Goal: Information Seeking & Learning: Learn about a topic

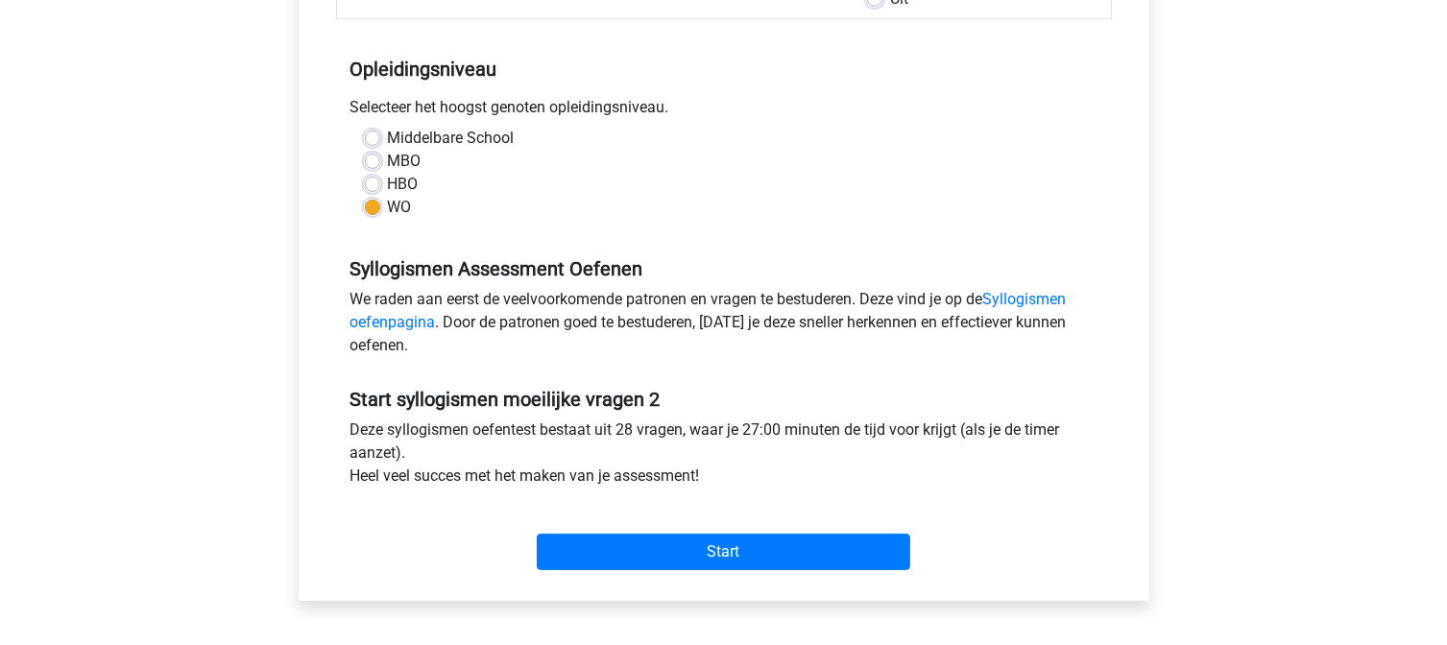
scroll to position [357, 0]
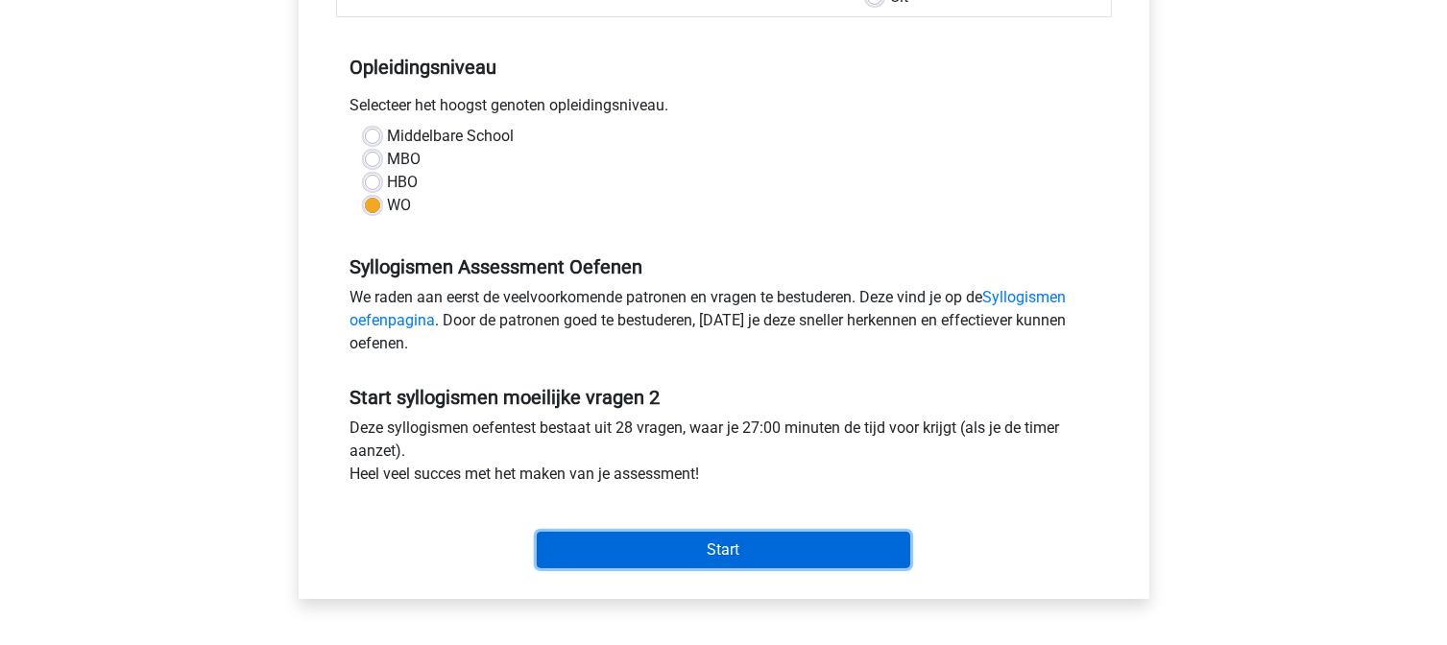
click at [718, 542] on input "Start" at bounding box center [723, 550] width 373 height 36
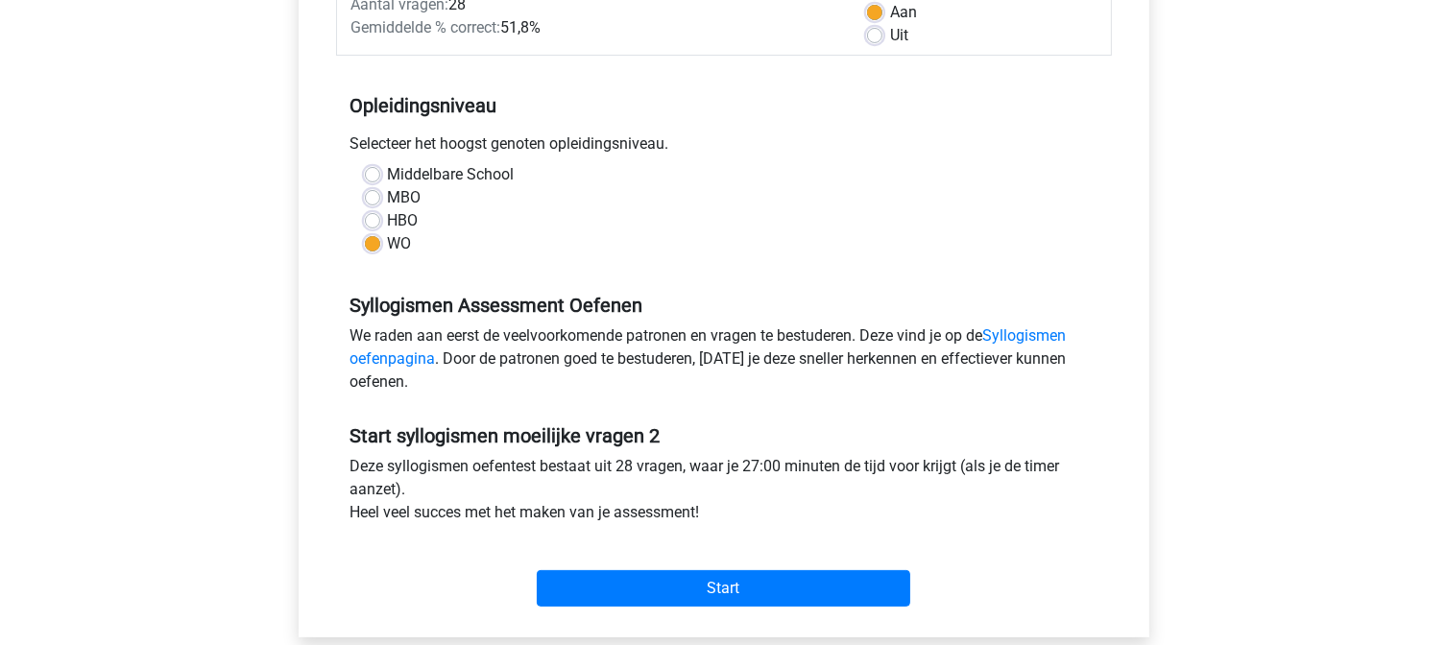
scroll to position [338, 0]
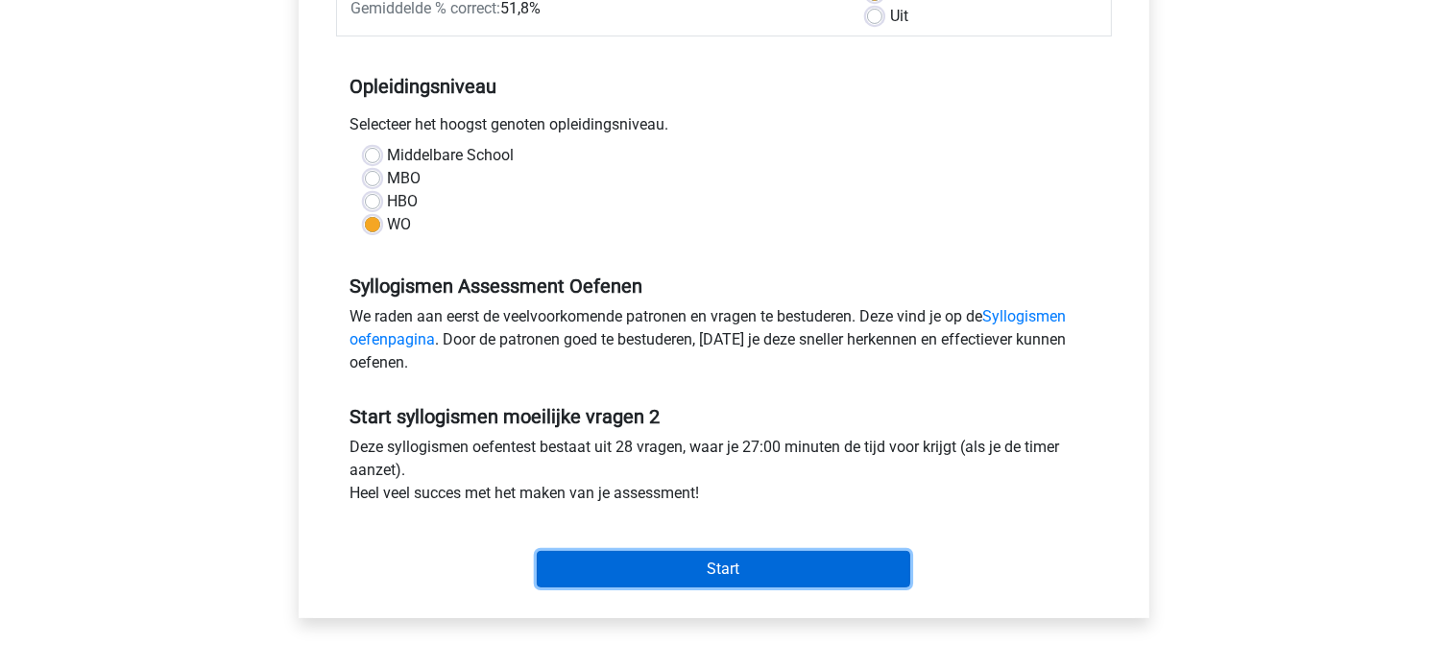
click at [687, 568] on input "Start" at bounding box center [723, 569] width 373 height 36
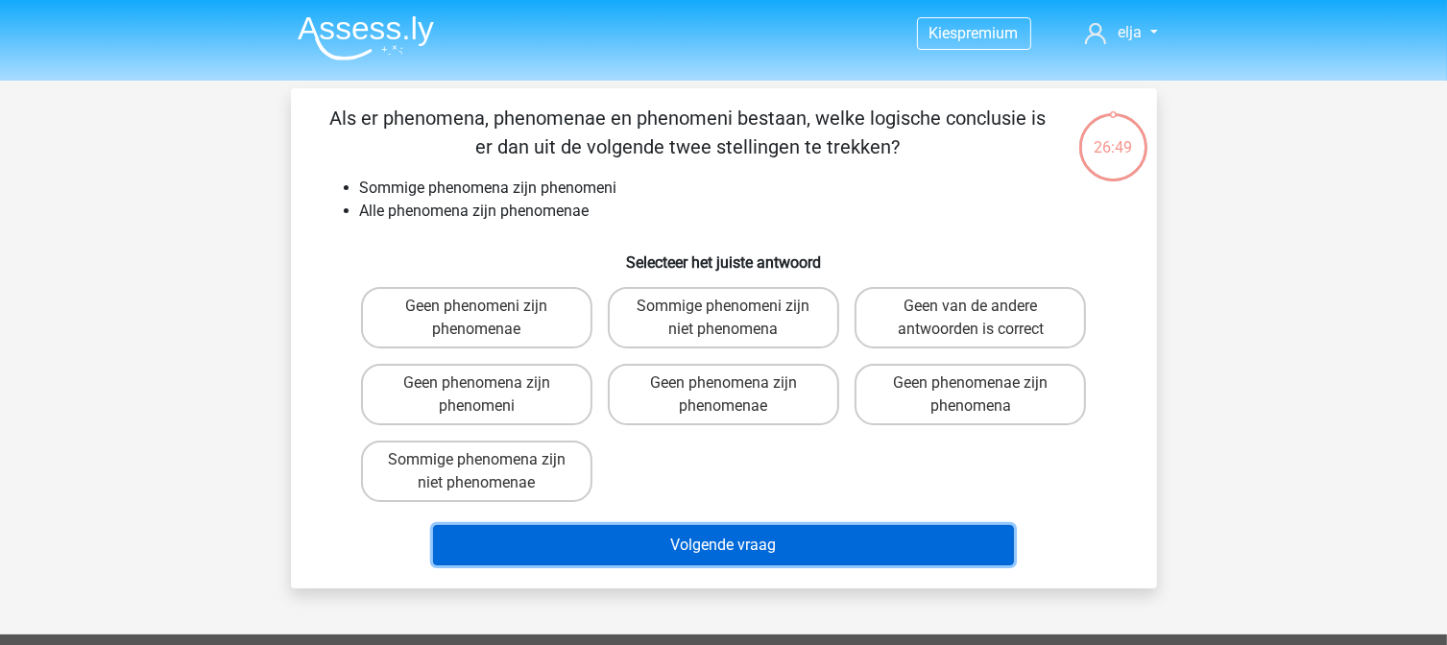
click at [740, 530] on button "Volgende vraag" at bounding box center [723, 545] width 581 height 40
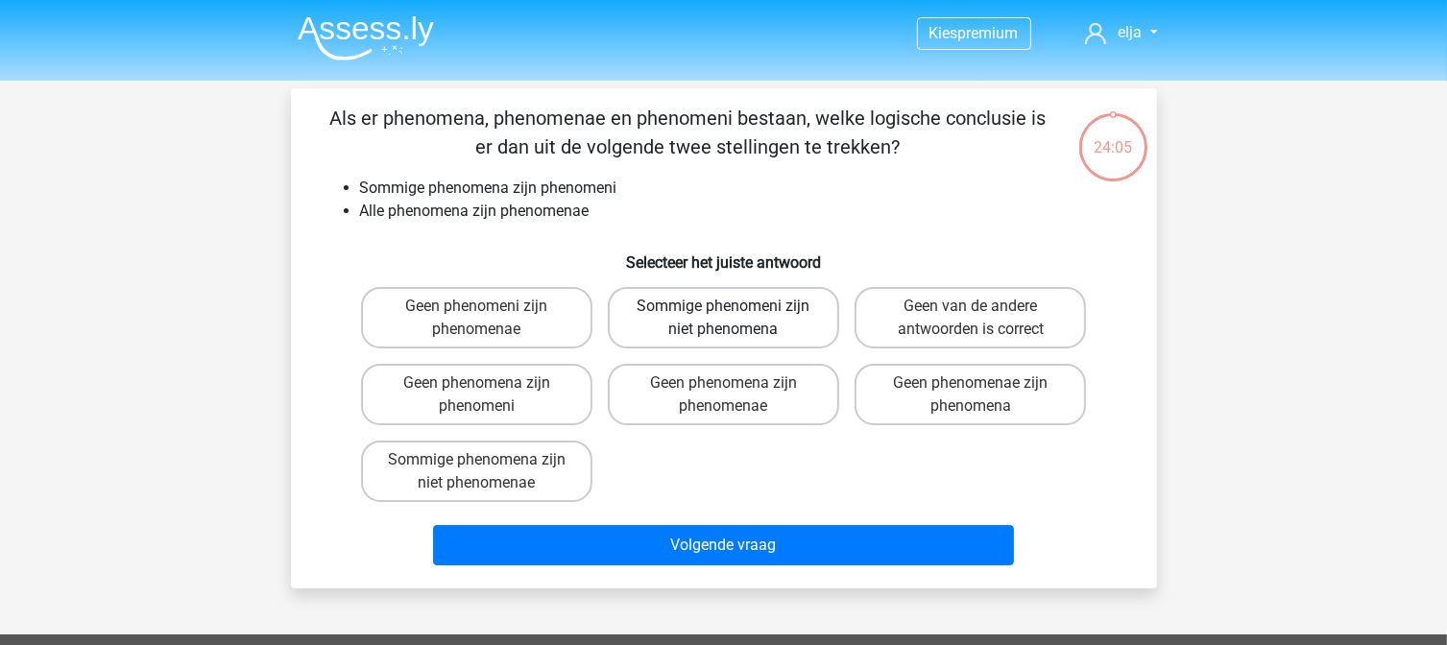
click at [718, 298] on label "Sommige phenomeni zijn niet phenomena" at bounding box center [723, 317] width 231 height 61
click at [723, 306] on input "Sommige phenomeni zijn niet phenomena" at bounding box center [729, 312] width 12 height 12
radio input "true"
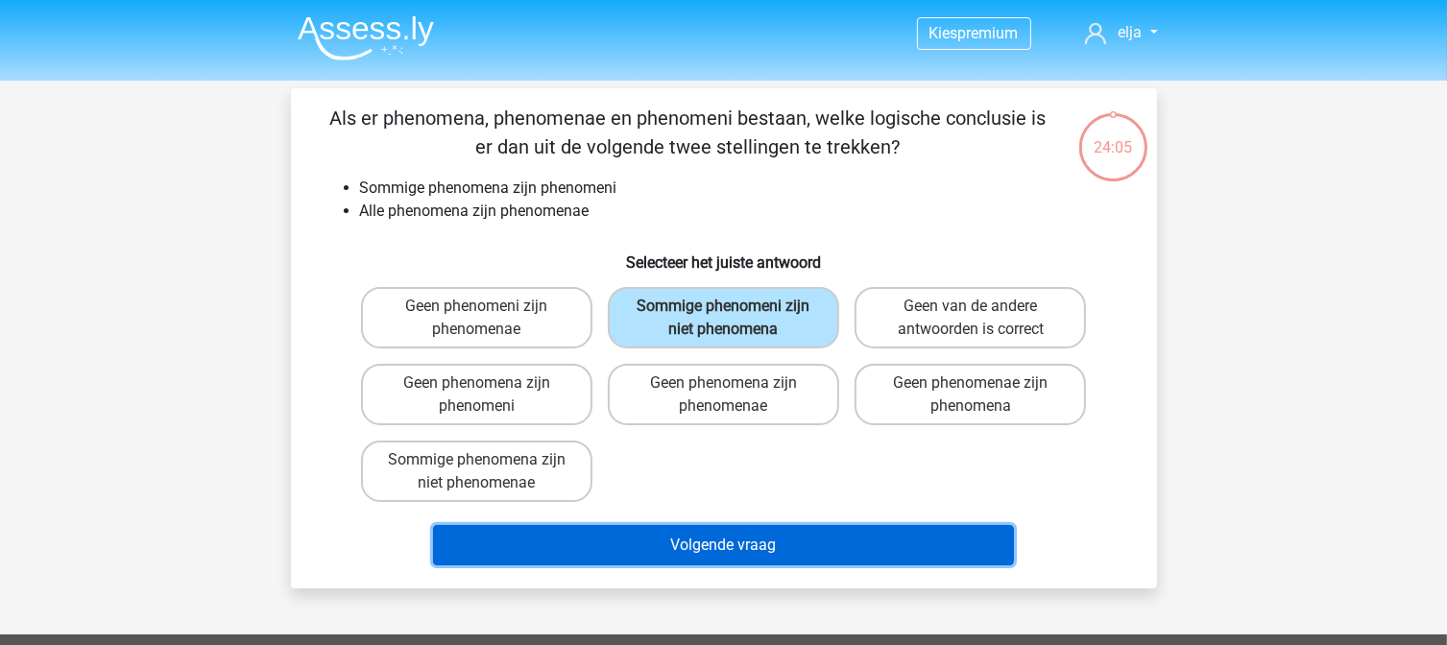
click at [772, 543] on button "Volgende vraag" at bounding box center [723, 545] width 581 height 40
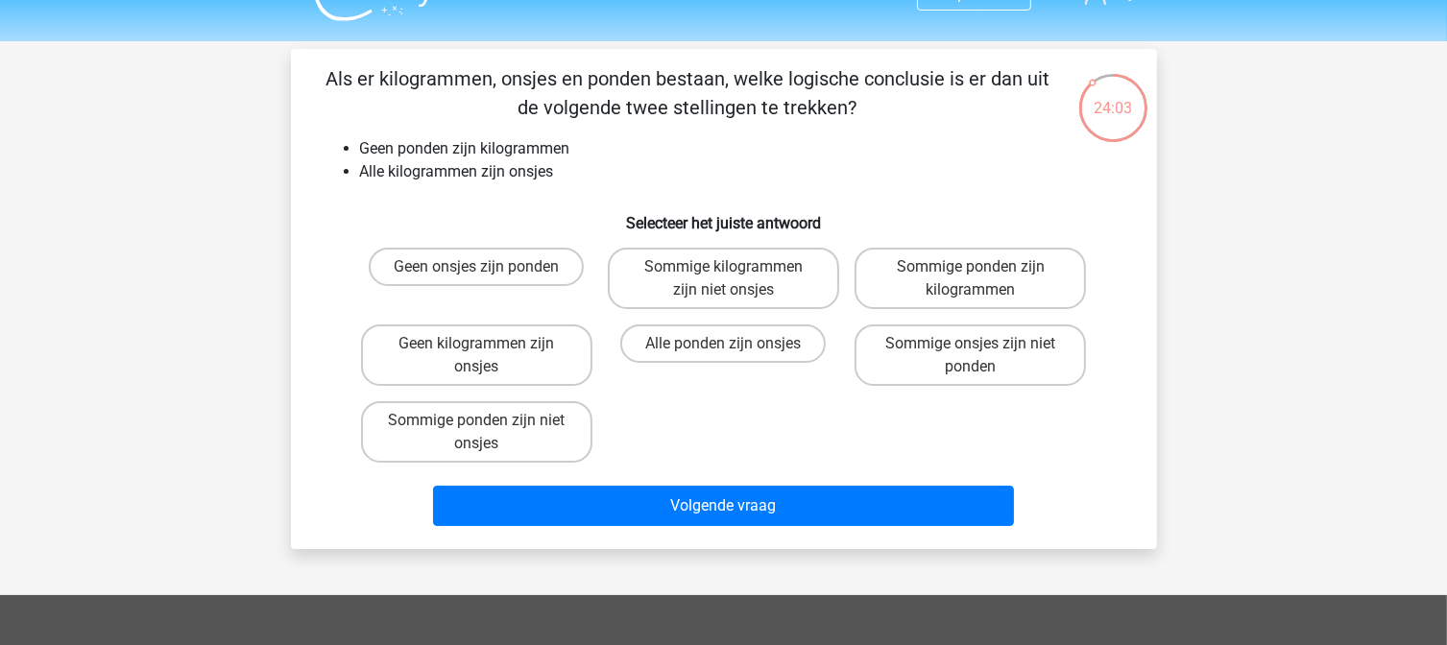
scroll to position [38, 0]
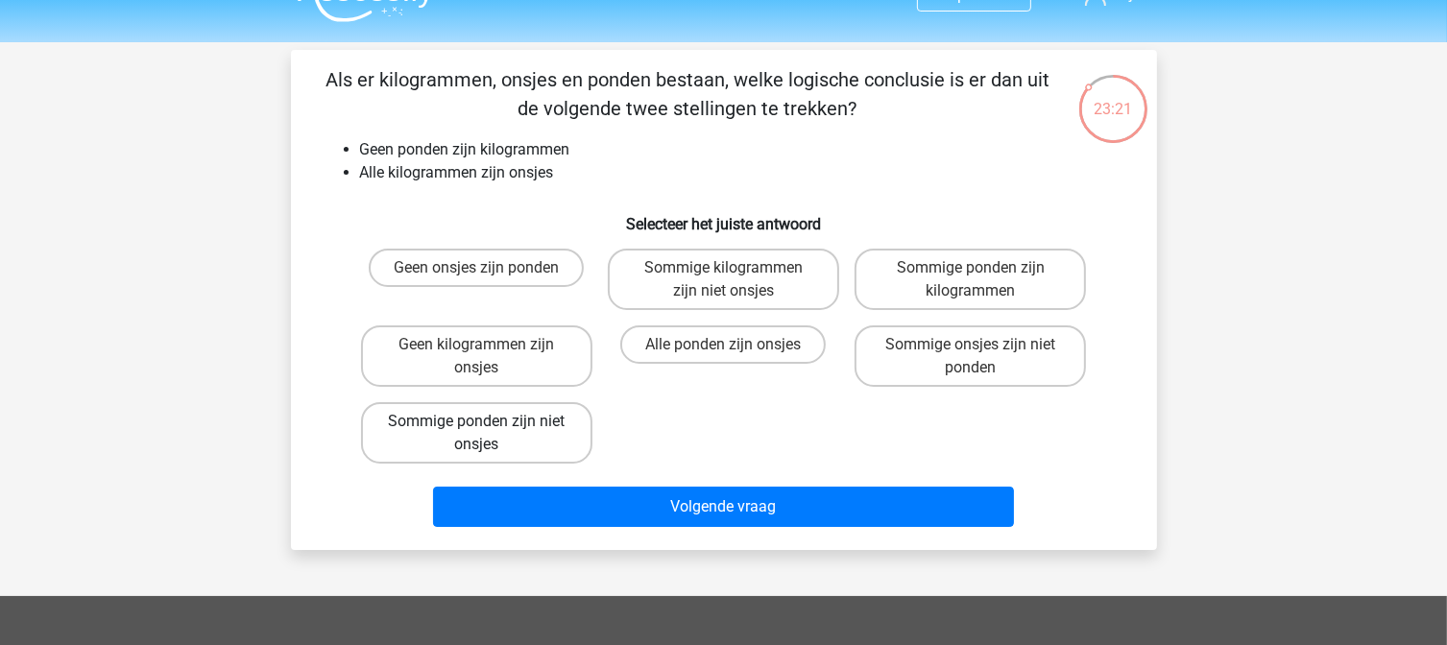
click at [502, 433] on label "Sommige ponden zijn niet onsjes" at bounding box center [476, 432] width 231 height 61
click at [489, 433] on input "Sommige ponden zijn niet onsjes" at bounding box center [482, 427] width 12 height 12
radio input "true"
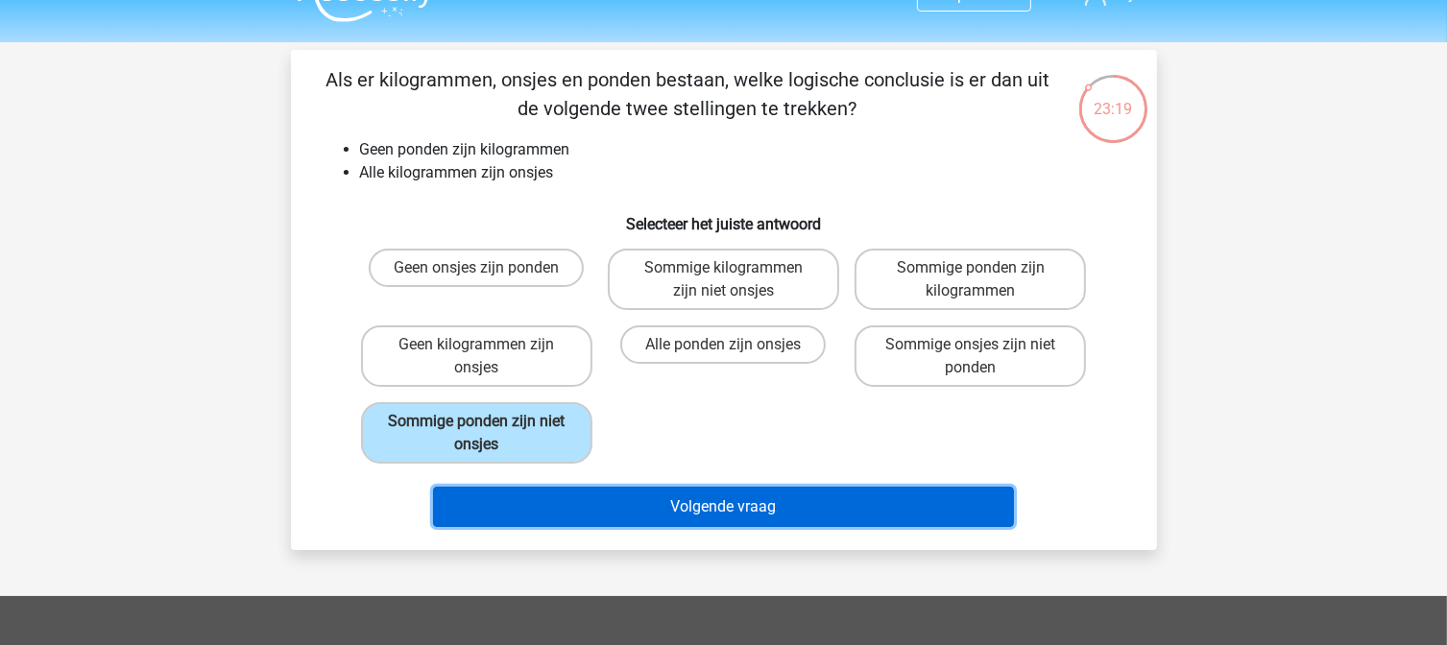
click at [668, 518] on button "Volgende vraag" at bounding box center [723, 507] width 581 height 40
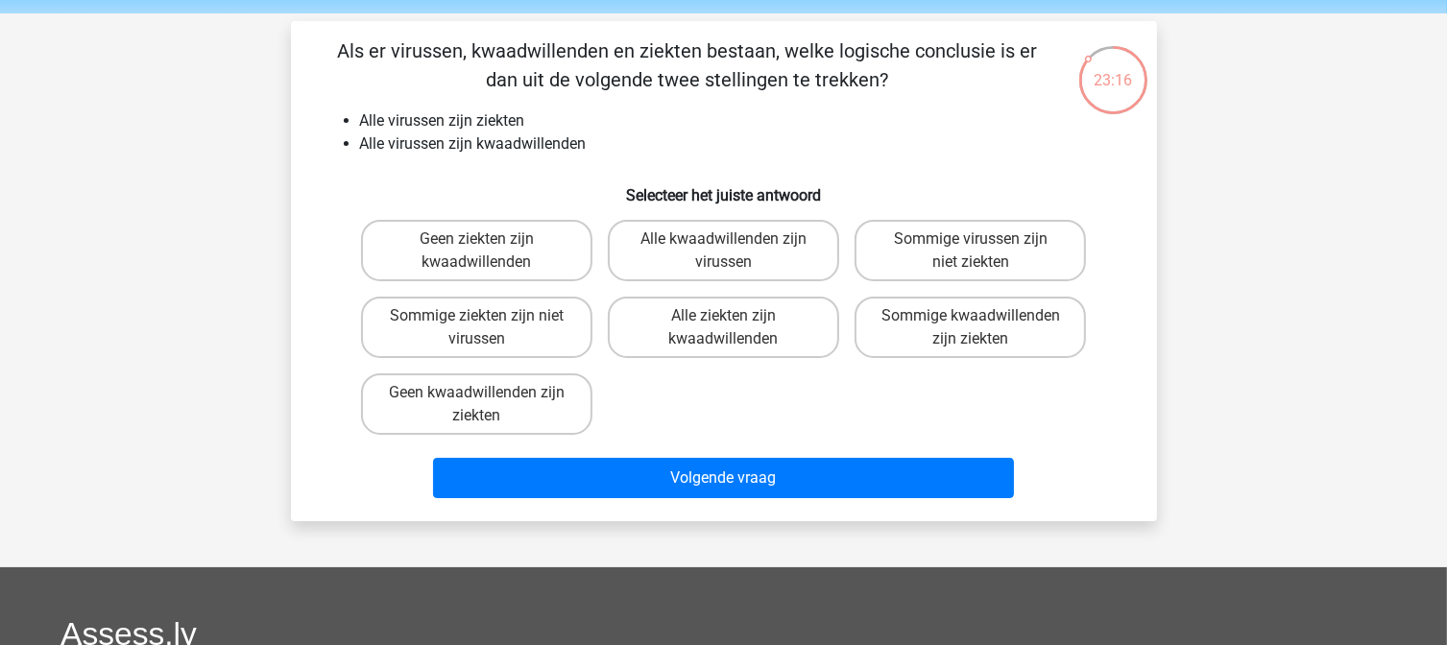
scroll to position [66, 0]
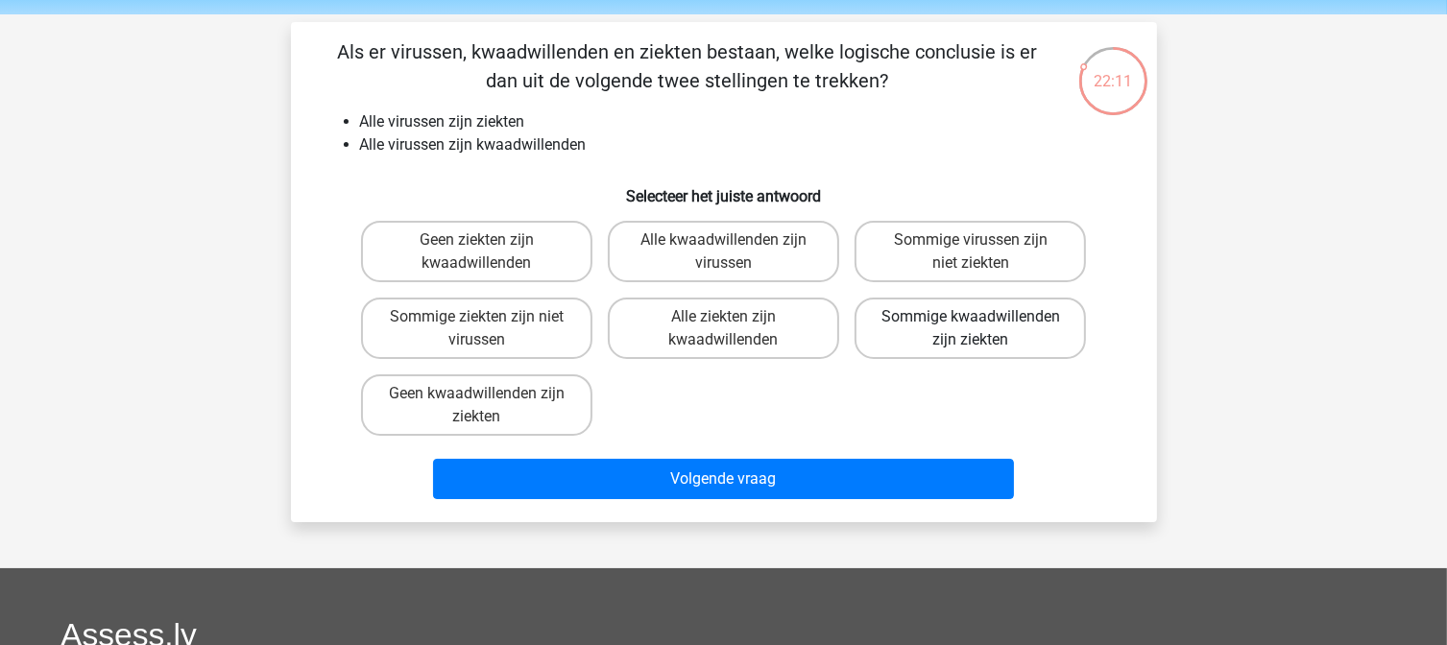
click at [997, 326] on label "Sommige kwaadwillenden zijn ziekten" at bounding box center [970, 328] width 231 height 61
click at [983, 326] on input "Sommige kwaadwillenden zijn ziekten" at bounding box center [977, 323] width 12 height 12
radio input "true"
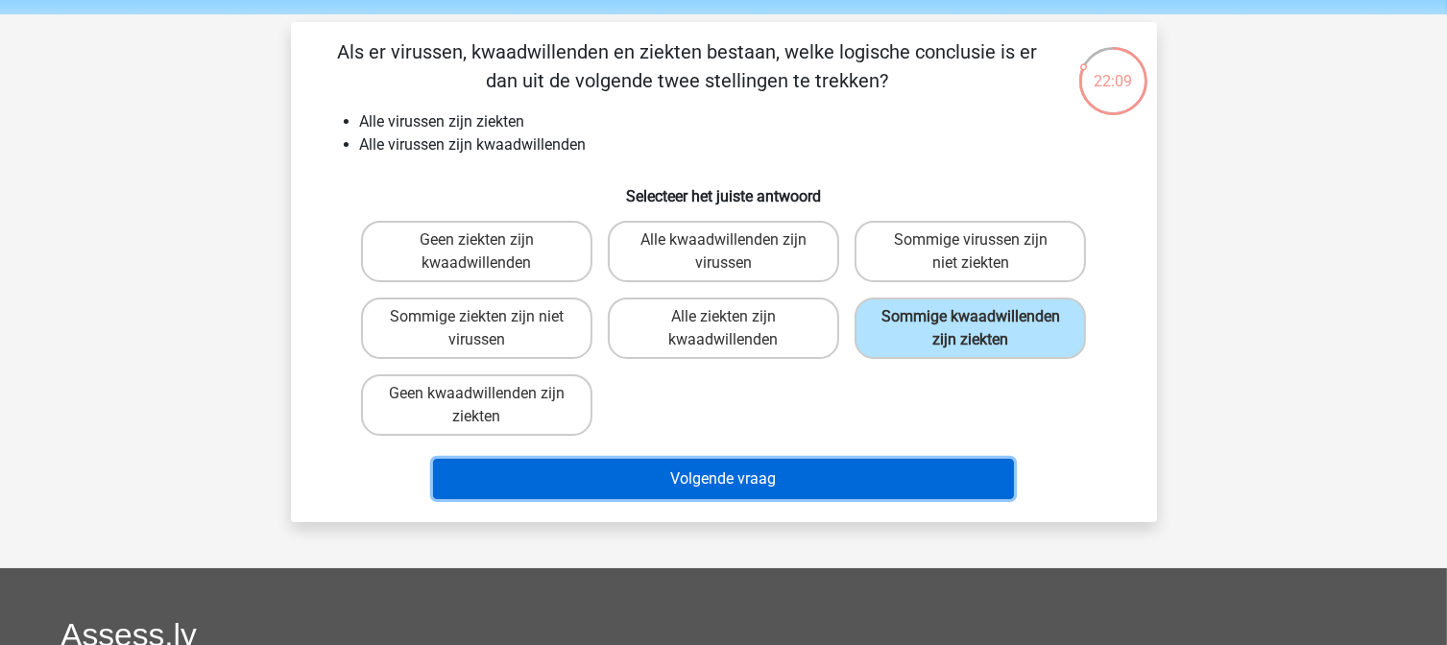
click at [851, 494] on button "Volgende vraag" at bounding box center [723, 479] width 581 height 40
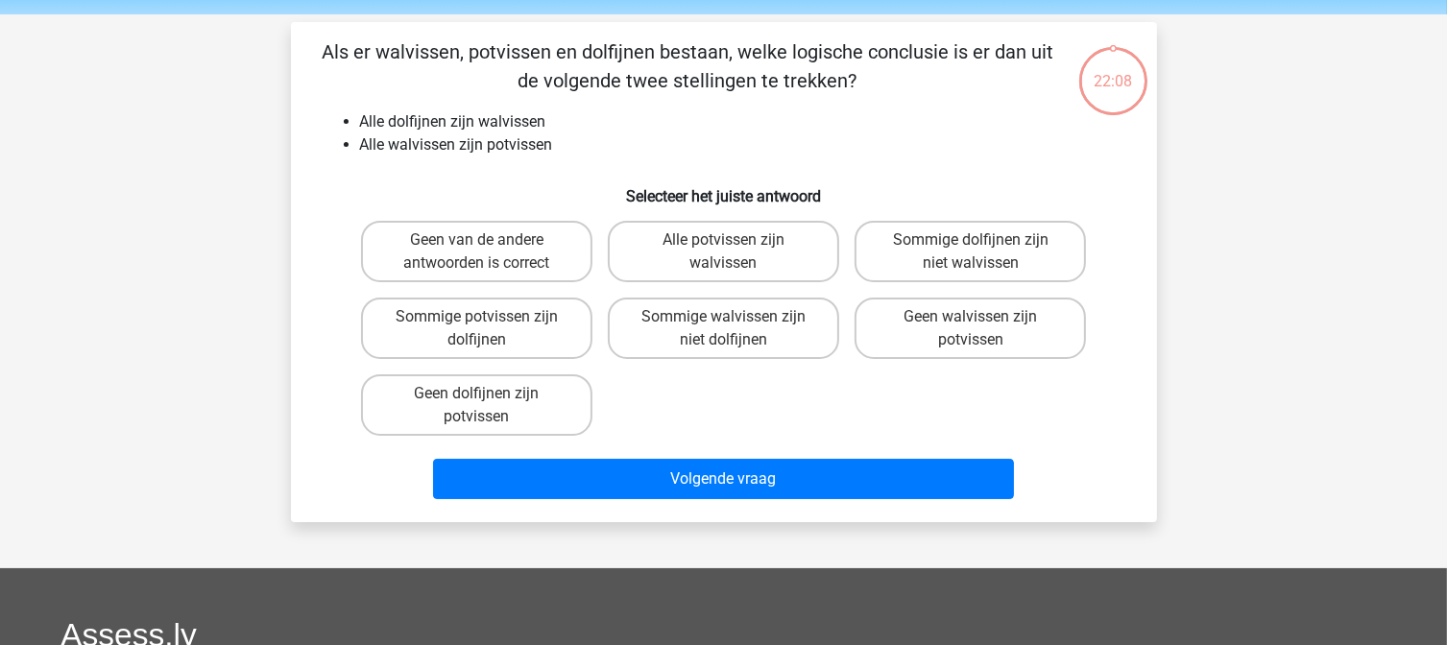
scroll to position [88, 0]
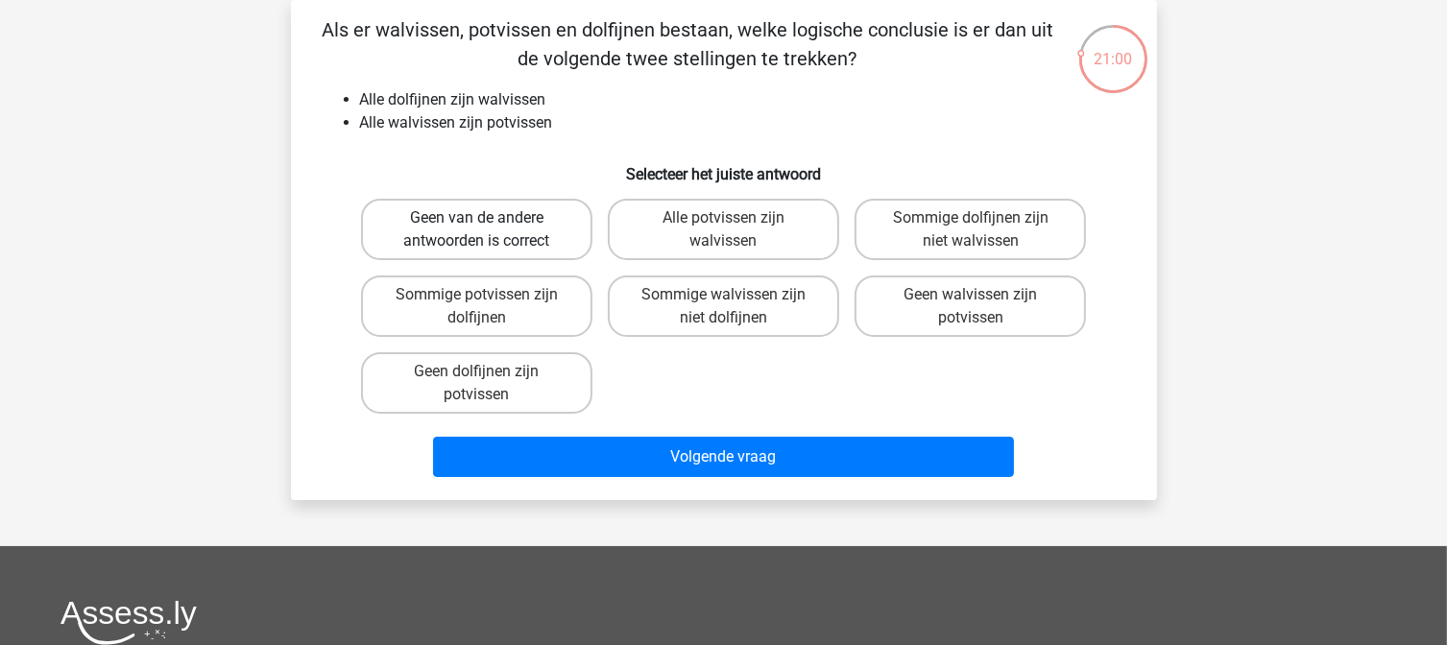
click at [506, 237] on label "Geen van de andere antwoorden is correct" at bounding box center [476, 229] width 231 height 61
click at [489, 230] on input "Geen van de andere antwoorden is correct" at bounding box center [482, 224] width 12 height 12
radio input "true"
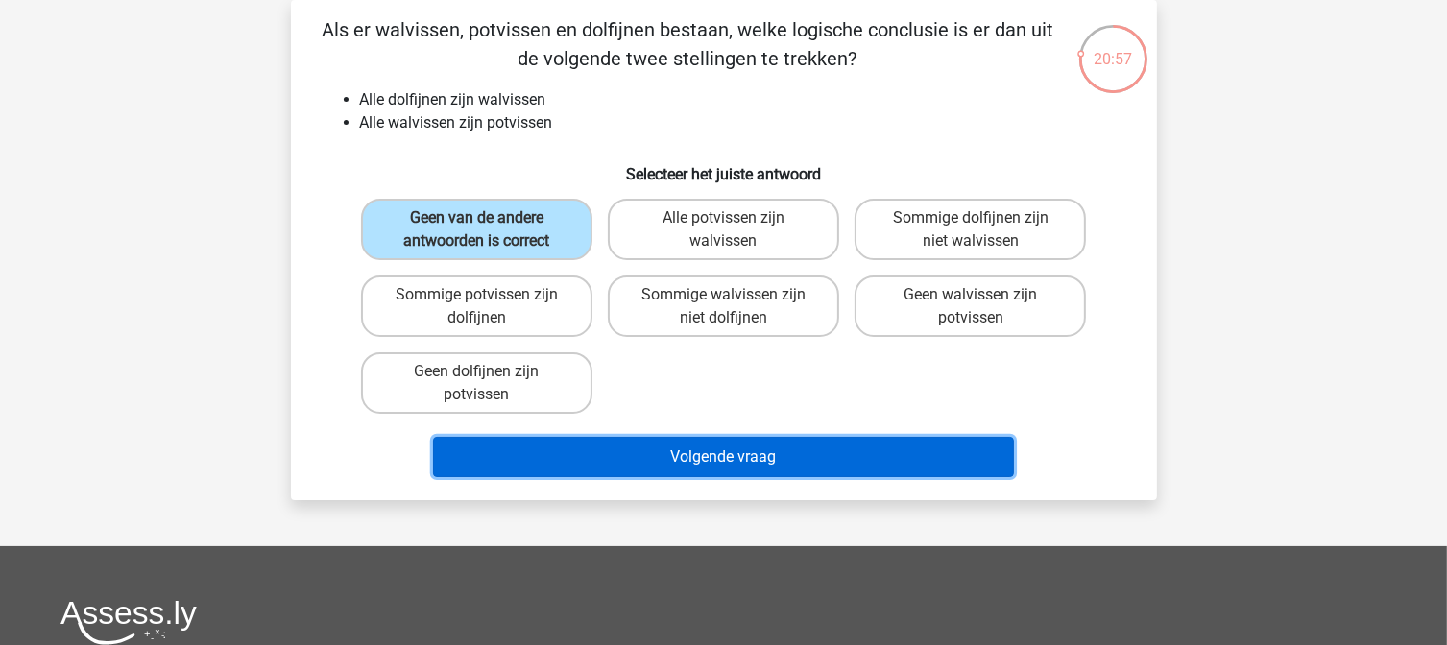
click at [785, 465] on button "Volgende vraag" at bounding box center [723, 457] width 581 height 40
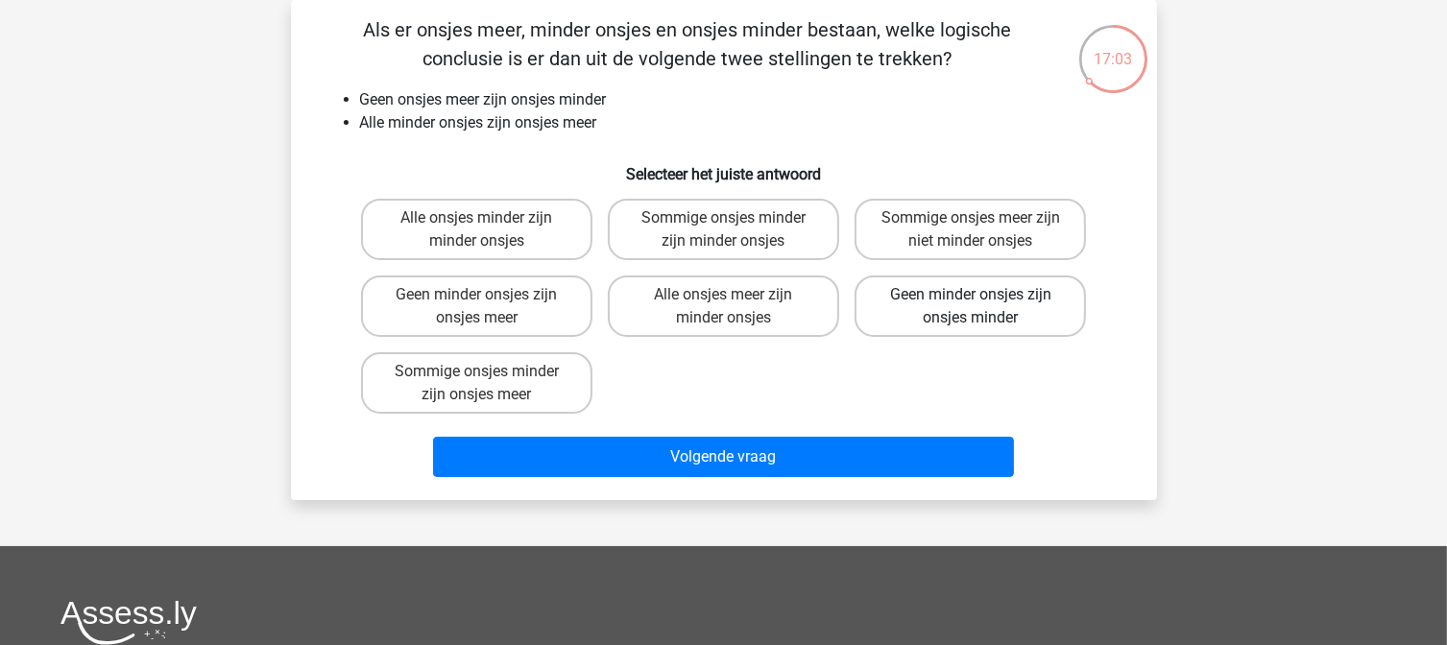
click at [912, 299] on label "Geen minder onsjes zijn onsjes minder" at bounding box center [970, 306] width 231 height 61
click at [971, 299] on input "Geen minder onsjes zijn onsjes minder" at bounding box center [977, 301] width 12 height 12
radio input "true"
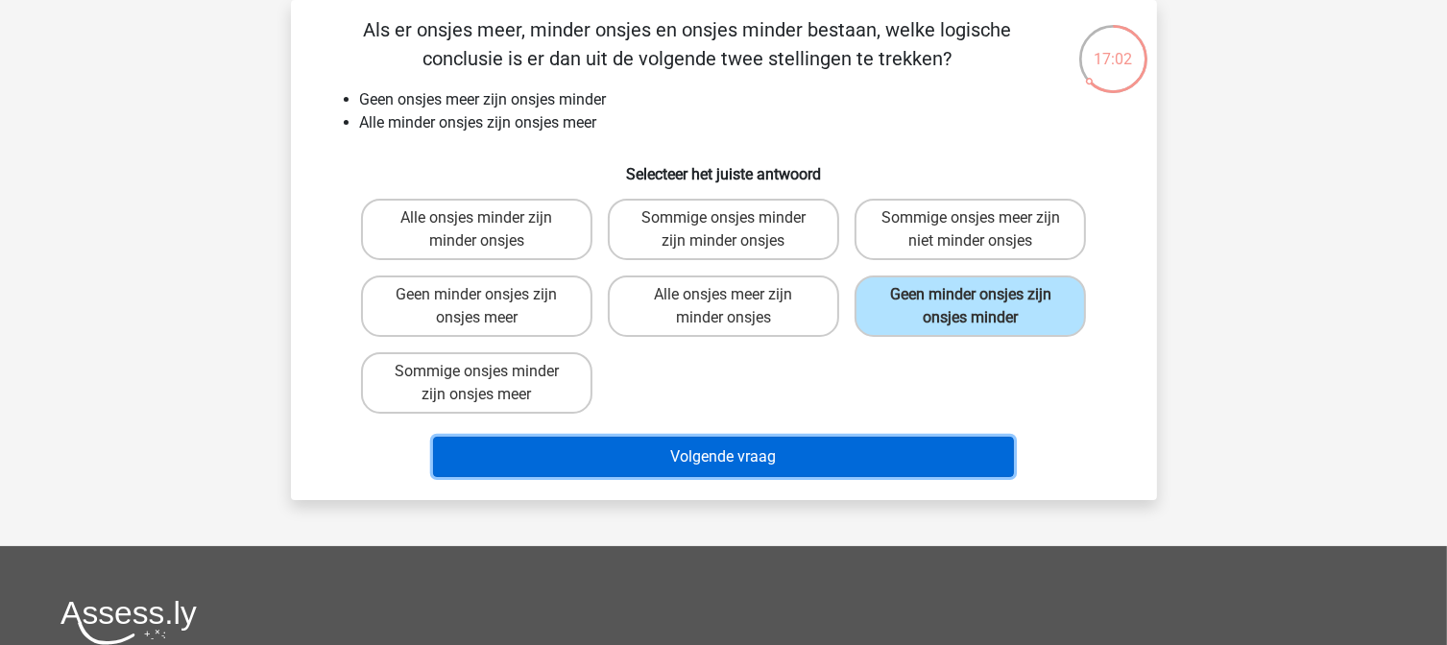
click at [858, 453] on button "Volgende vraag" at bounding box center [723, 457] width 581 height 40
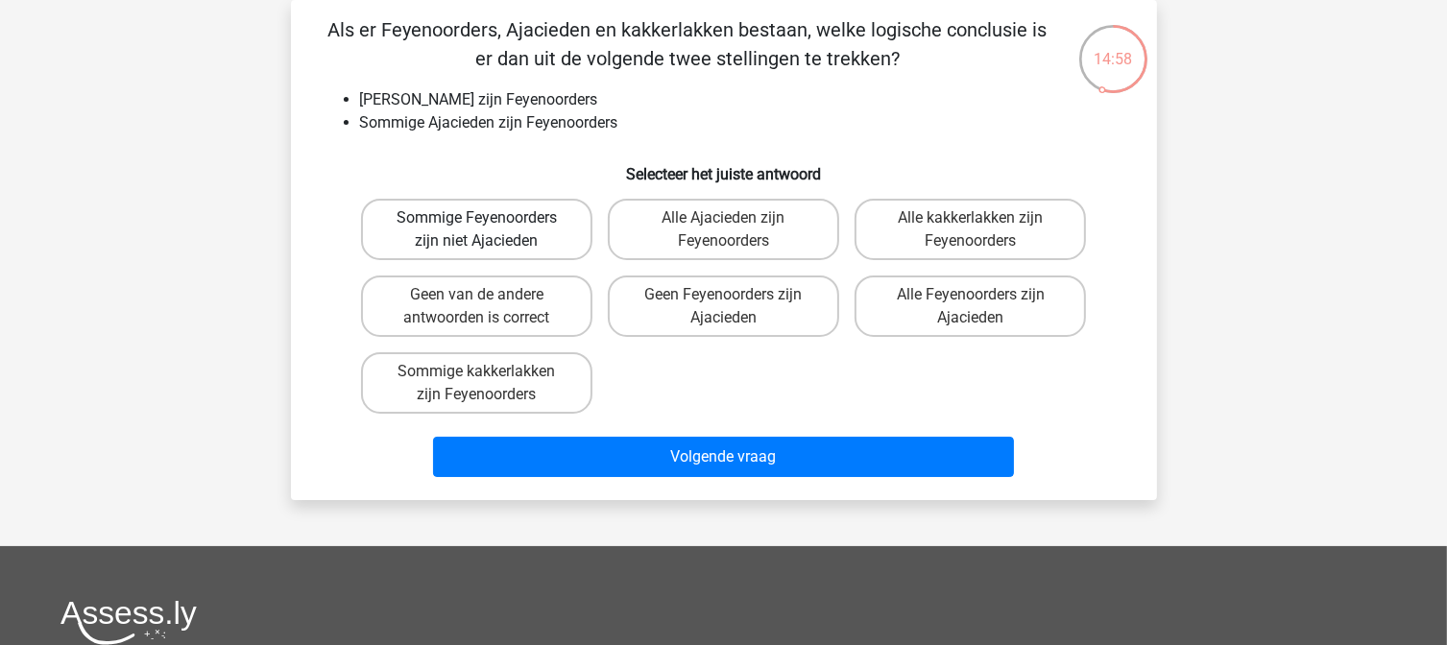
click at [488, 237] on label "Sommige Feyenoorders zijn niet Ajacieden" at bounding box center [476, 229] width 231 height 61
click at [488, 230] on input "Sommige Feyenoorders zijn niet Ajacieden" at bounding box center [482, 224] width 12 height 12
radio input "true"
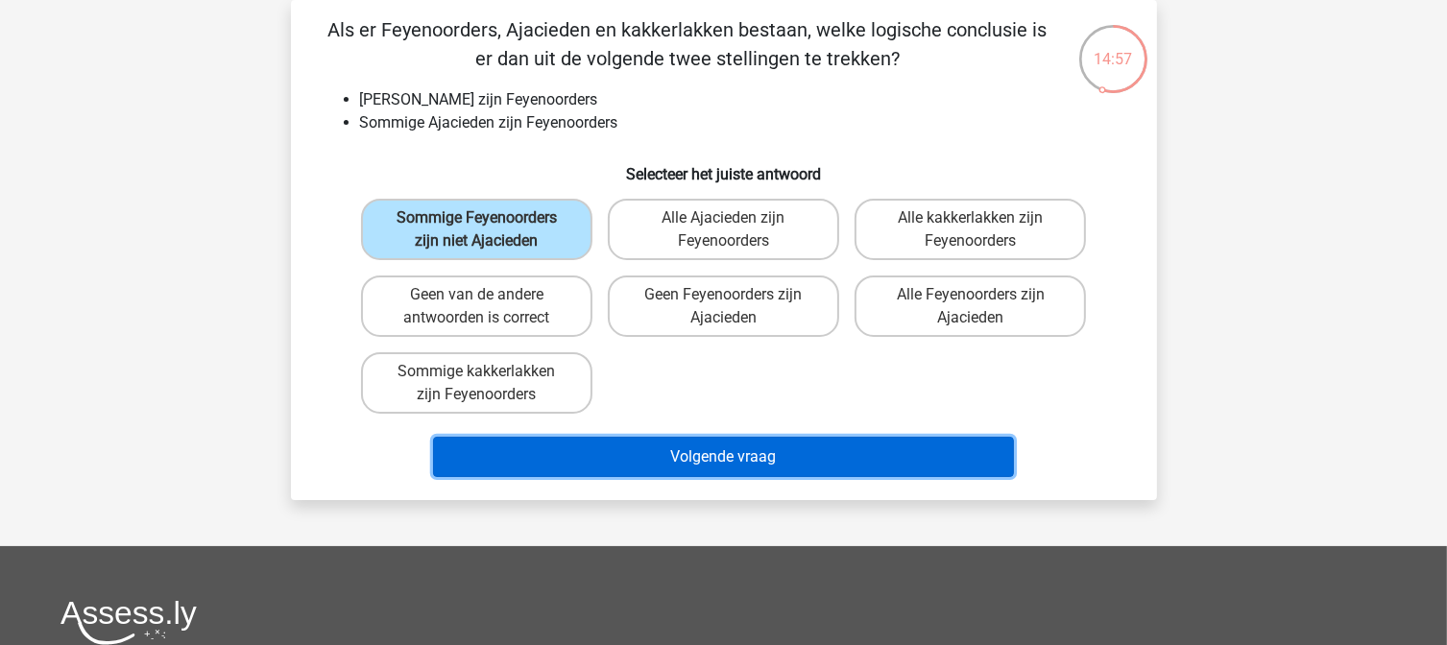
click at [691, 463] on button "Volgende vraag" at bounding box center [723, 457] width 581 height 40
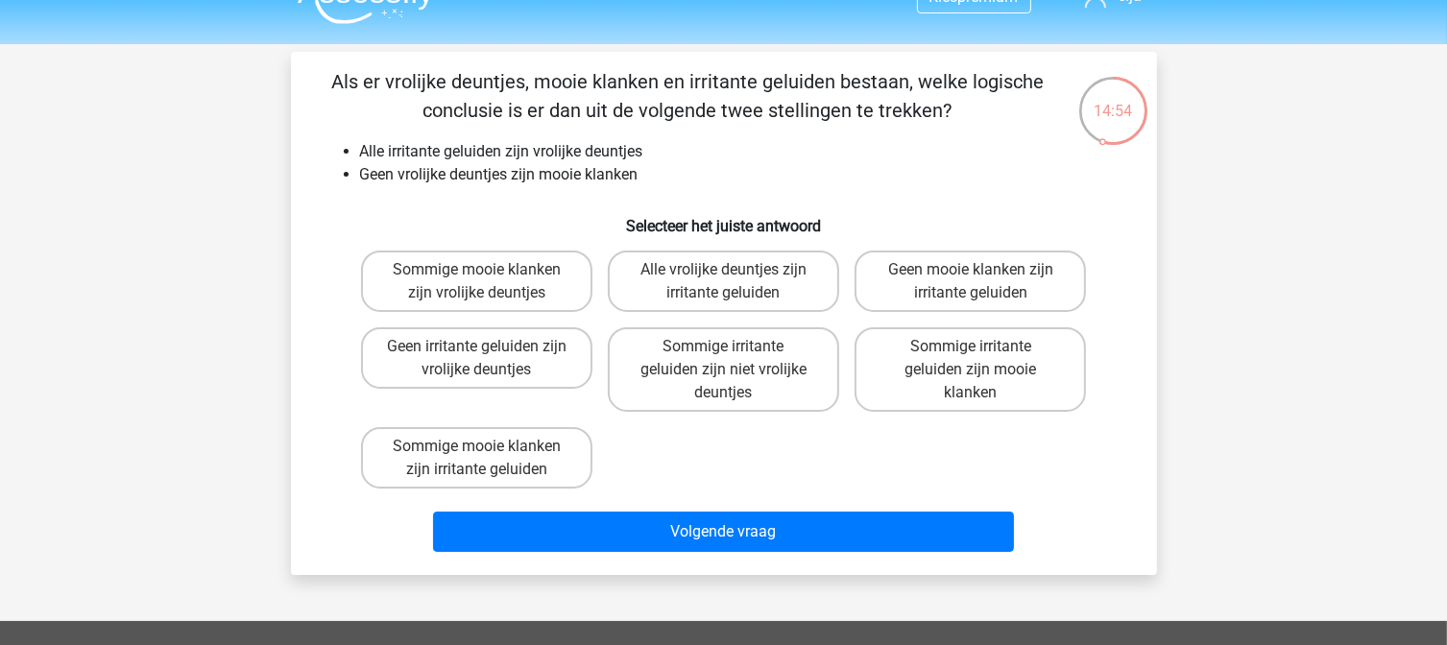
scroll to position [37, 0]
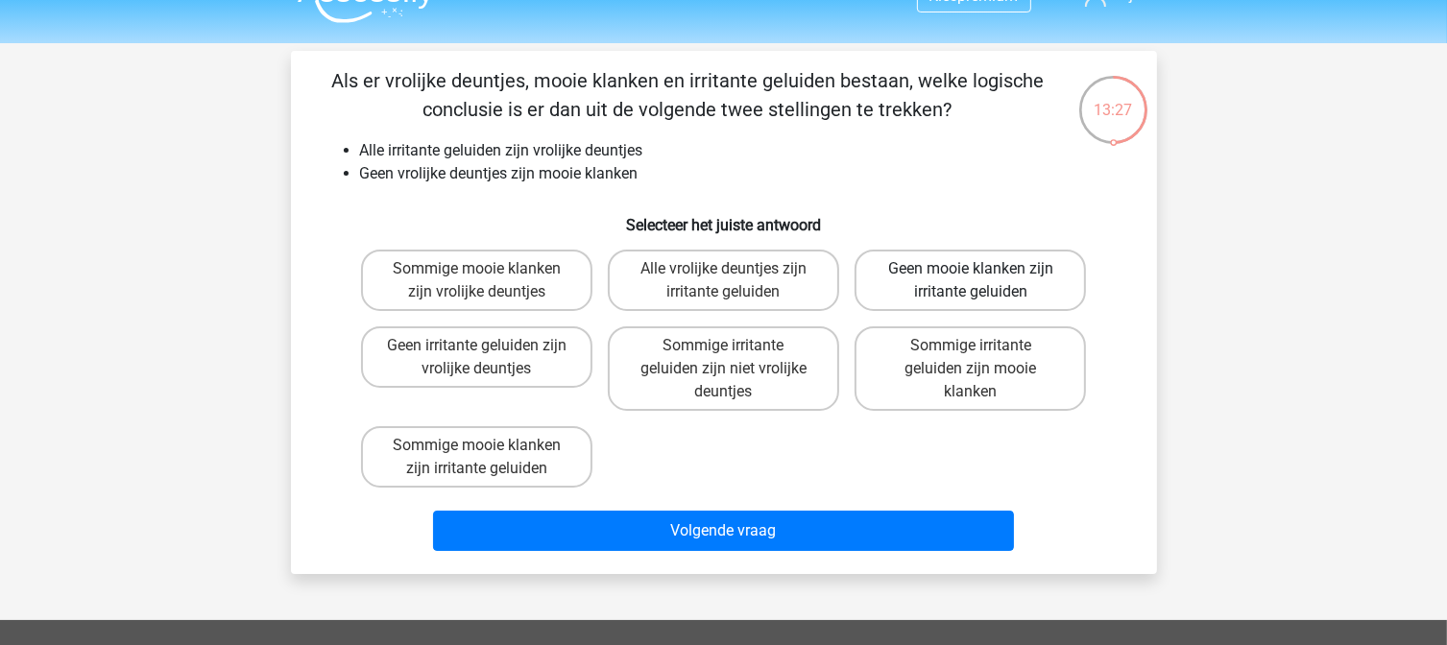
click at [989, 264] on label "Geen mooie klanken zijn irritante geluiden" at bounding box center [970, 280] width 231 height 61
click at [983, 269] on input "Geen mooie klanken zijn irritante geluiden" at bounding box center [977, 275] width 12 height 12
radio input "true"
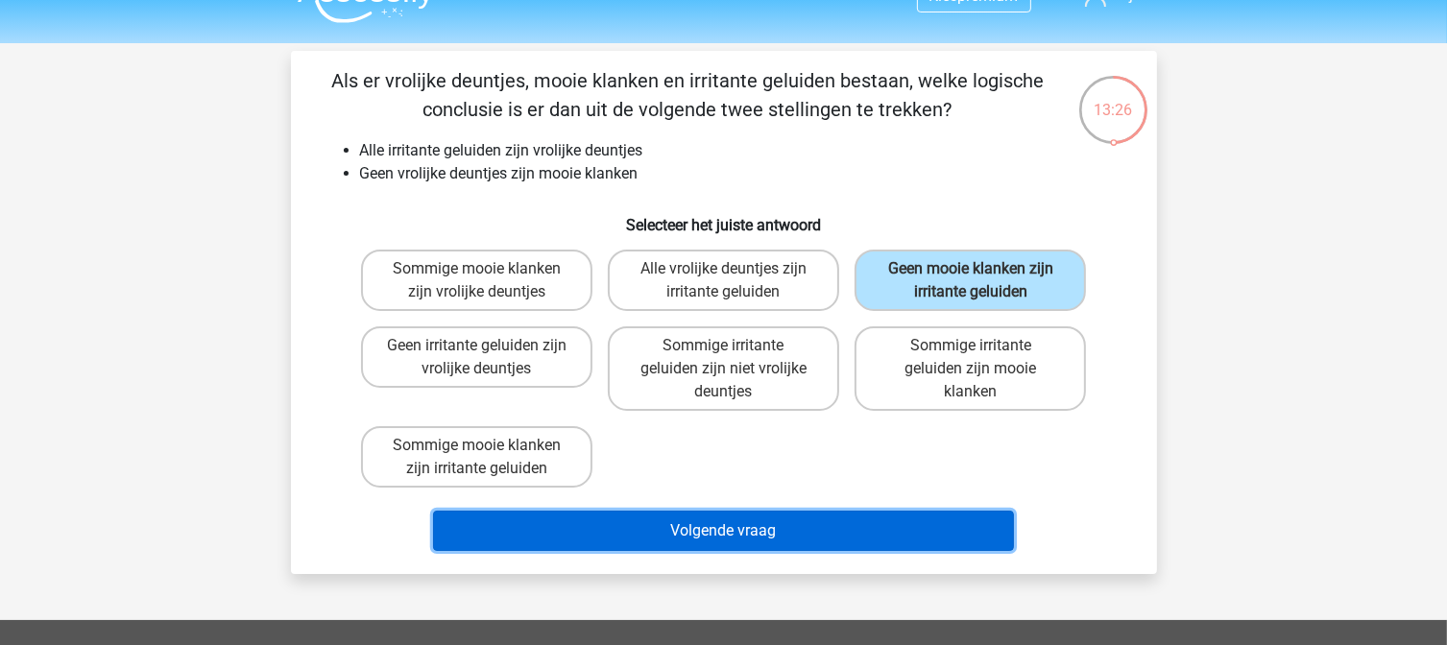
click at [887, 519] on button "Volgende vraag" at bounding box center [723, 531] width 581 height 40
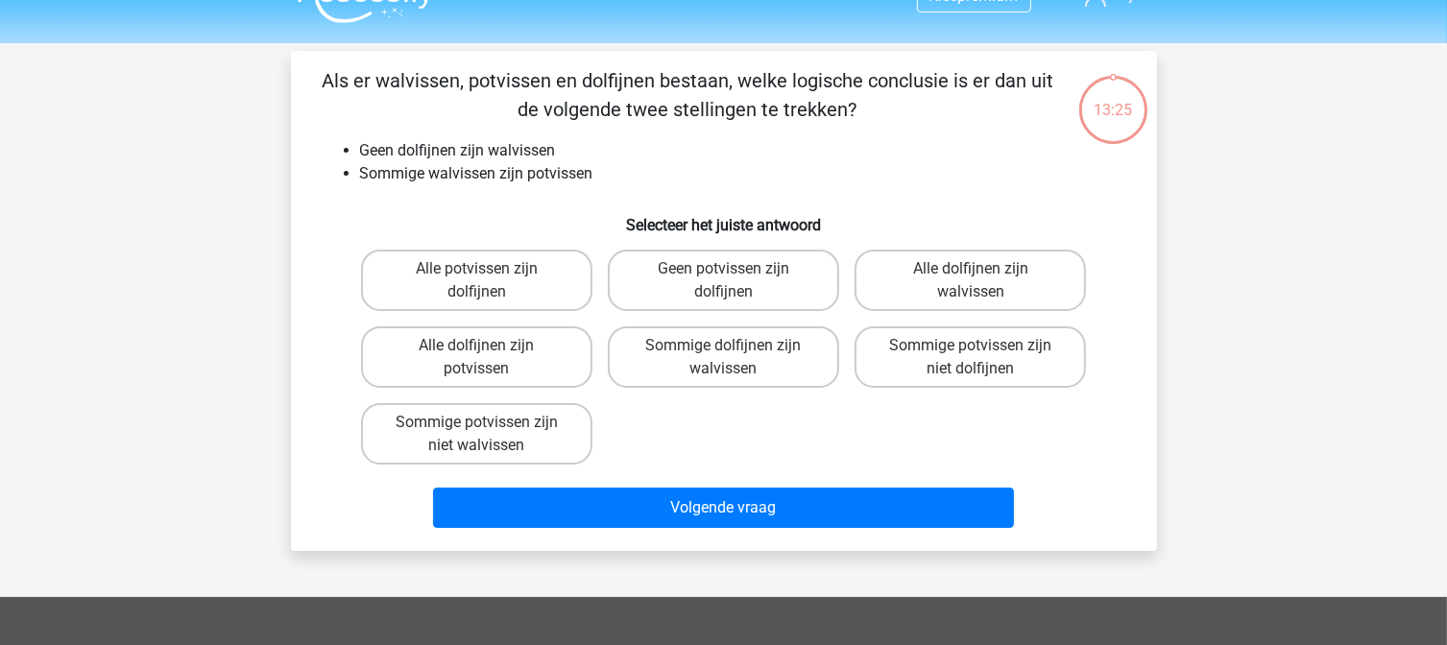
scroll to position [88, 0]
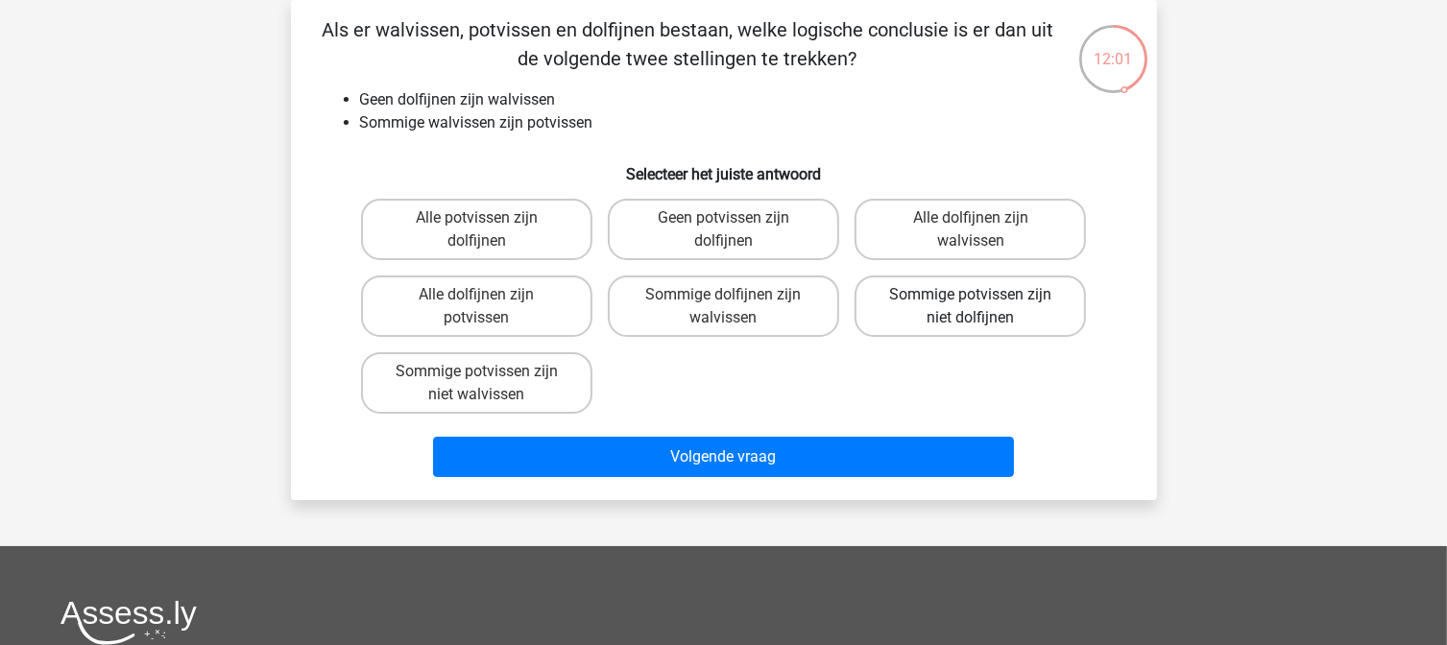
click at [1025, 312] on label "Sommige potvissen zijn niet dolfijnen" at bounding box center [970, 306] width 231 height 61
click at [983, 307] on input "Sommige potvissen zijn niet dolfijnen" at bounding box center [977, 301] width 12 height 12
radio input "true"
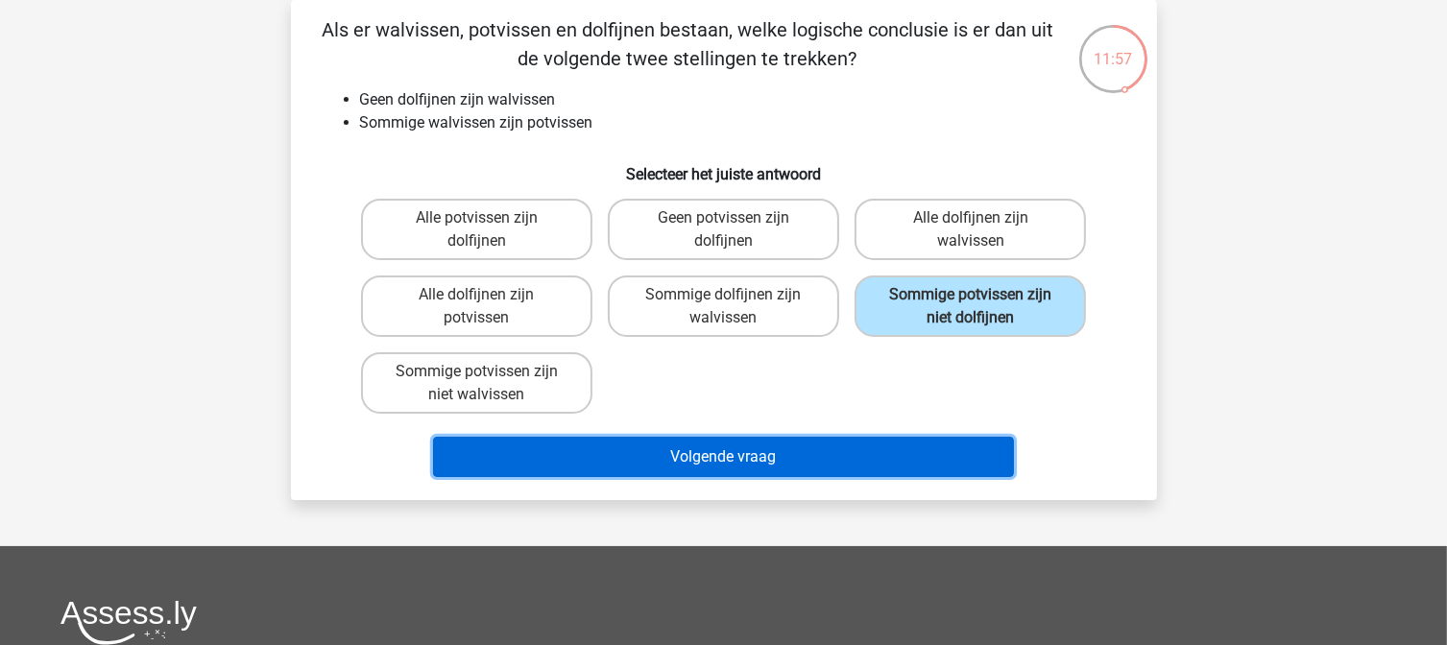
click at [899, 448] on button "Volgende vraag" at bounding box center [723, 457] width 581 height 40
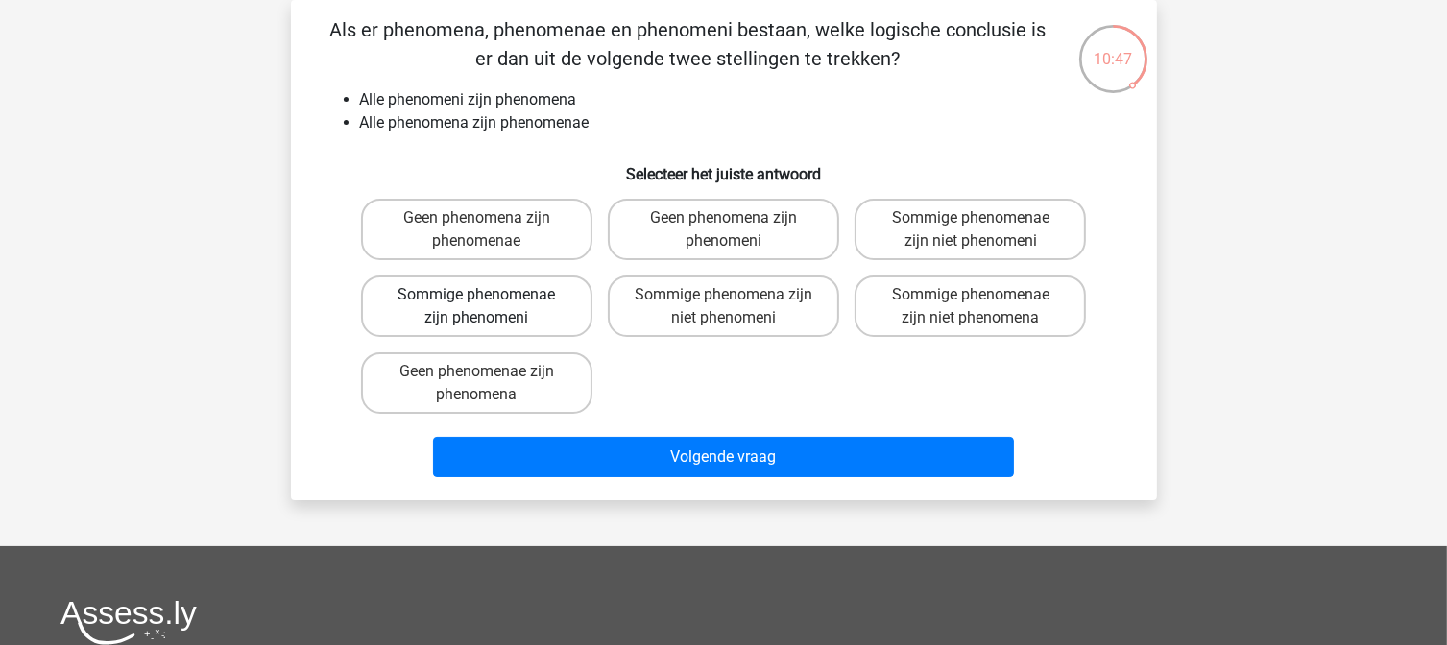
click at [557, 302] on label "Sommige phenomenae zijn phenomeni" at bounding box center [476, 306] width 231 height 61
click at [489, 302] on input "Sommige phenomenae zijn phenomeni" at bounding box center [482, 301] width 12 height 12
radio input "true"
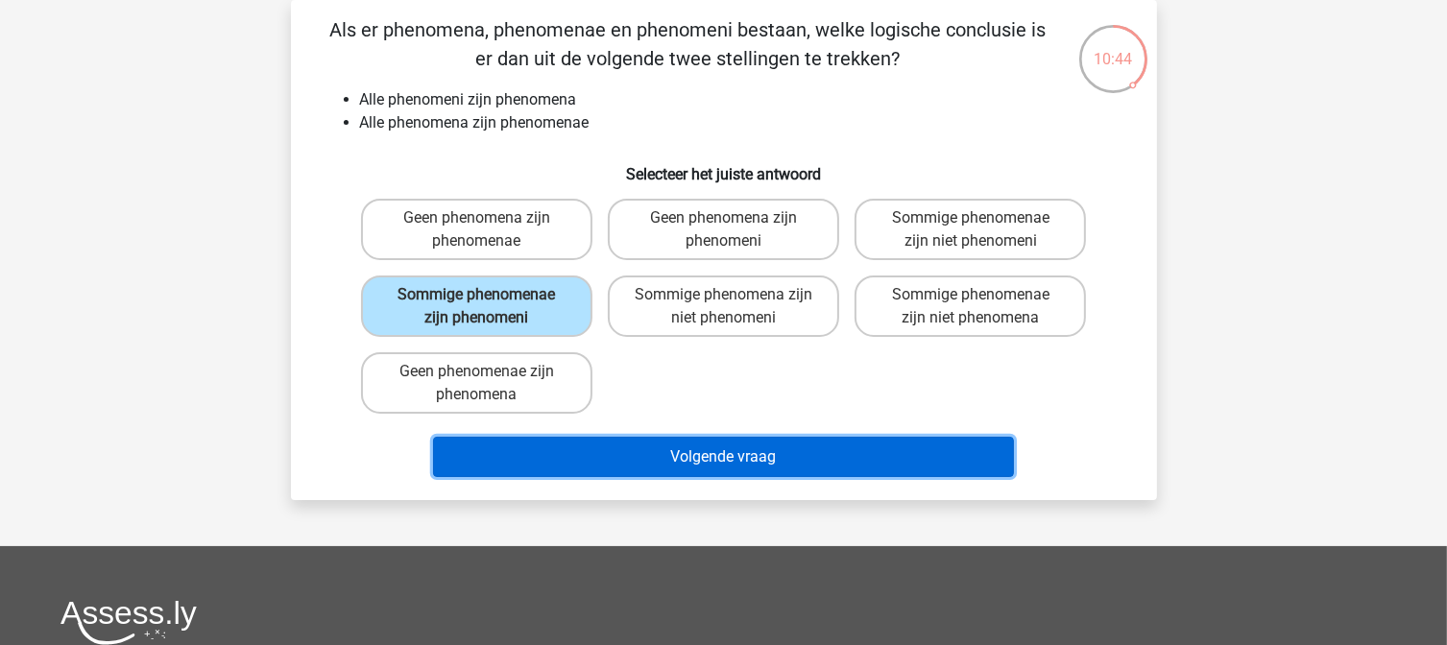
click at [760, 446] on button "Volgende vraag" at bounding box center [723, 457] width 581 height 40
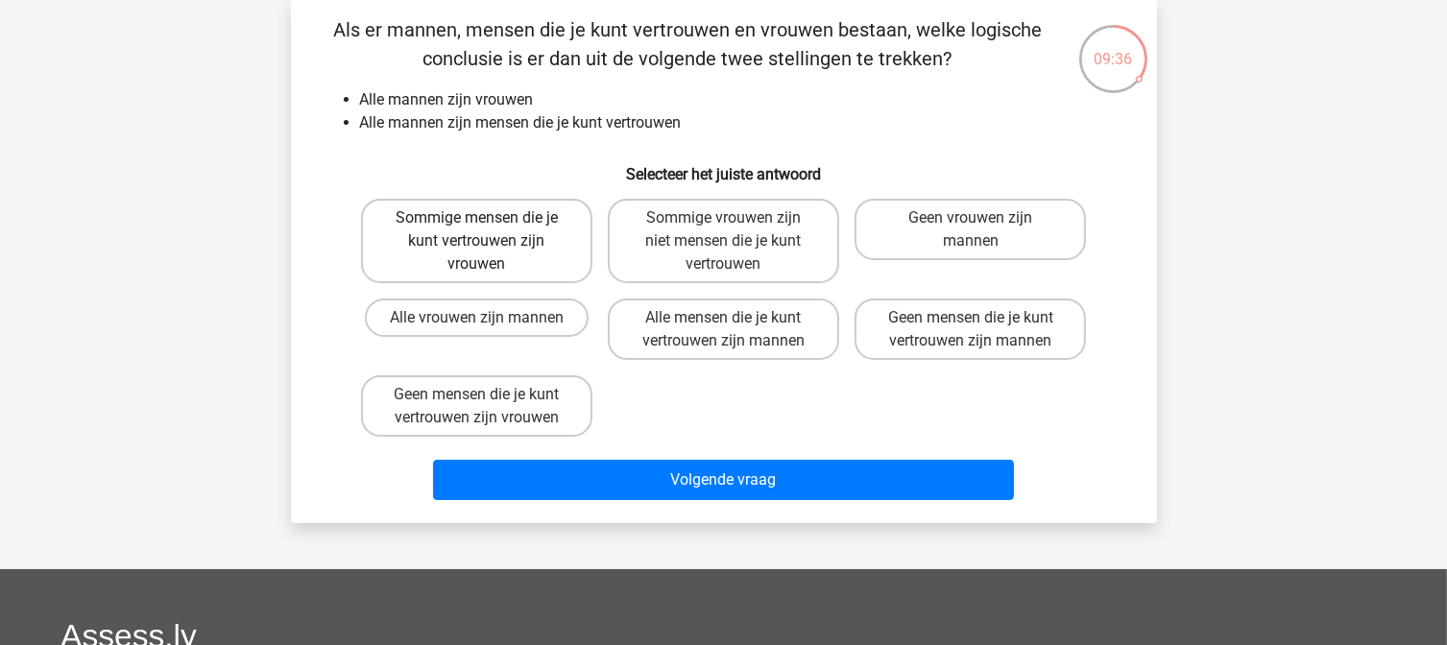
click at [527, 255] on label "Sommige mensen die je kunt vertrouwen zijn vrouwen" at bounding box center [476, 241] width 231 height 84
click at [489, 230] on input "Sommige mensen die je kunt vertrouwen zijn vrouwen" at bounding box center [482, 224] width 12 height 12
radio input "true"
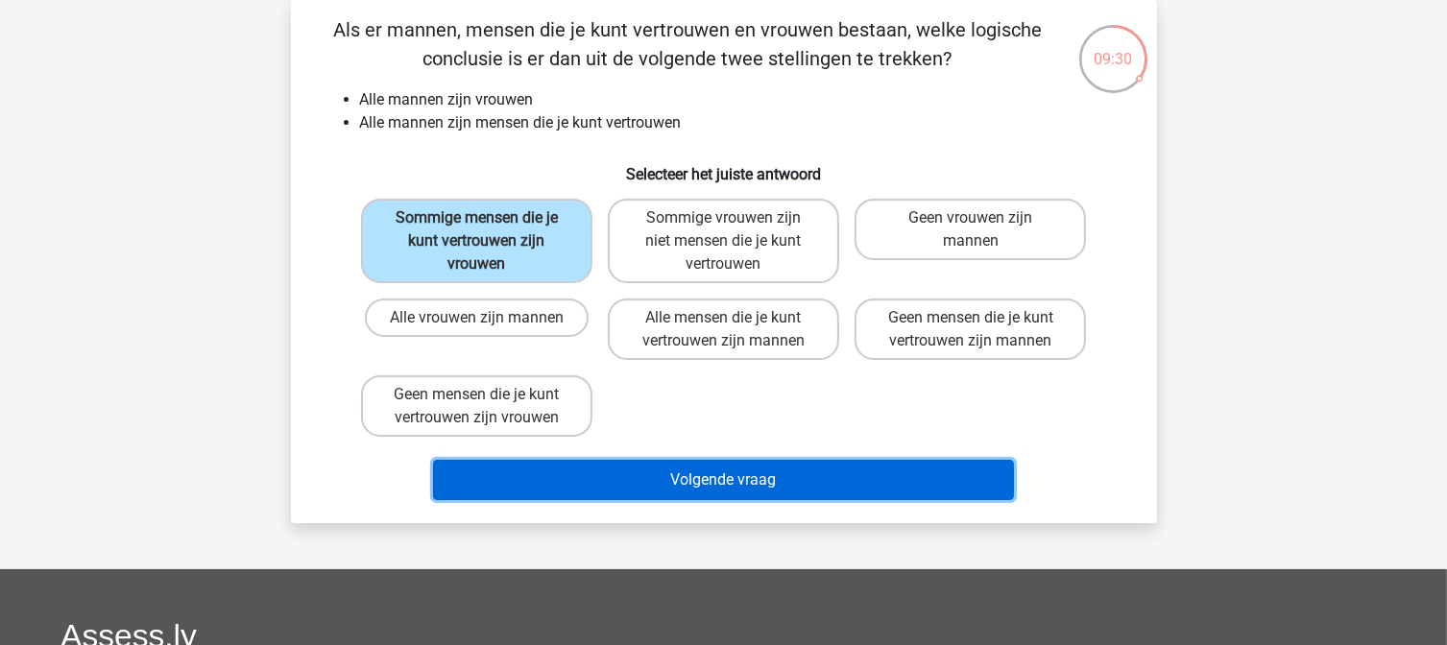
click at [638, 474] on button "Volgende vraag" at bounding box center [723, 480] width 581 height 40
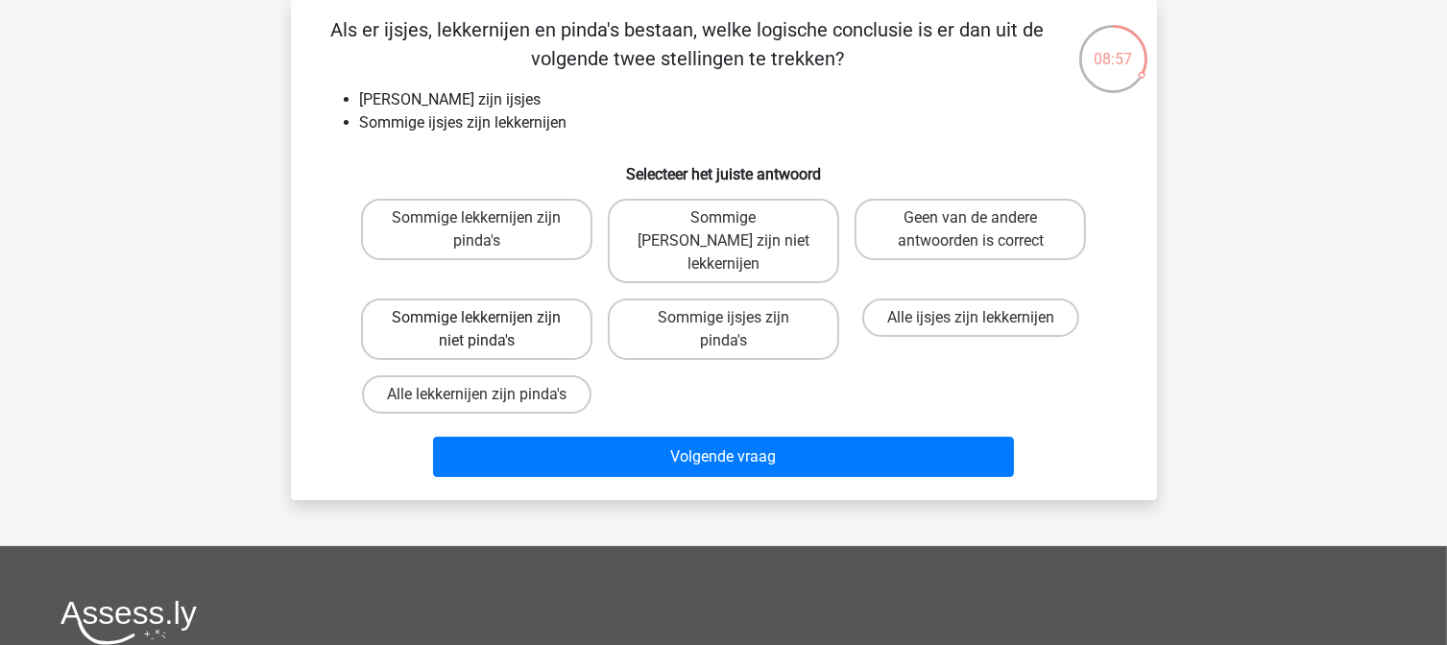
click at [523, 314] on label "Sommige lekkernijen zijn niet pinda's" at bounding box center [476, 329] width 231 height 61
click at [489, 318] on input "Sommige lekkernijen zijn niet pinda's" at bounding box center [482, 324] width 12 height 12
radio input "true"
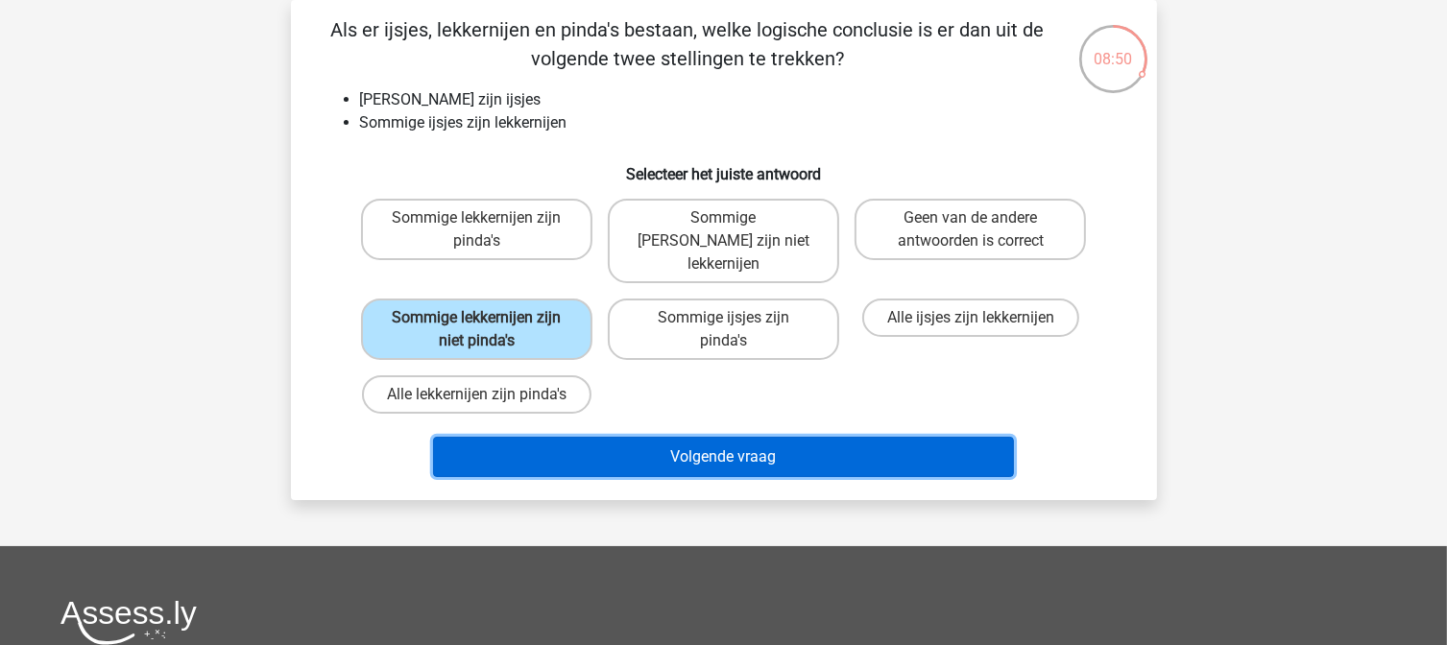
click at [830, 438] on button "Volgende vraag" at bounding box center [723, 457] width 581 height 40
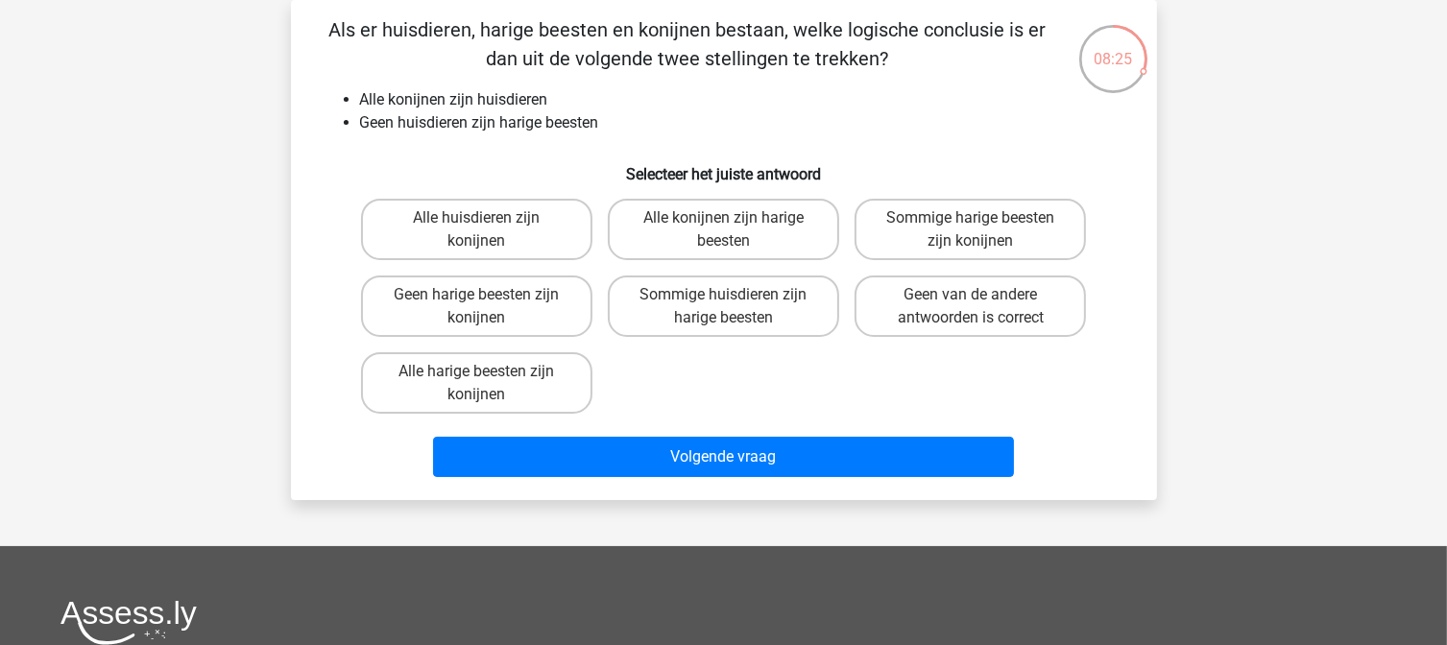
click at [480, 299] on input "Geen harige beesten zijn konijnen" at bounding box center [482, 301] width 12 height 12
radio input "true"
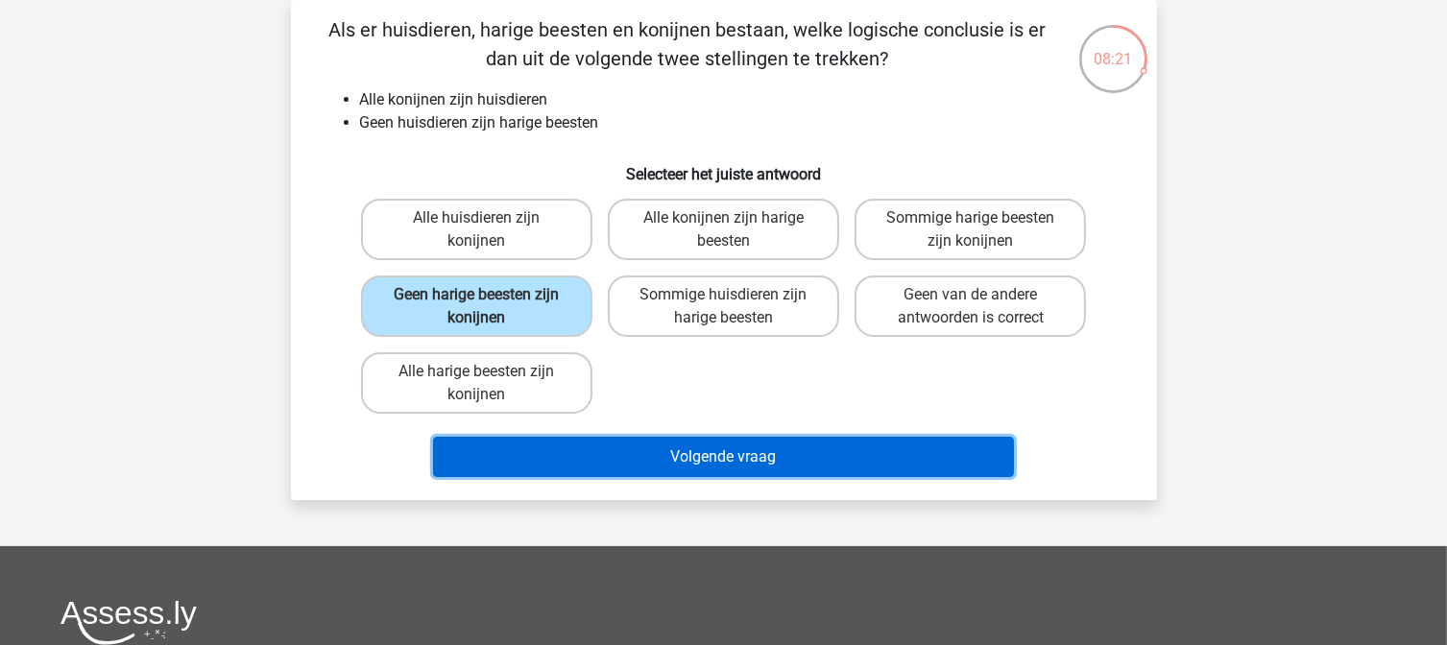
click at [726, 459] on button "Volgende vraag" at bounding box center [723, 457] width 581 height 40
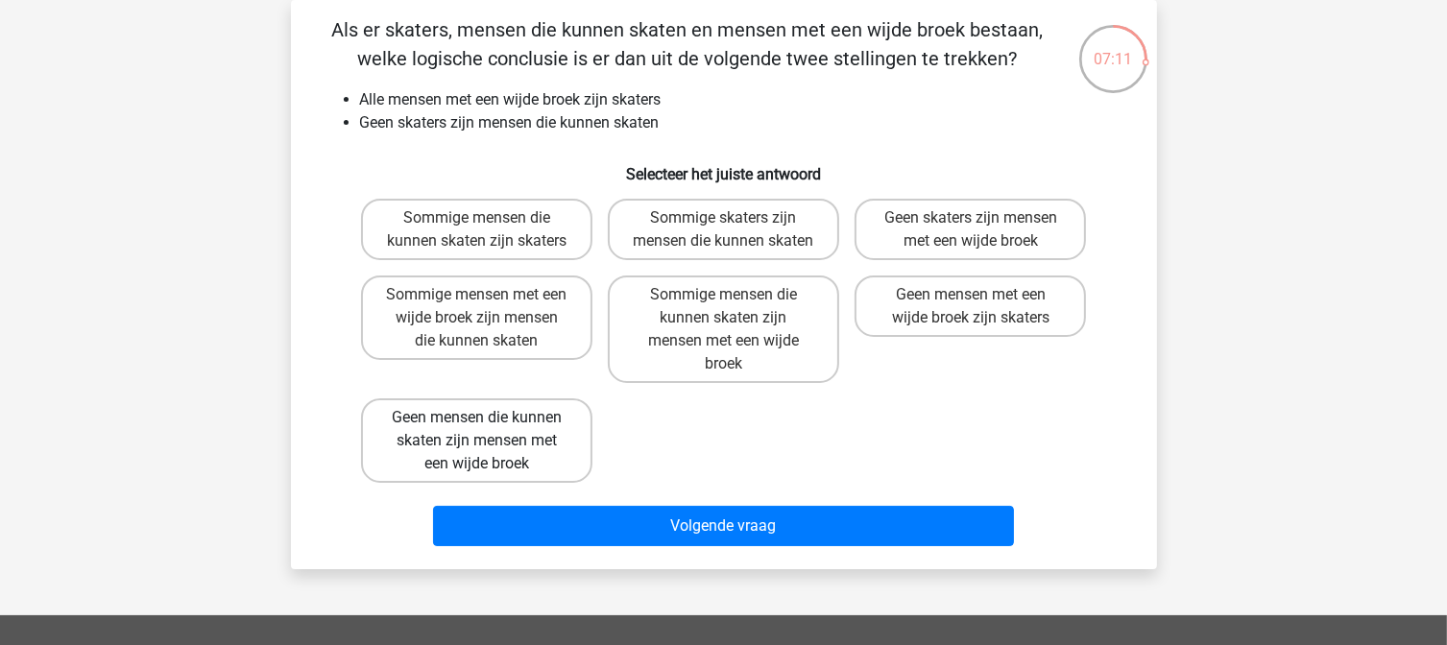
click at [505, 457] on label "Geen mensen die kunnen skaten zijn mensen met een wijde broek" at bounding box center [476, 440] width 231 height 84
click at [489, 430] on input "Geen mensen die kunnen skaten zijn mensen met een wijde broek" at bounding box center [482, 424] width 12 height 12
radio input "true"
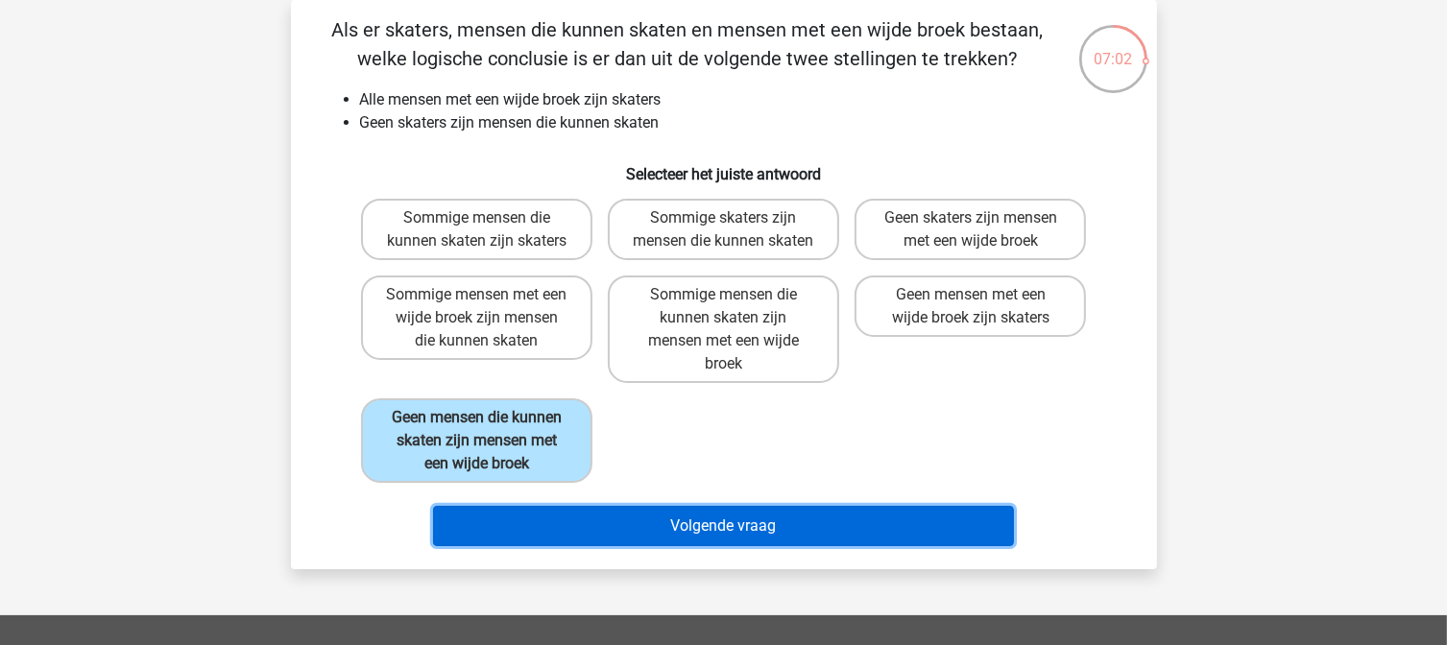
click at [879, 514] on button "Volgende vraag" at bounding box center [723, 526] width 581 height 40
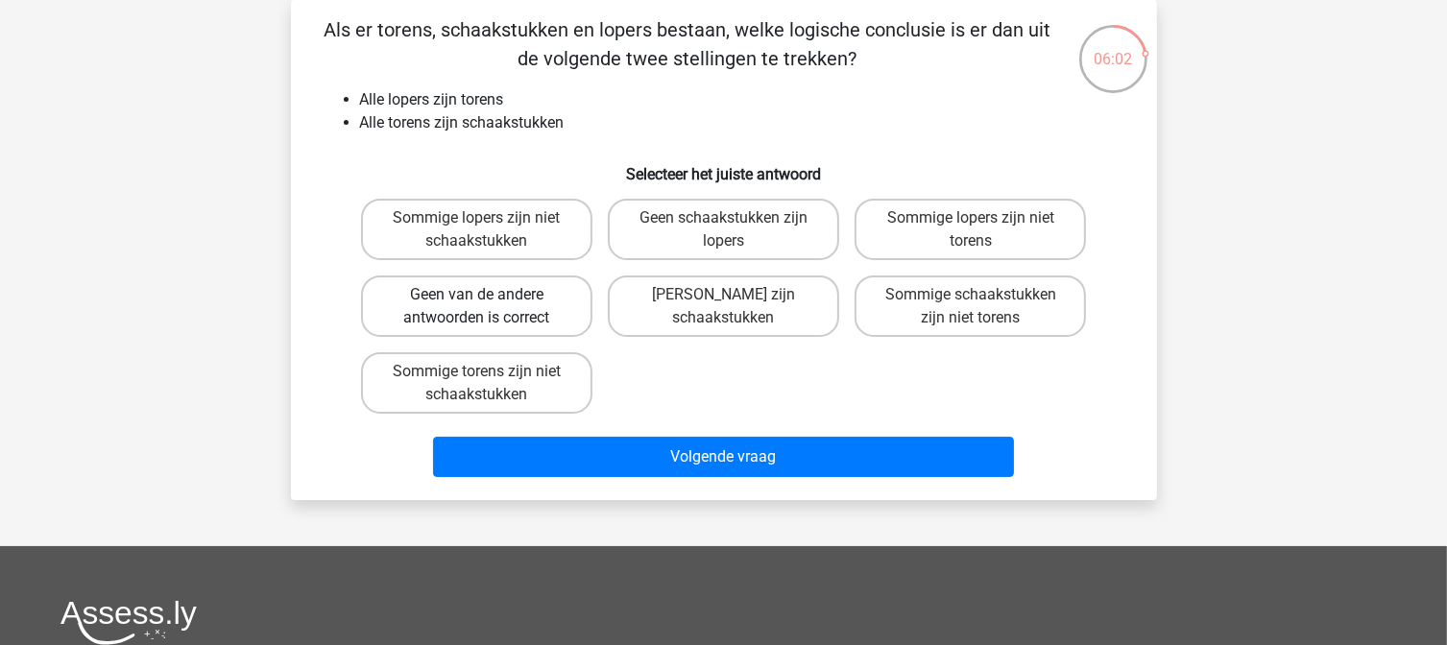
click at [556, 325] on label "Geen van de andere antwoorden is correct" at bounding box center [476, 306] width 231 height 61
click at [489, 307] on input "Geen van de andere antwoorden is correct" at bounding box center [482, 301] width 12 height 12
radio input "true"
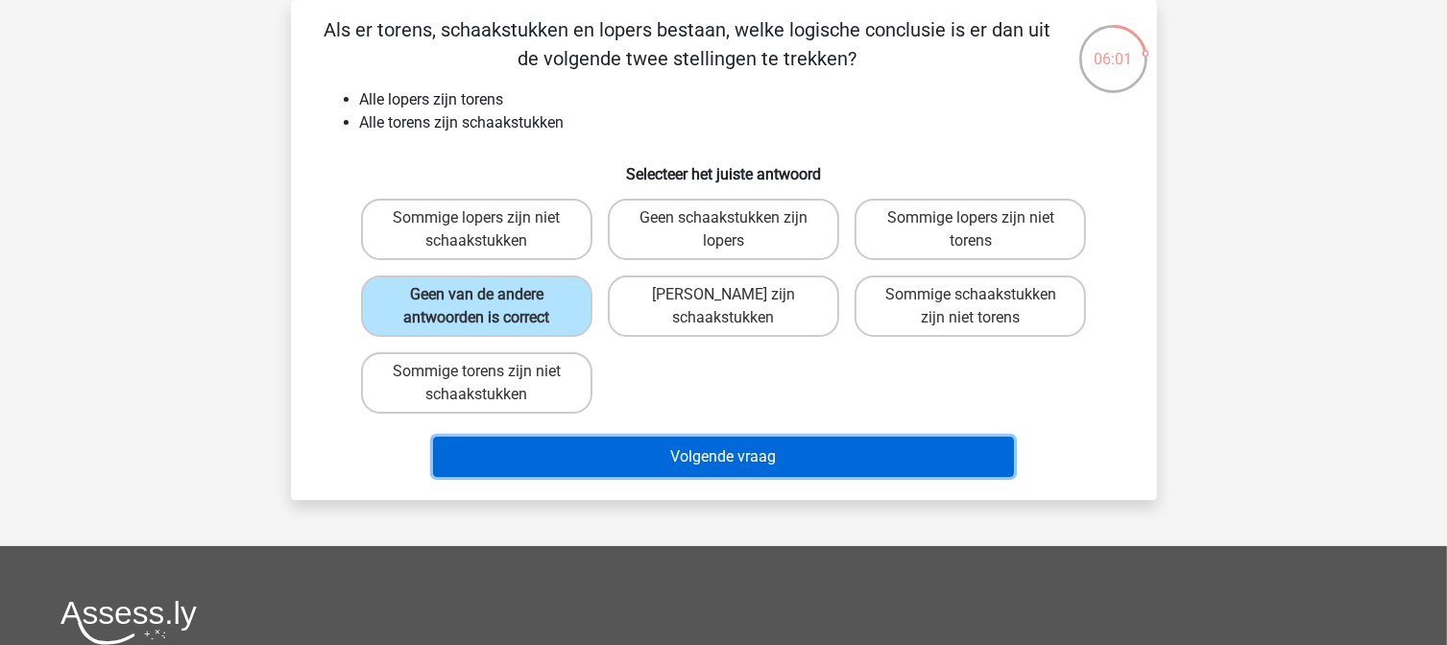
click at [702, 459] on button "Volgende vraag" at bounding box center [723, 457] width 581 height 40
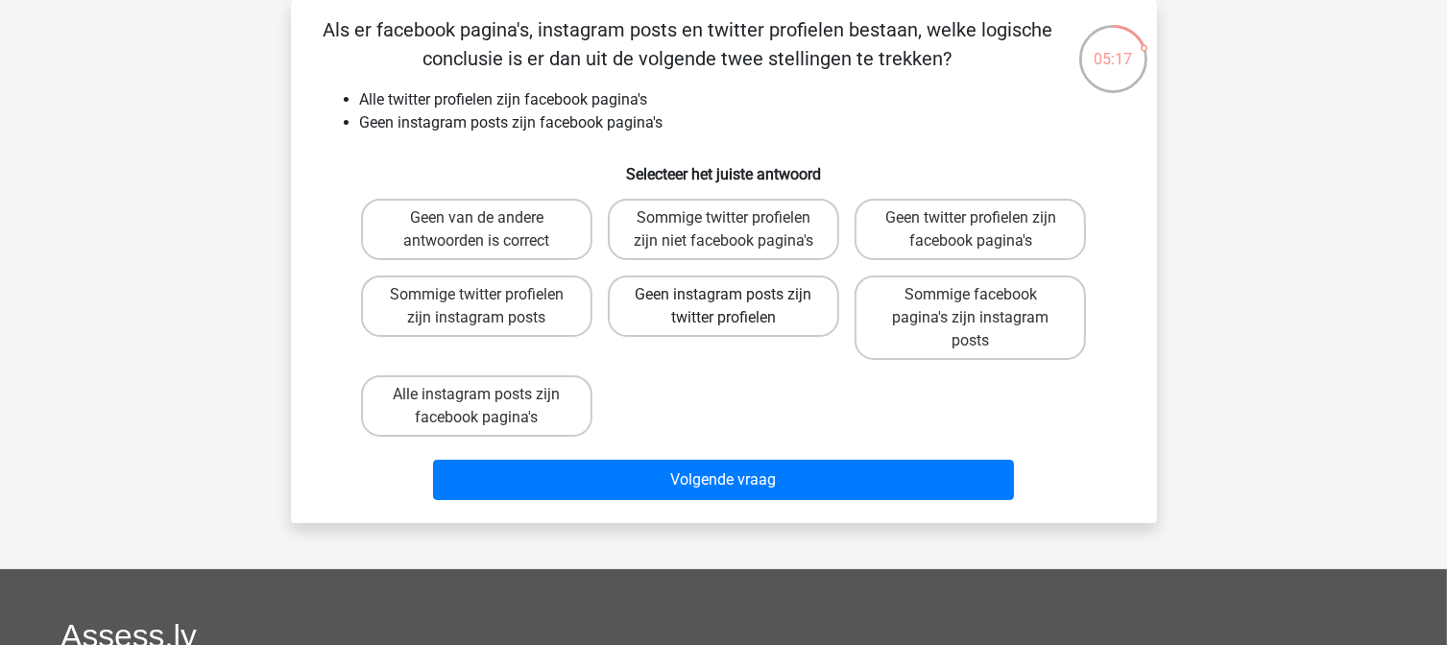
click at [766, 300] on label "Geen instagram posts zijn twitter profielen" at bounding box center [723, 306] width 231 height 61
click at [735, 300] on input "Geen instagram posts zijn twitter profielen" at bounding box center [729, 301] width 12 height 12
radio input "true"
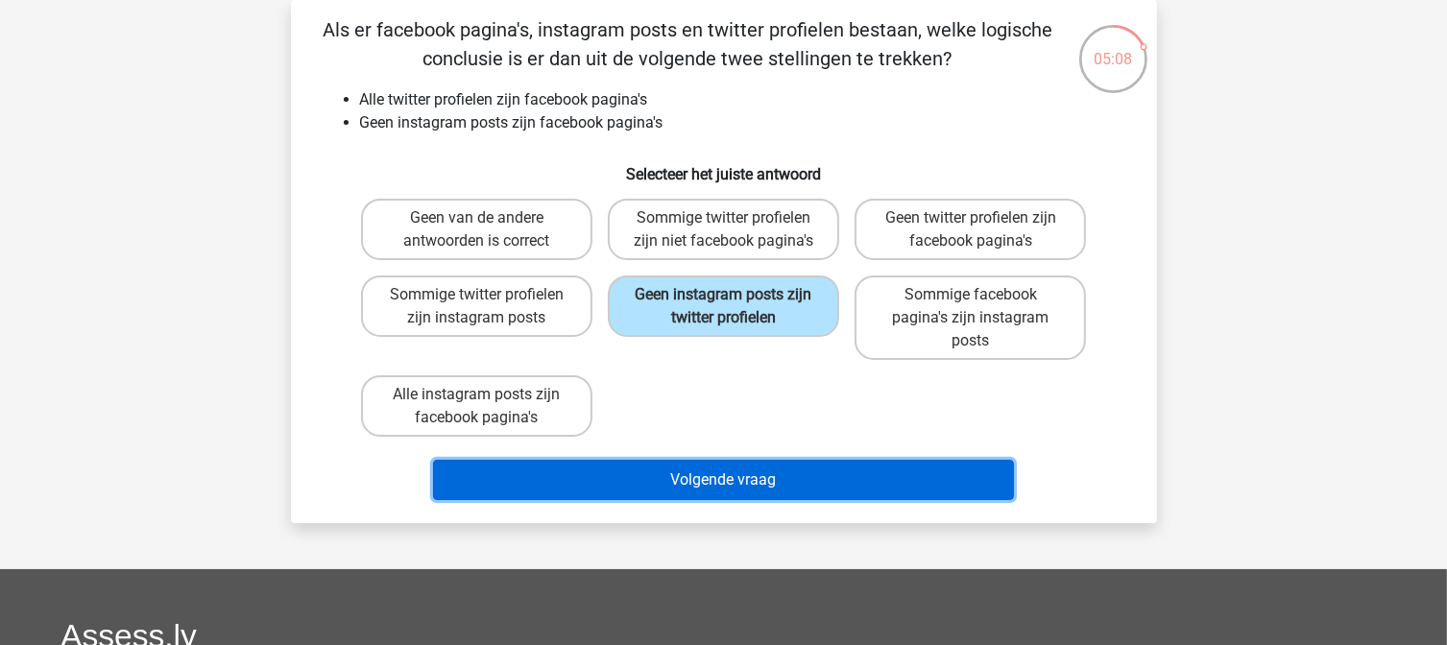
click at [780, 479] on button "Volgende vraag" at bounding box center [723, 480] width 581 height 40
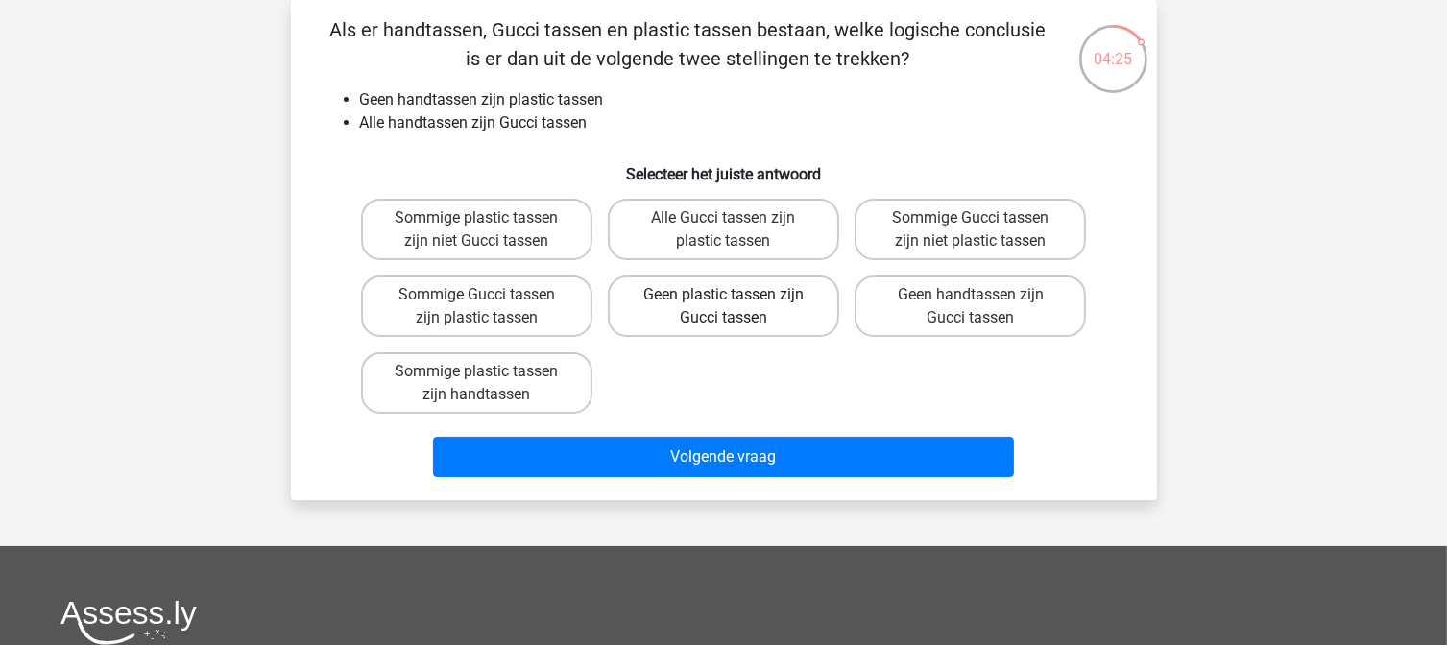
click at [791, 299] on label "Geen plastic tassen zijn Gucci tassen" at bounding box center [723, 306] width 231 height 61
click at [735, 299] on input "Geen plastic tassen zijn Gucci tassen" at bounding box center [729, 301] width 12 height 12
radio input "true"
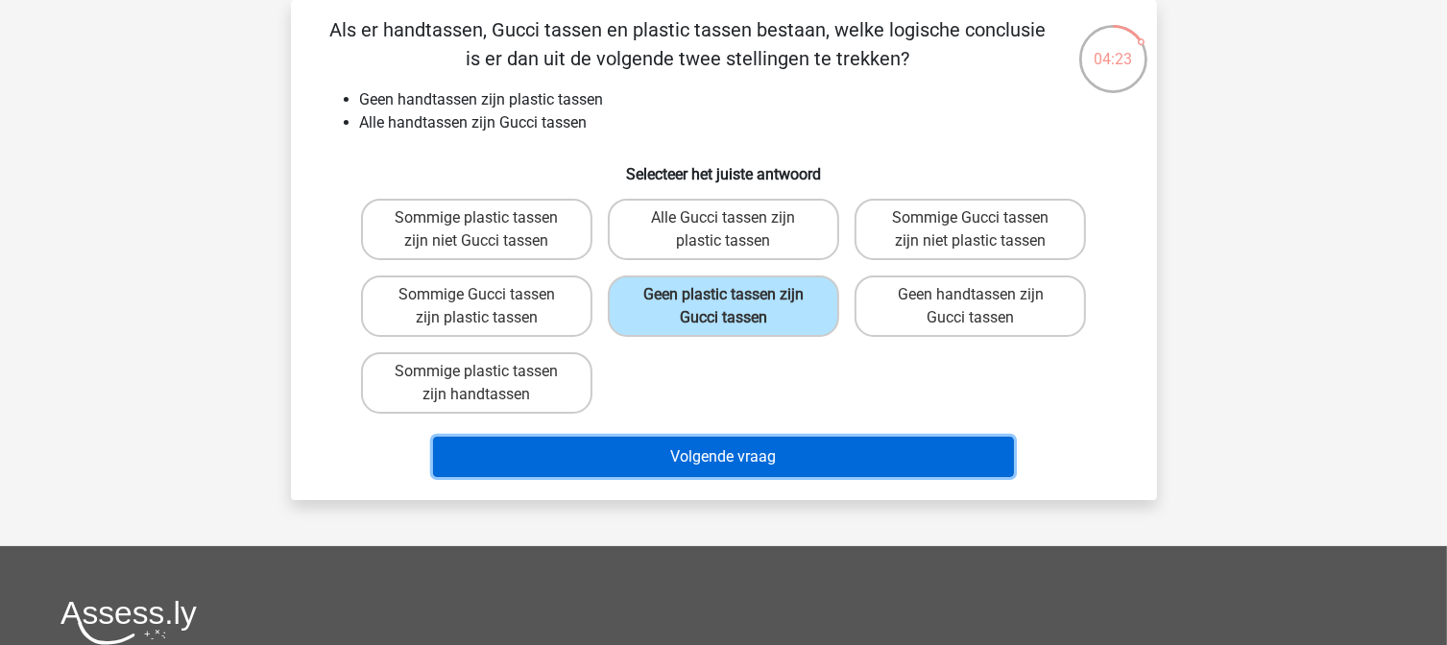
click at [769, 462] on button "Volgende vraag" at bounding box center [723, 457] width 581 height 40
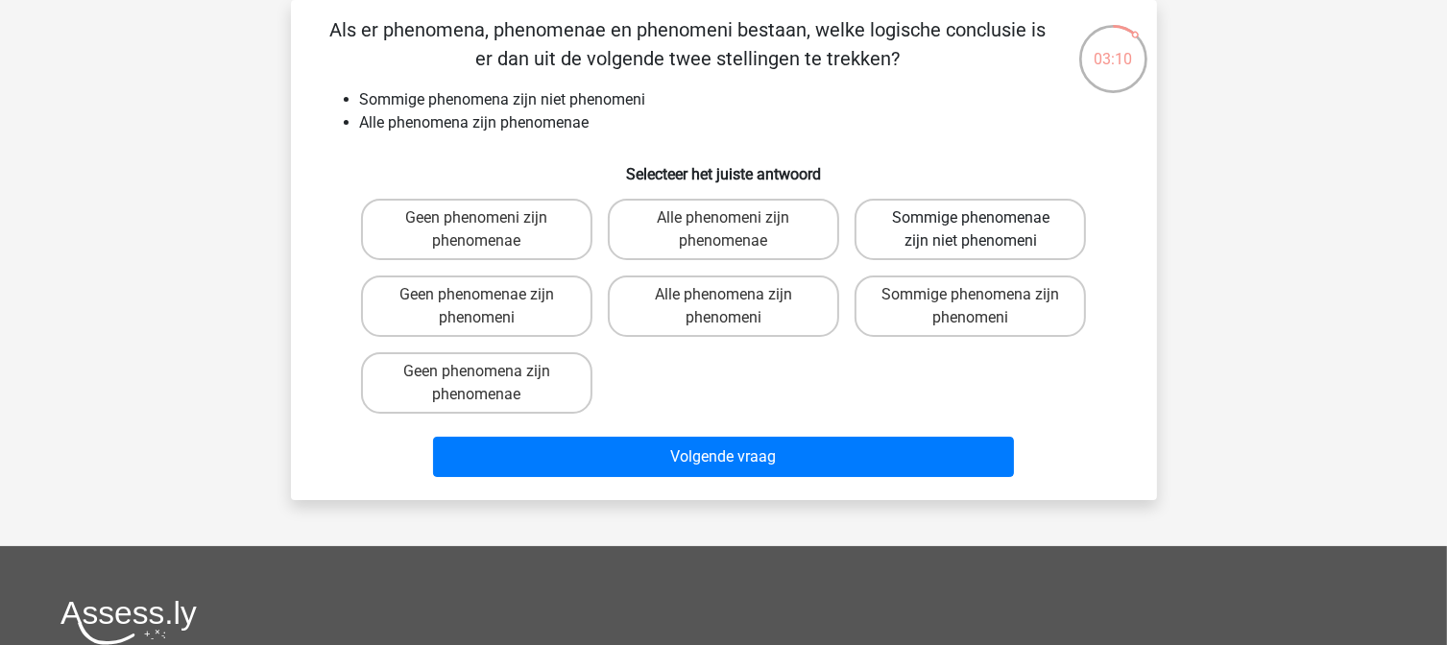
click at [1029, 229] on label "Sommige phenomenae zijn niet phenomeni" at bounding box center [970, 229] width 231 height 61
click at [983, 229] on input "Sommige phenomenae zijn niet phenomeni" at bounding box center [977, 224] width 12 height 12
radio input "true"
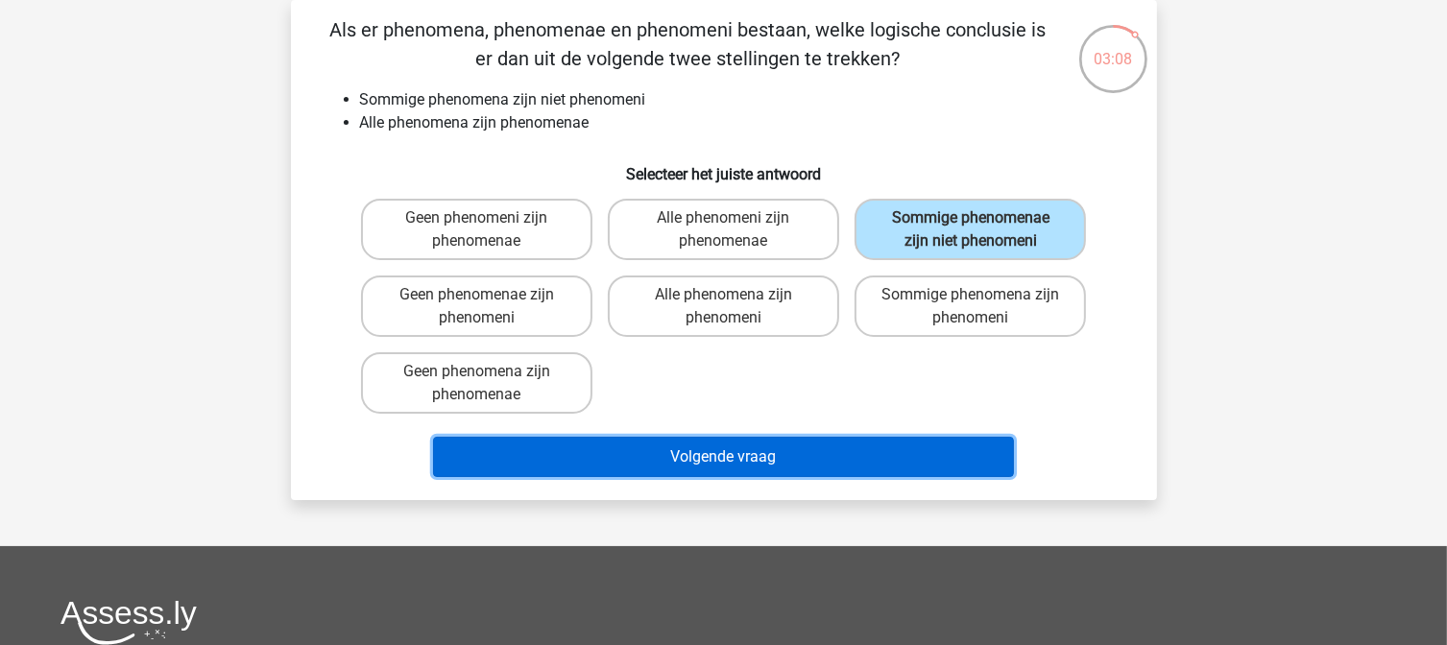
click at [868, 452] on button "Volgende vraag" at bounding box center [723, 457] width 581 height 40
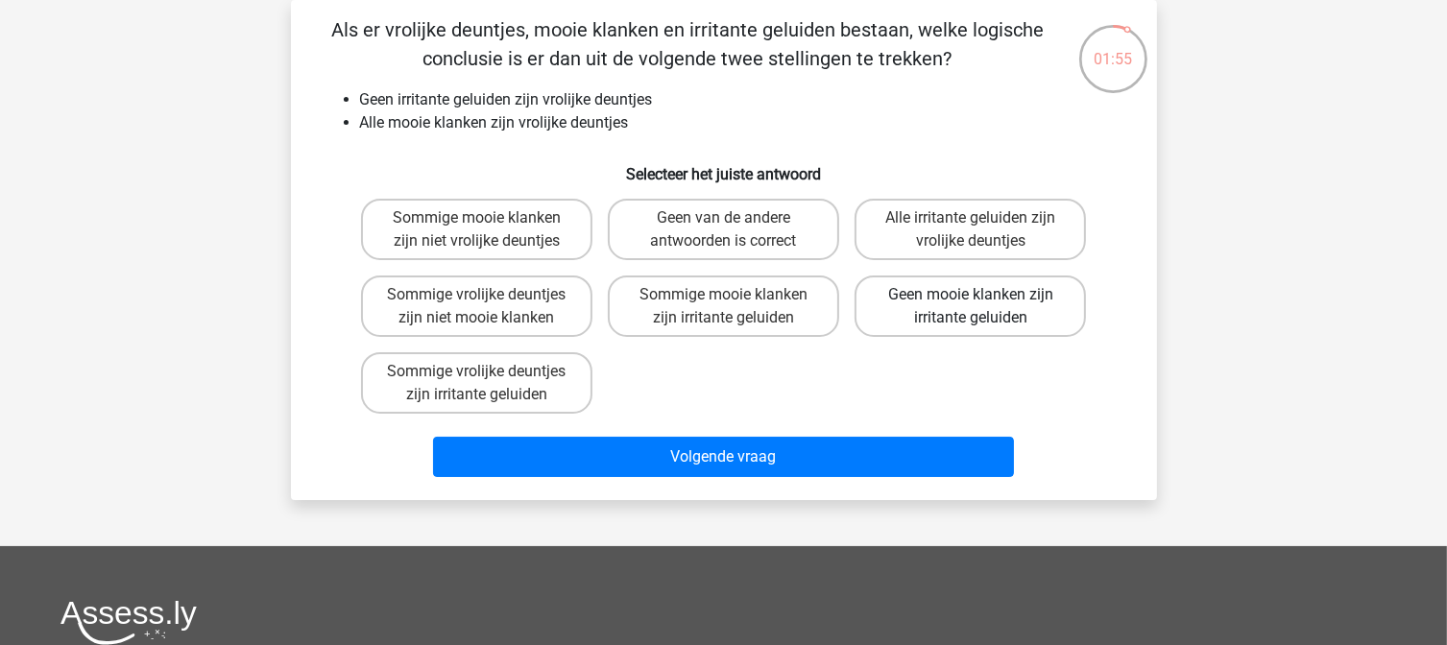
click at [1025, 309] on label "Geen mooie klanken zijn irritante geluiden" at bounding box center [970, 306] width 231 height 61
click at [983, 307] on input "Geen mooie klanken zijn irritante geluiden" at bounding box center [977, 301] width 12 height 12
radio input "true"
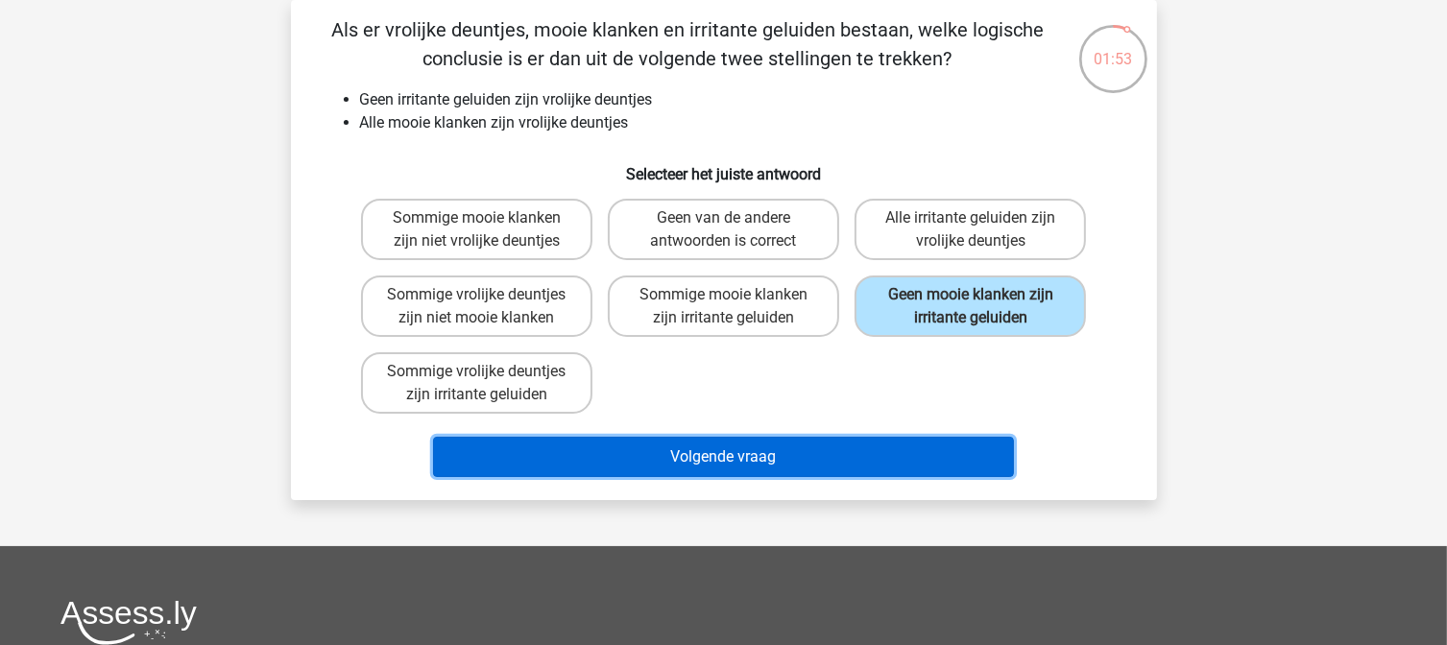
click at [933, 454] on button "Volgende vraag" at bounding box center [723, 457] width 581 height 40
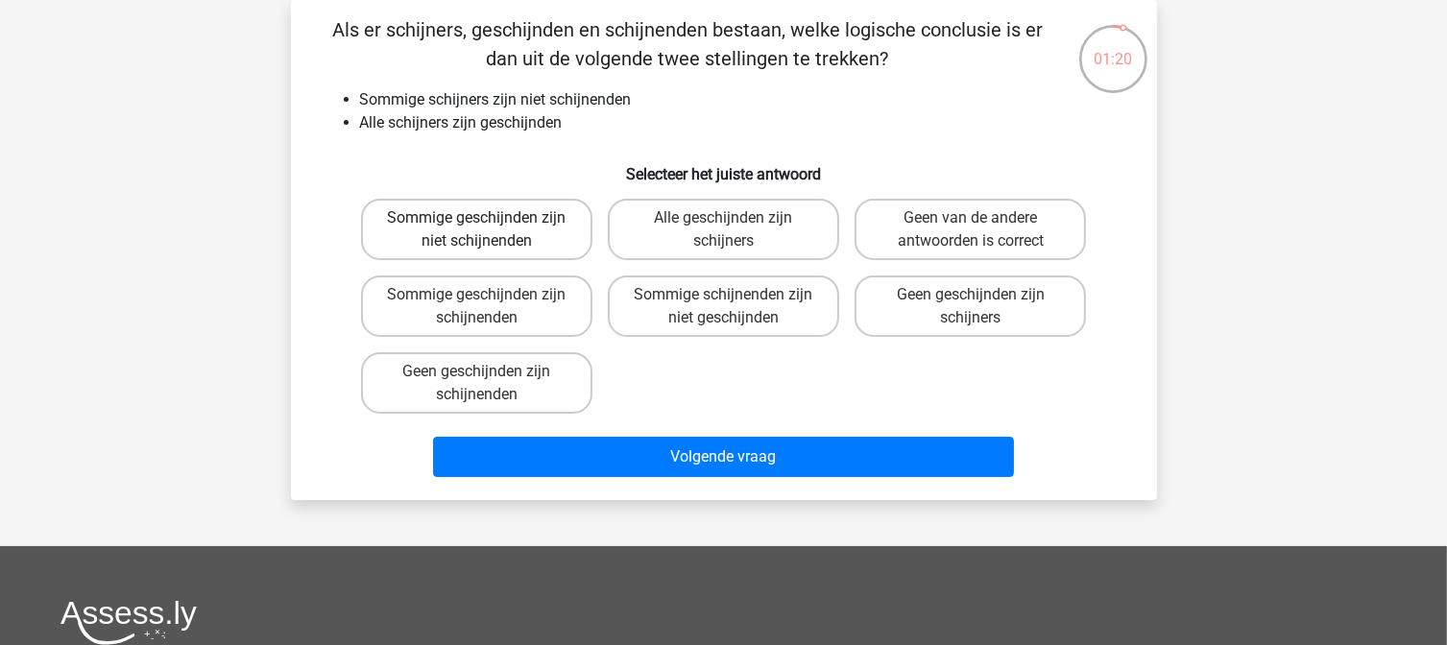
click at [555, 231] on label "Sommige geschijnden zijn niet schijnenden" at bounding box center [476, 229] width 231 height 61
click at [489, 230] on input "Sommige geschijnden zijn niet schijnenden" at bounding box center [482, 224] width 12 height 12
radio input "true"
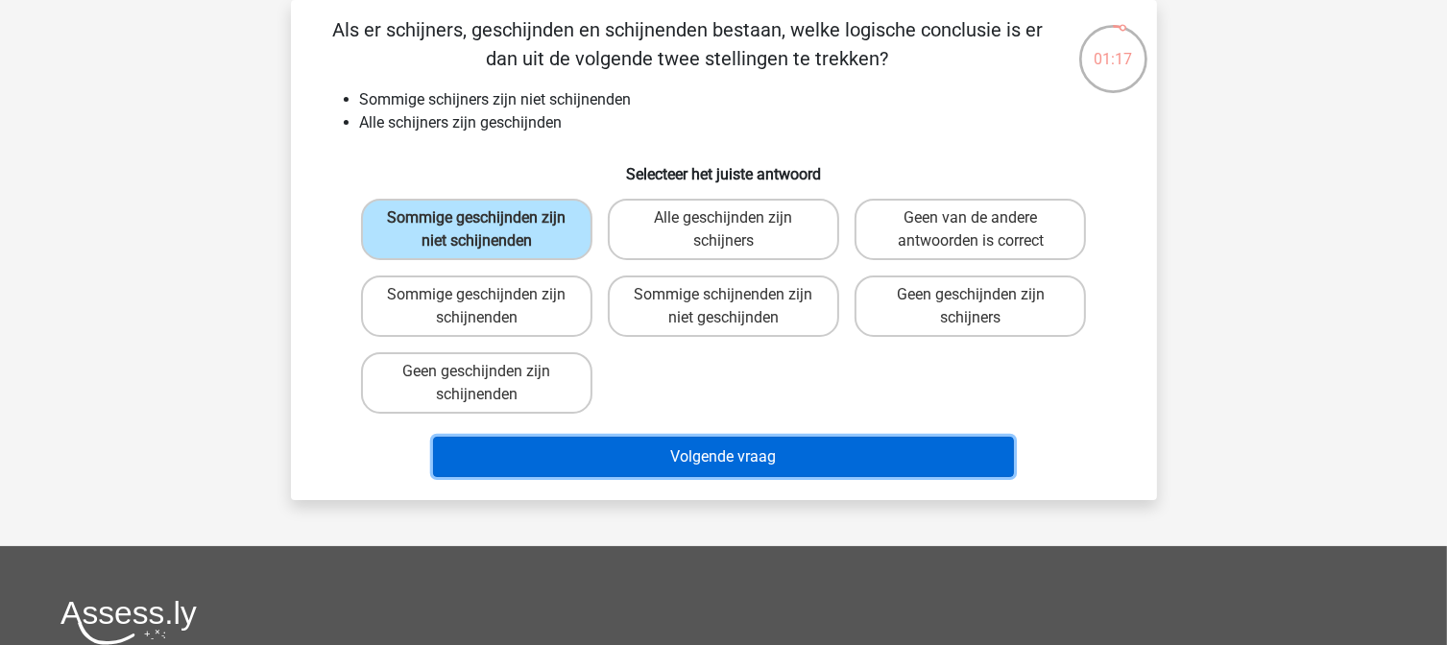
click at [789, 447] on button "Volgende vraag" at bounding box center [723, 457] width 581 height 40
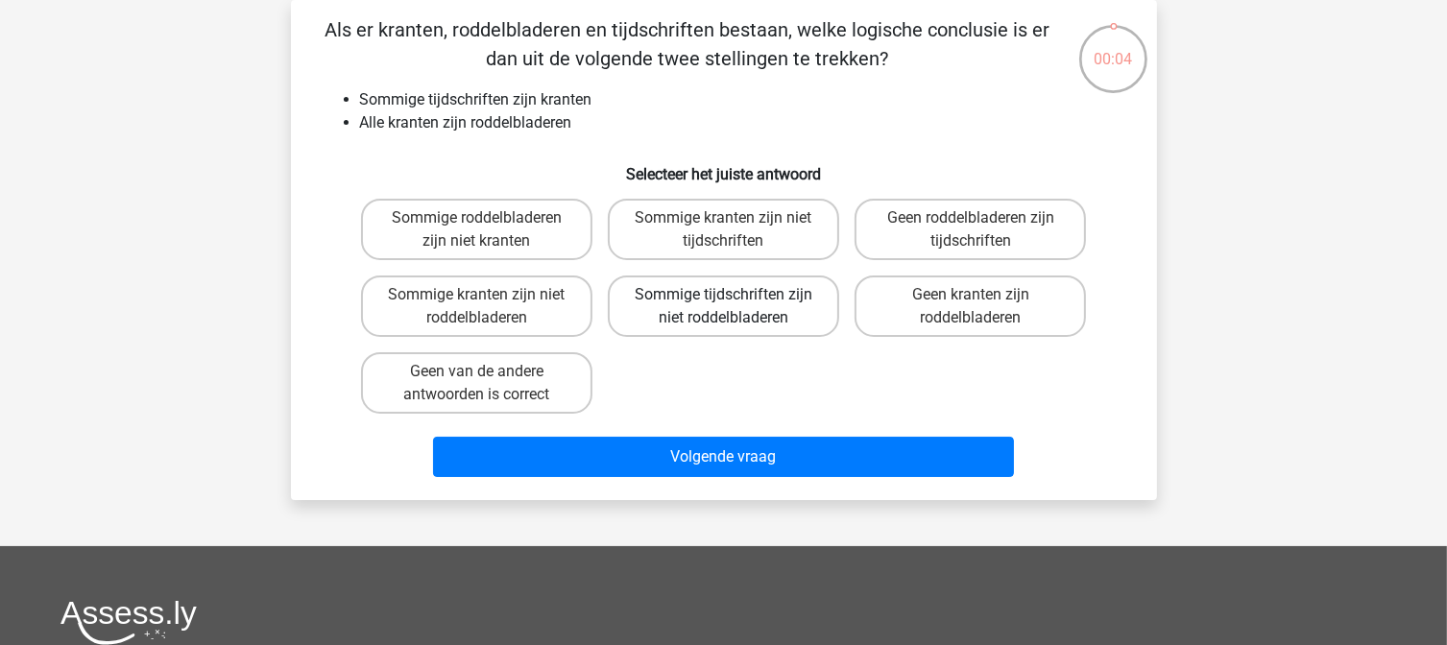
click at [769, 310] on label "Sommige tijdschriften zijn niet roddelbladeren" at bounding box center [723, 306] width 231 height 61
click at [735, 307] on input "Sommige tijdschriften zijn niet roddelbladeren" at bounding box center [729, 301] width 12 height 12
radio input "true"
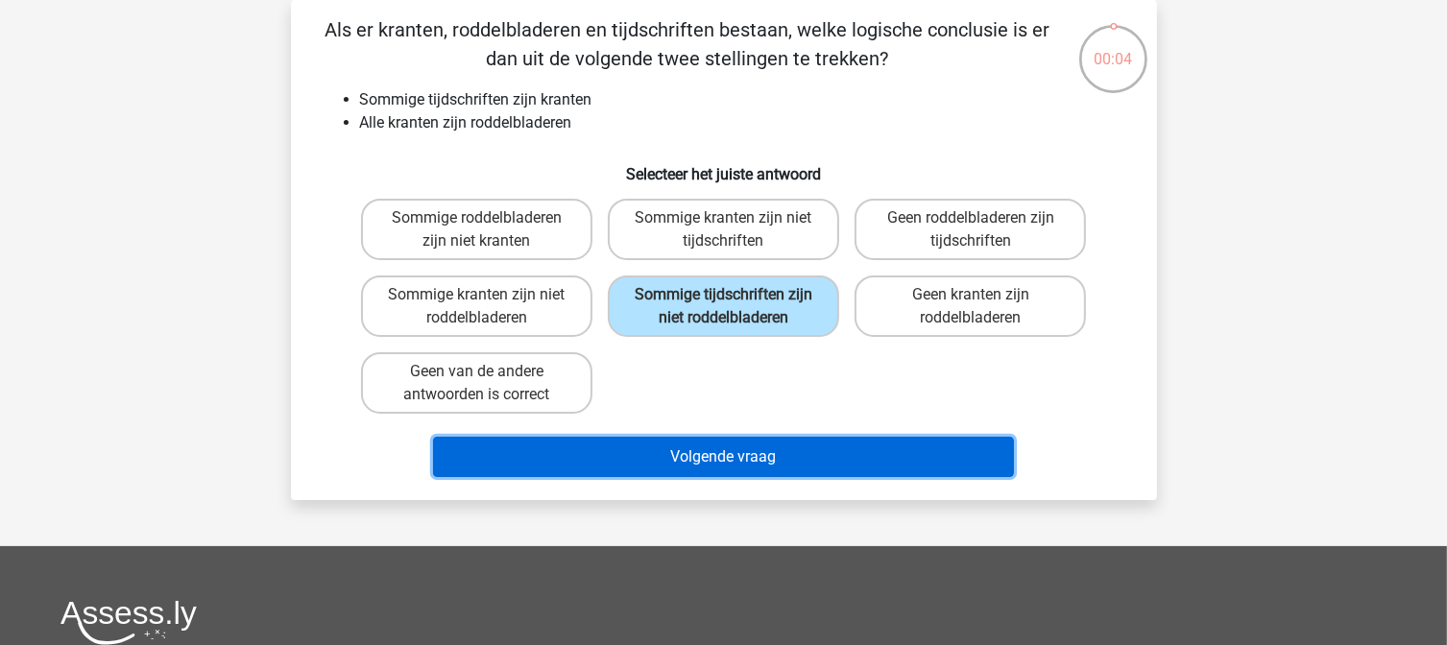
click at [770, 460] on button "Volgende vraag" at bounding box center [723, 457] width 581 height 40
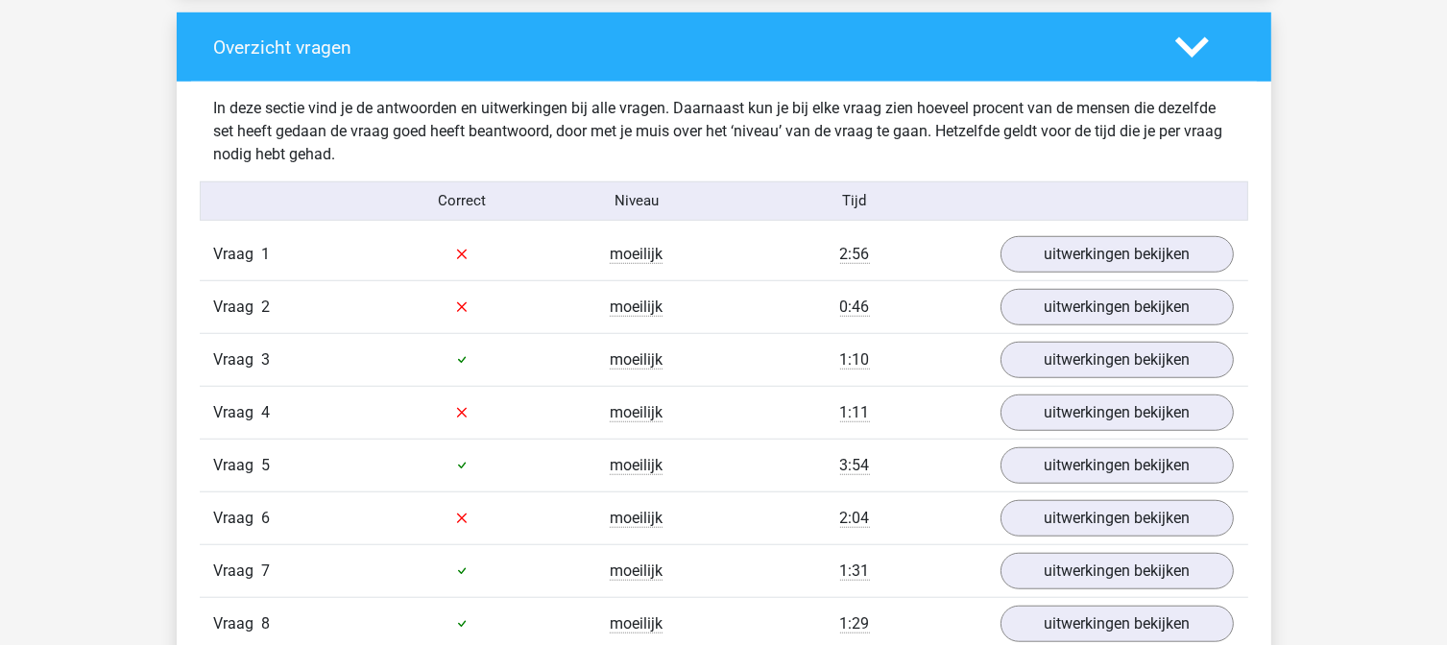
scroll to position [1429, 0]
click at [1083, 251] on link "uitwerkingen bekijken" at bounding box center [1116, 254] width 268 height 42
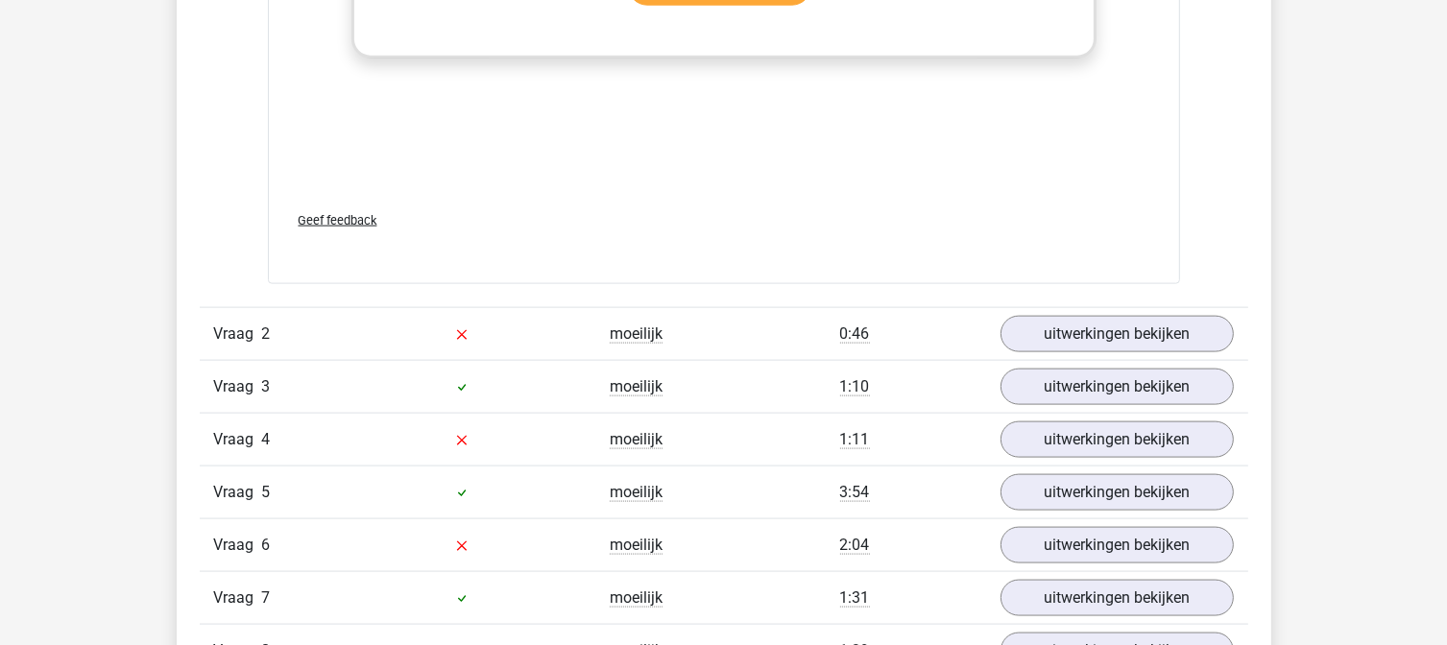
scroll to position [2508, 0]
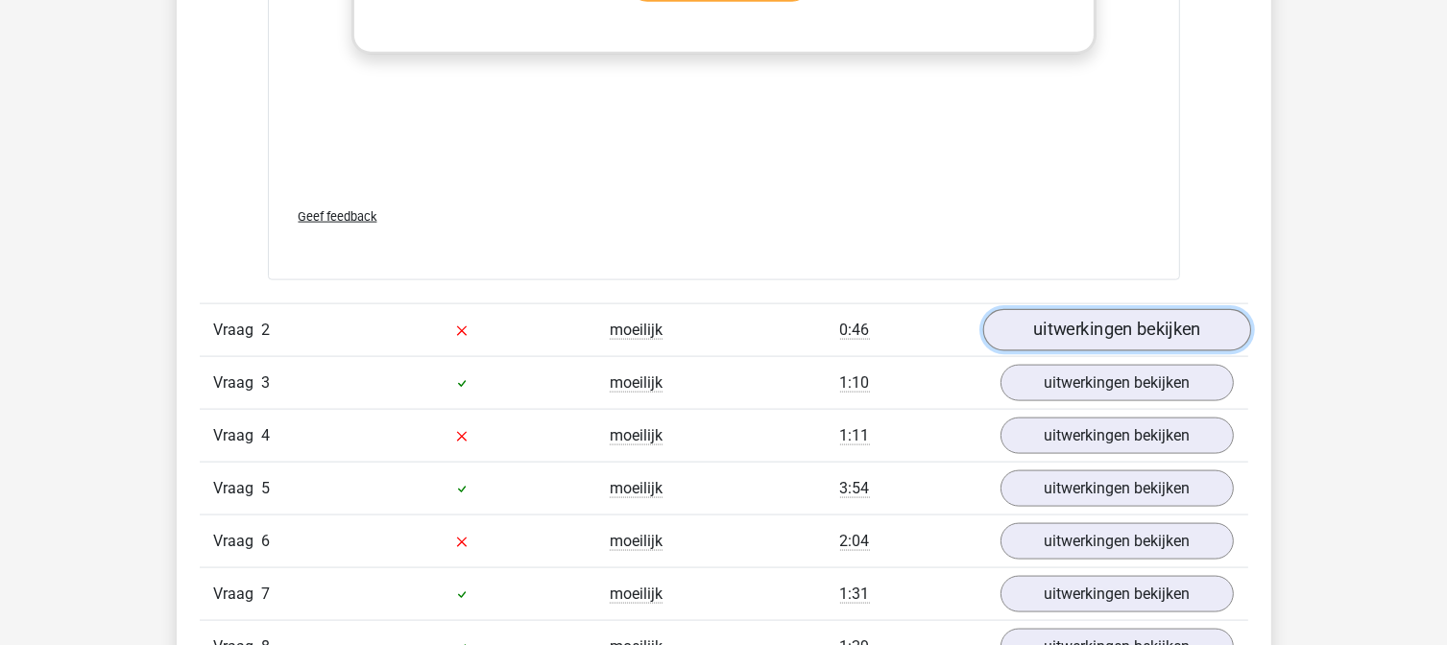
click at [1066, 325] on link "uitwerkingen bekijken" at bounding box center [1116, 330] width 268 height 42
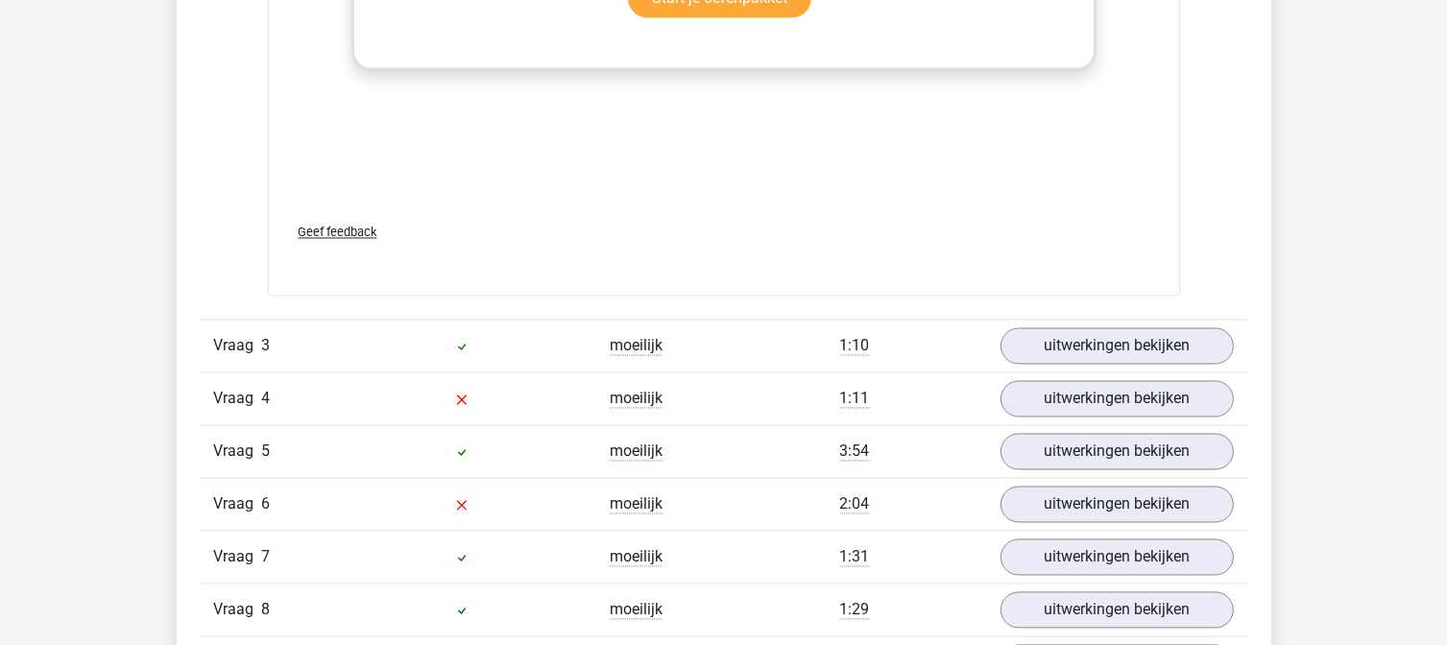
scroll to position [3609, 0]
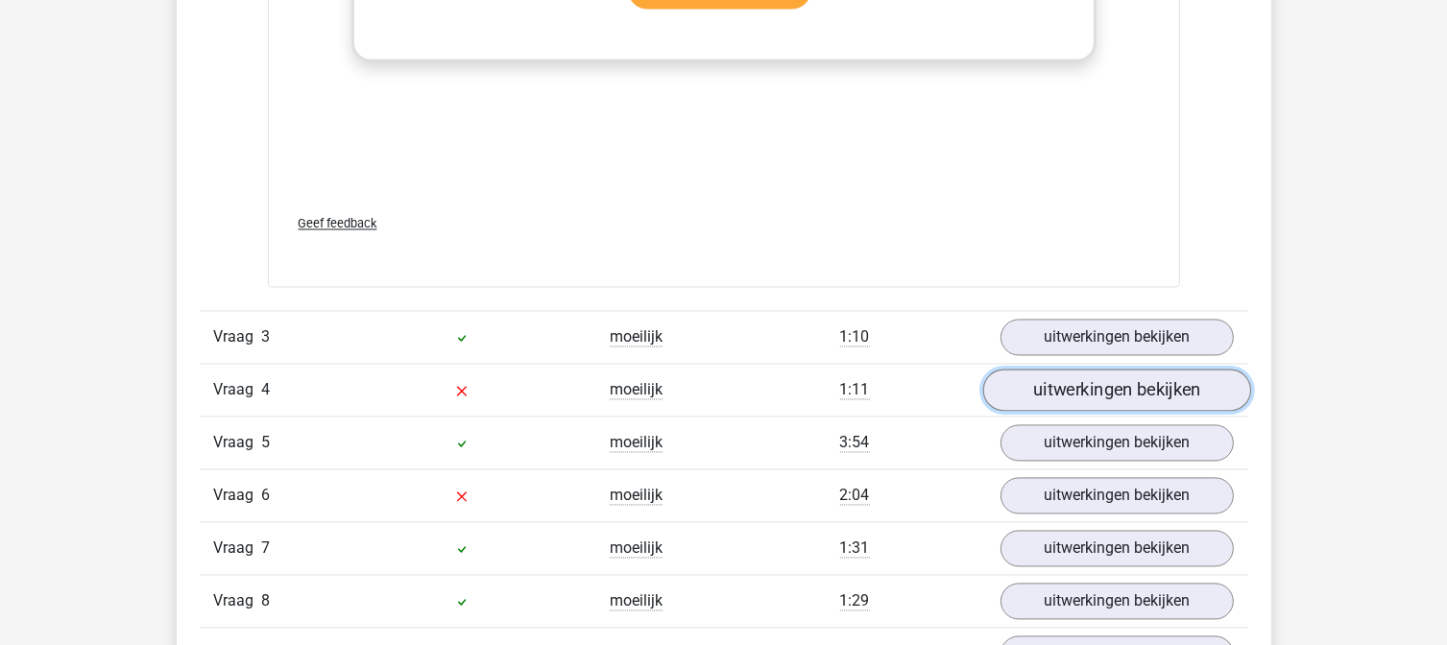
click at [1091, 392] on link "uitwerkingen bekijken" at bounding box center [1116, 391] width 268 height 42
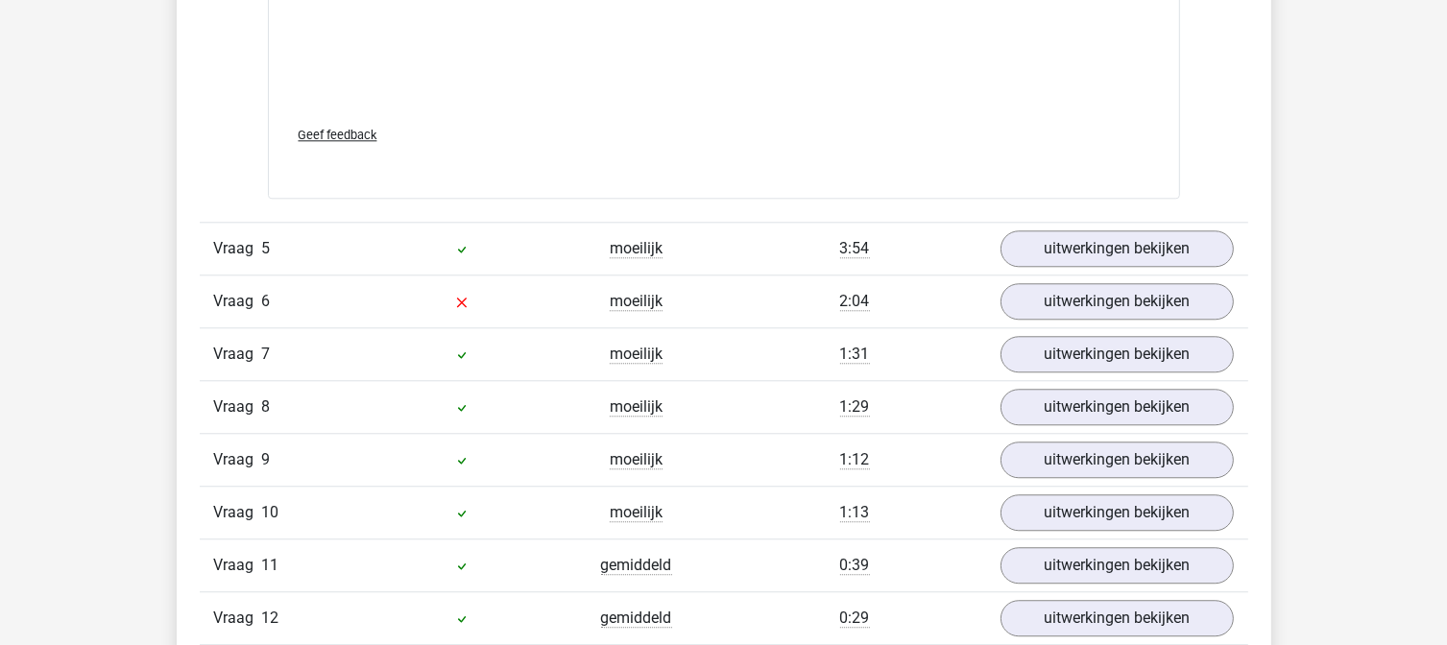
scroll to position [4866, 0]
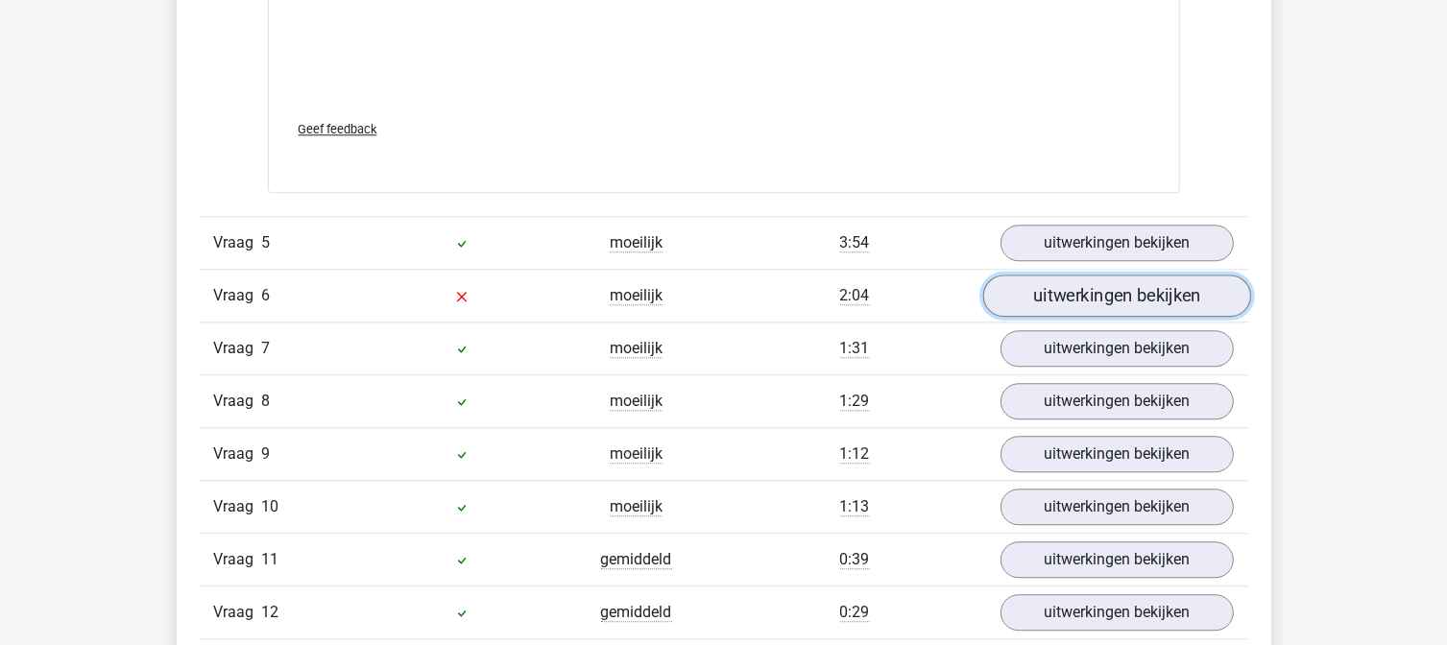
click at [1078, 292] on link "uitwerkingen bekijken" at bounding box center [1116, 296] width 268 height 42
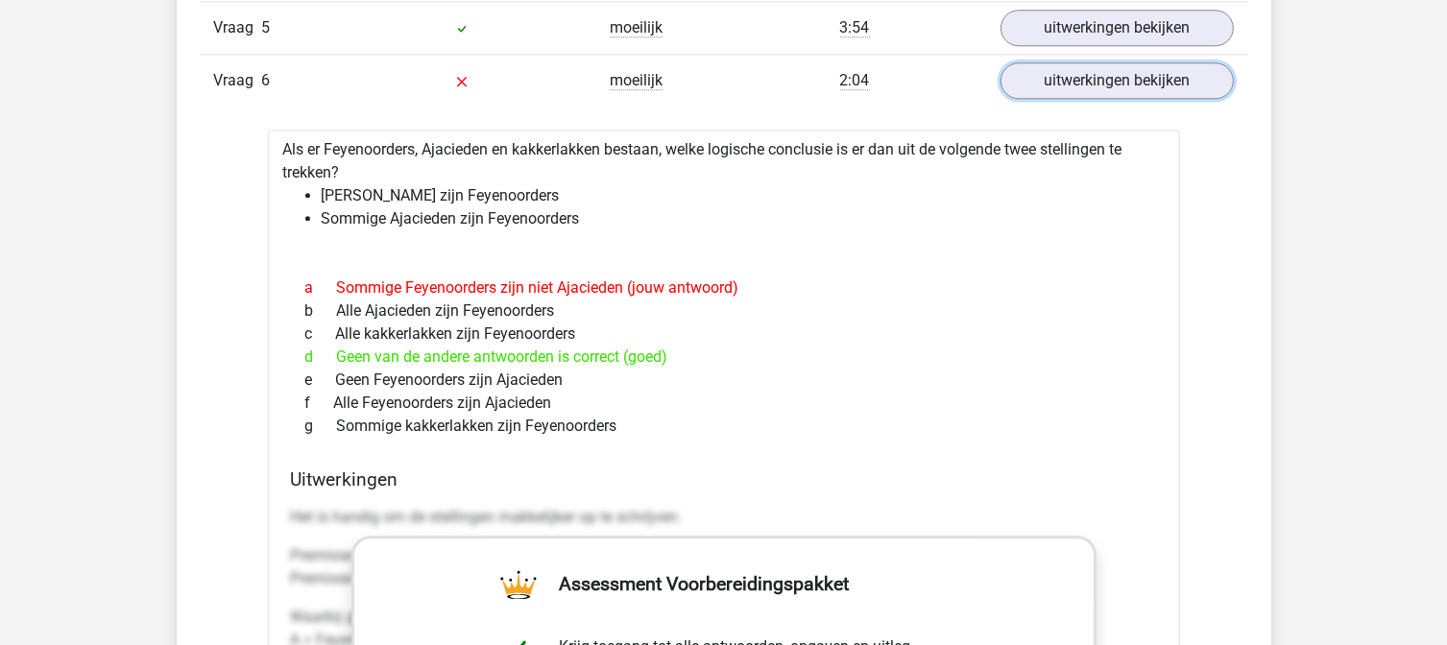
scroll to position [5077, 0]
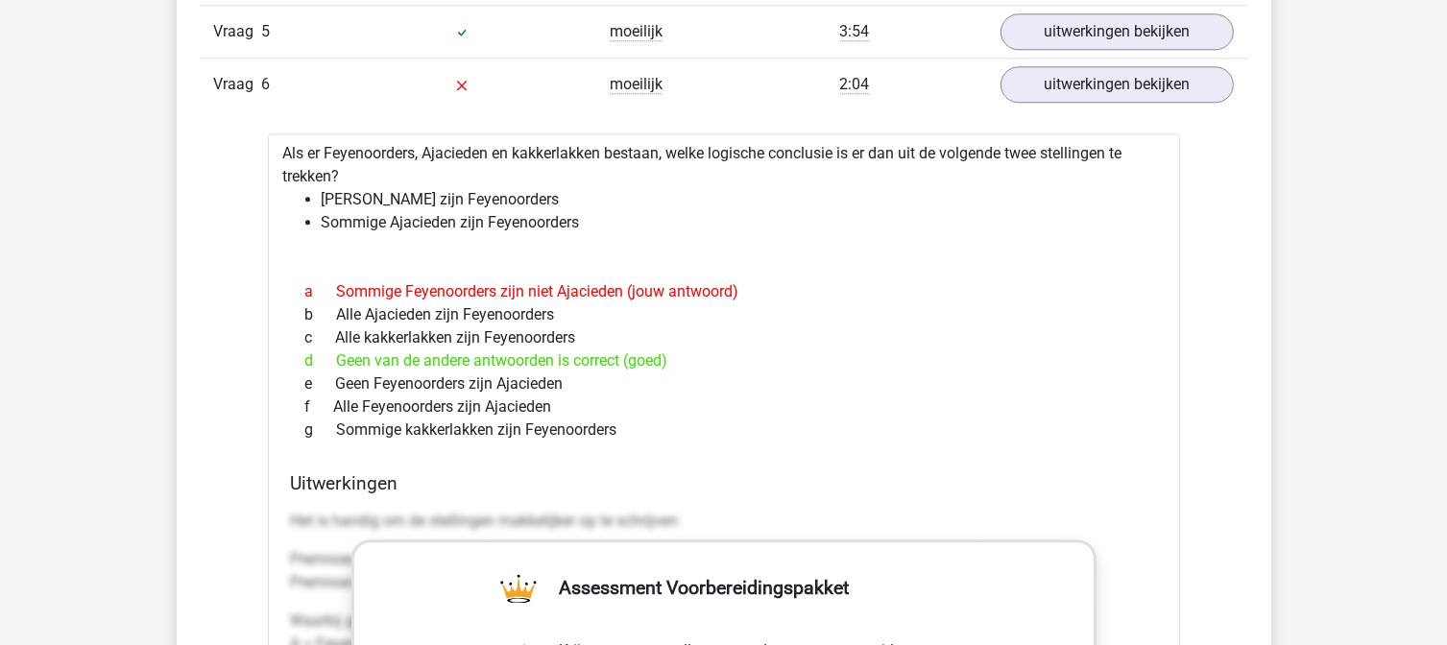
click at [753, 290] on div "a Sommige Feyenoorders zijn niet Ajacieden (jouw antwoord)" at bounding box center [724, 291] width 866 height 23
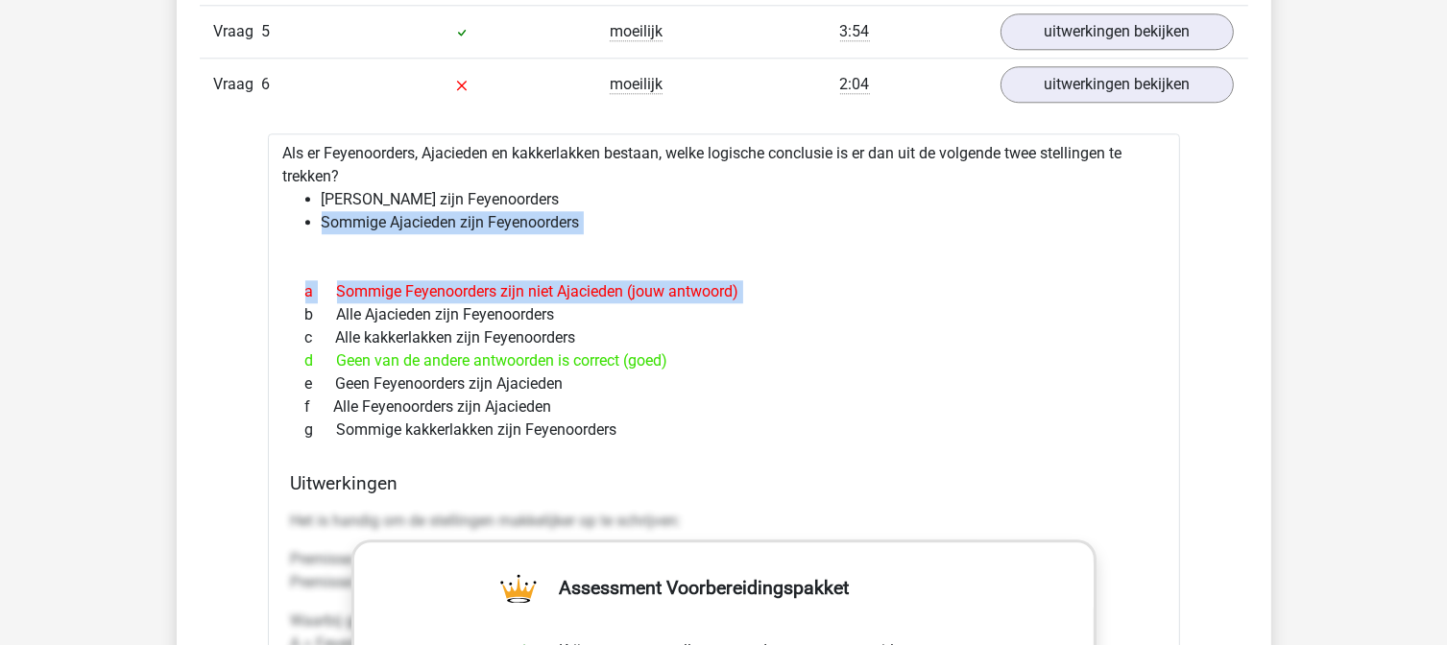
drag, startPoint x: 753, startPoint y: 290, endPoint x: 324, endPoint y: 216, distance: 435.5
click at [324, 216] on div "Als er Feyenoorders, Ajacieden en kakkerlakken bestaan, welke logische conclusi…" at bounding box center [724, 649] width 912 height 1033
copy div "Sommige Ajacieden zijn Feyenoorders a Sommige Feyenoorders zijn niet Ajacieden …"
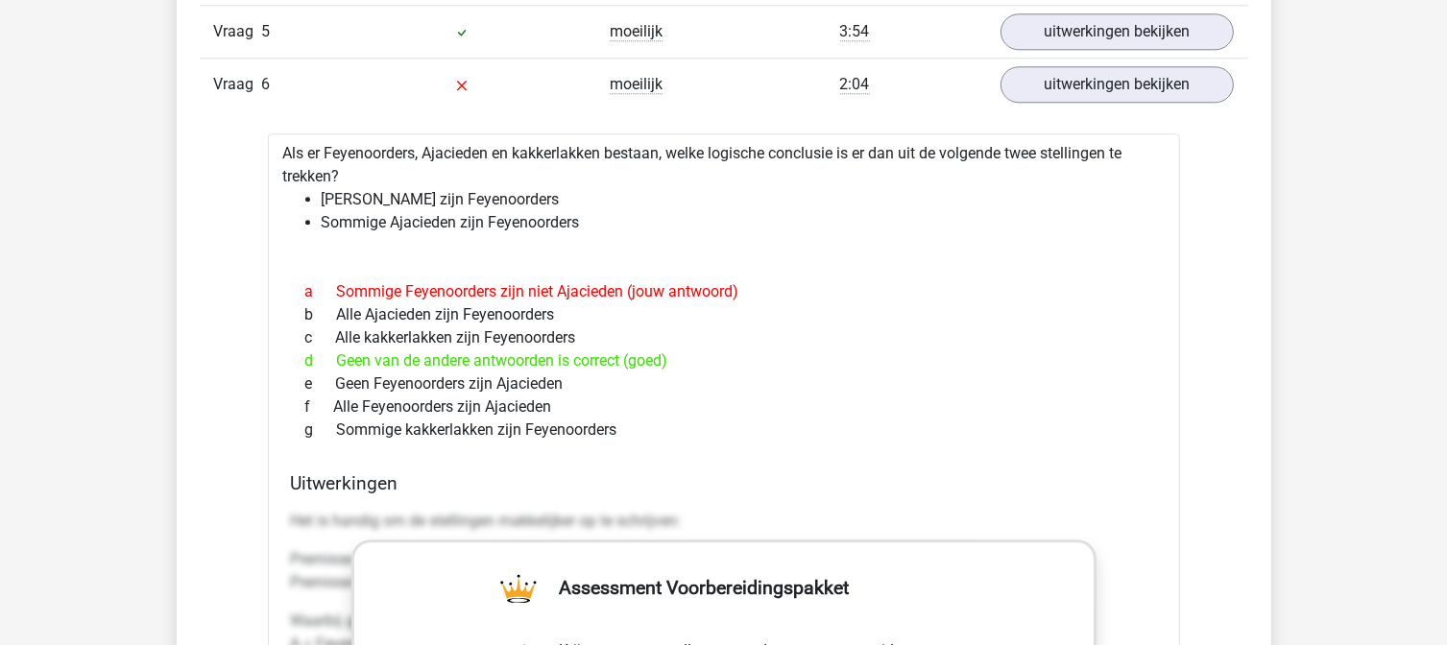
click at [849, 419] on div "g Sommige kakkerlakken zijn Feyenoorders" at bounding box center [724, 430] width 866 height 23
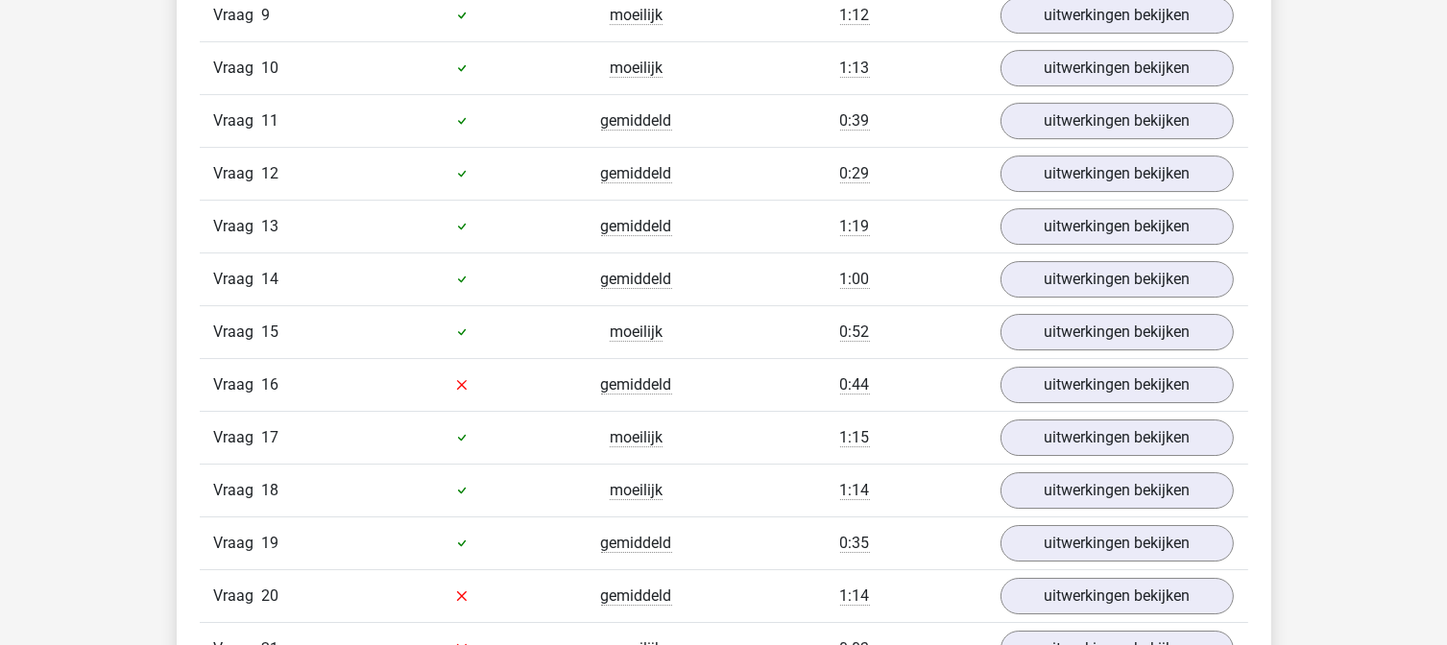
scroll to position [6387, 0]
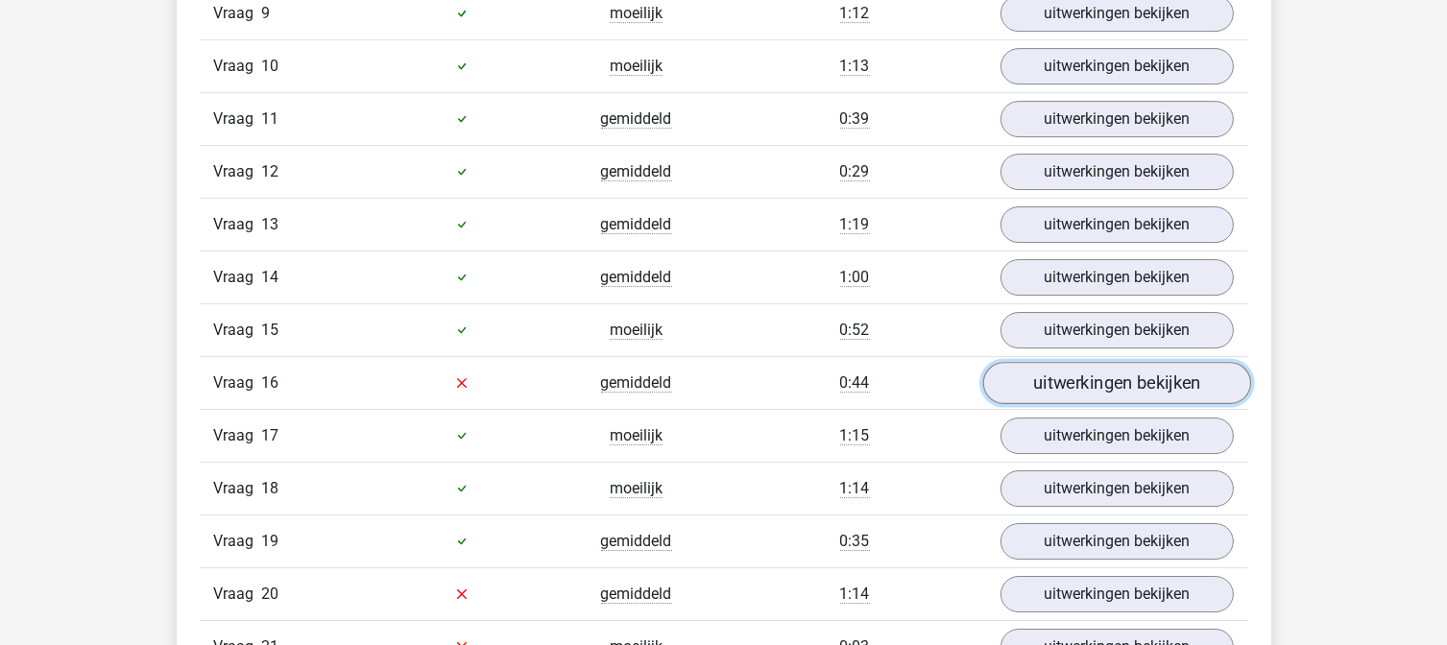
click at [1073, 375] on link "uitwerkingen bekijken" at bounding box center [1116, 383] width 268 height 42
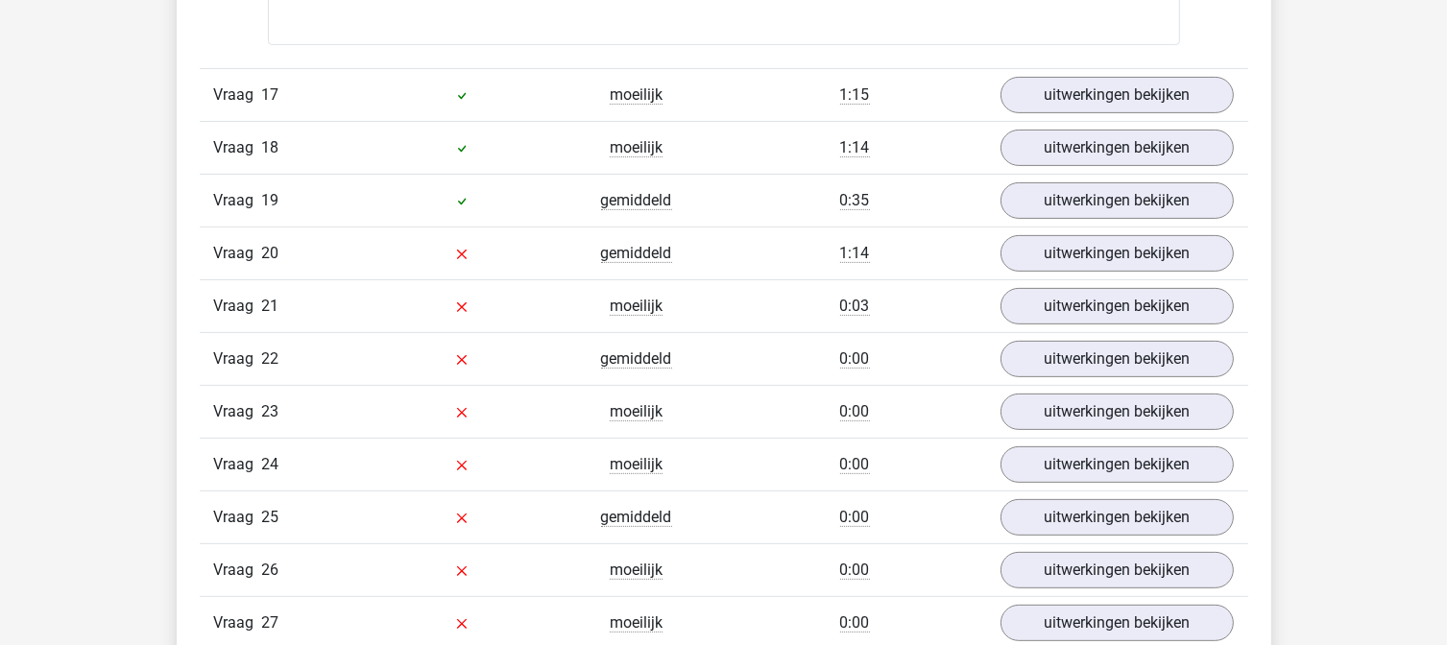
scroll to position [7808, 0]
click at [1075, 233] on link "uitwerkingen bekijken" at bounding box center [1116, 252] width 268 height 42
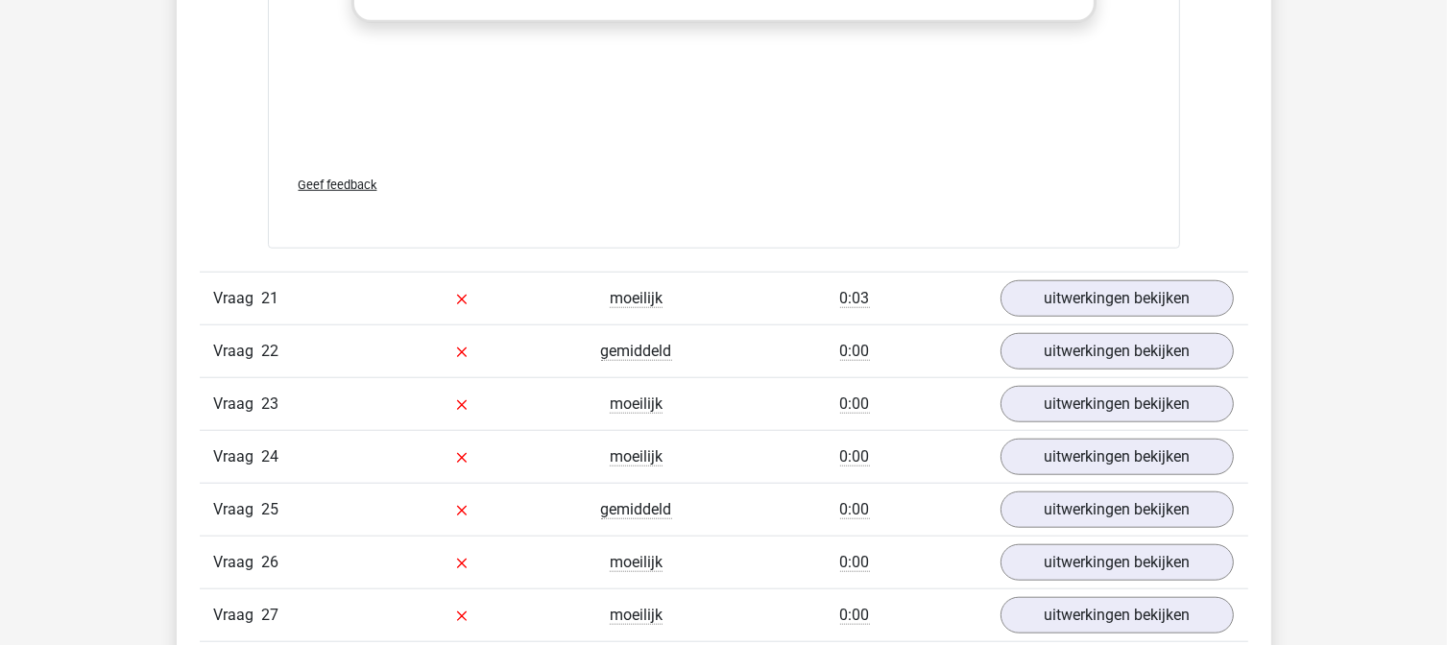
scroll to position [8897, 0]
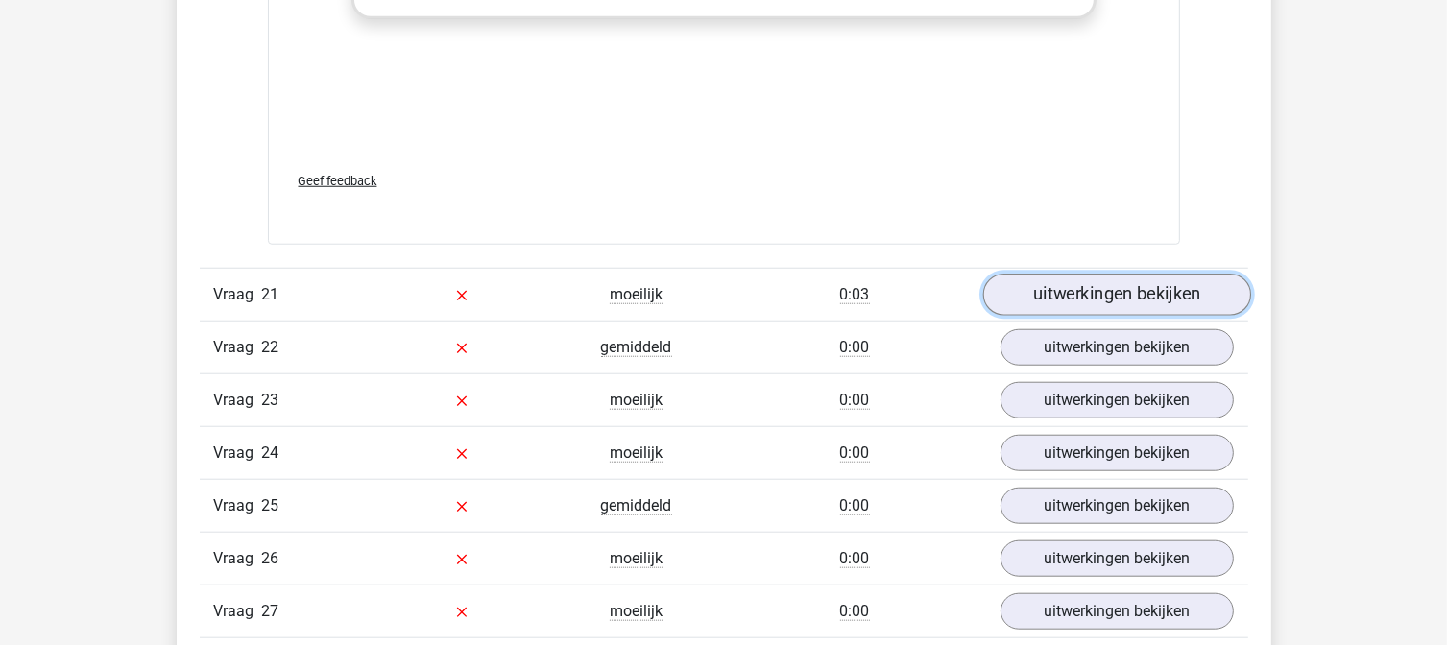
click at [1110, 274] on link "uitwerkingen bekijken" at bounding box center [1116, 295] width 268 height 42
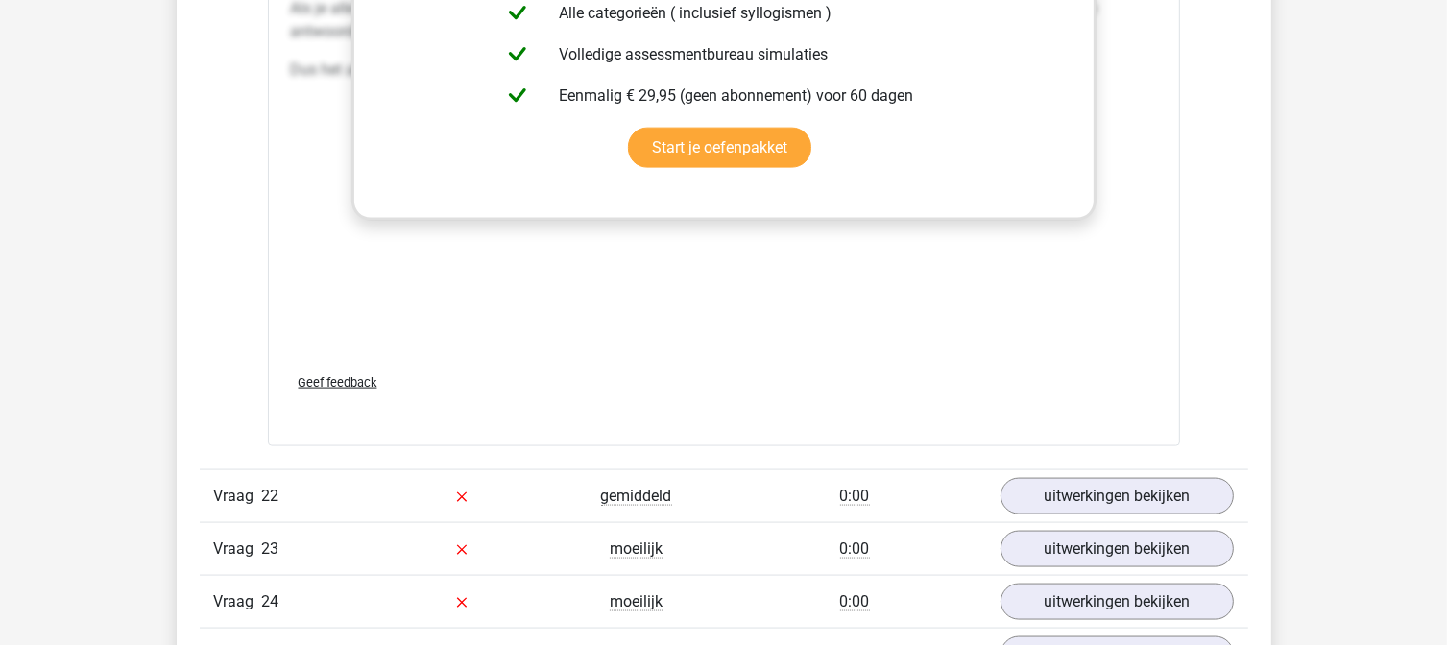
scroll to position [9805, 0]
drag, startPoint x: 1123, startPoint y: 502, endPoint x: 1122, endPoint y: 476, distance: 25.9
click at [1122, 476] on div "Vraag 22 gemiddeld 0:00 uitwerkingen bekijken" at bounding box center [724, 495] width 1048 height 53
click at [1122, 476] on link "uitwerkingen bekijken" at bounding box center [1116, 496] width 268 height 42
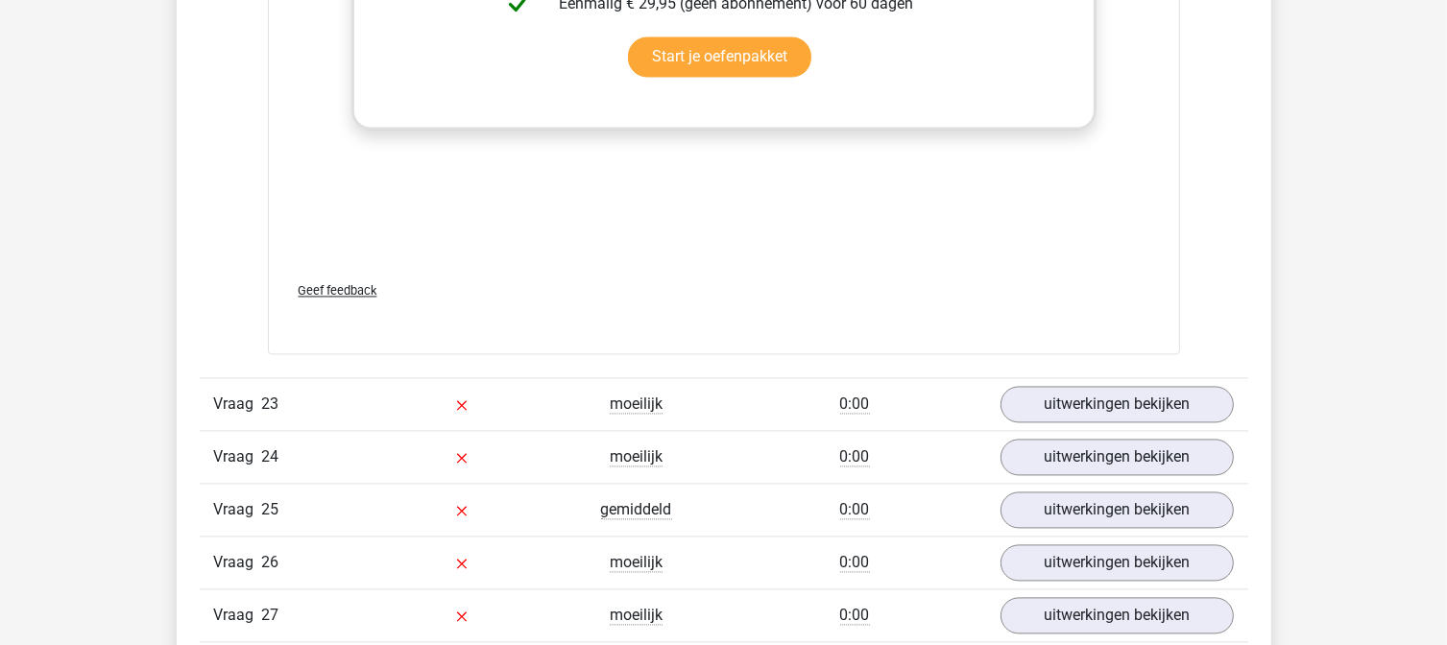
scroll to position [11059, 0]
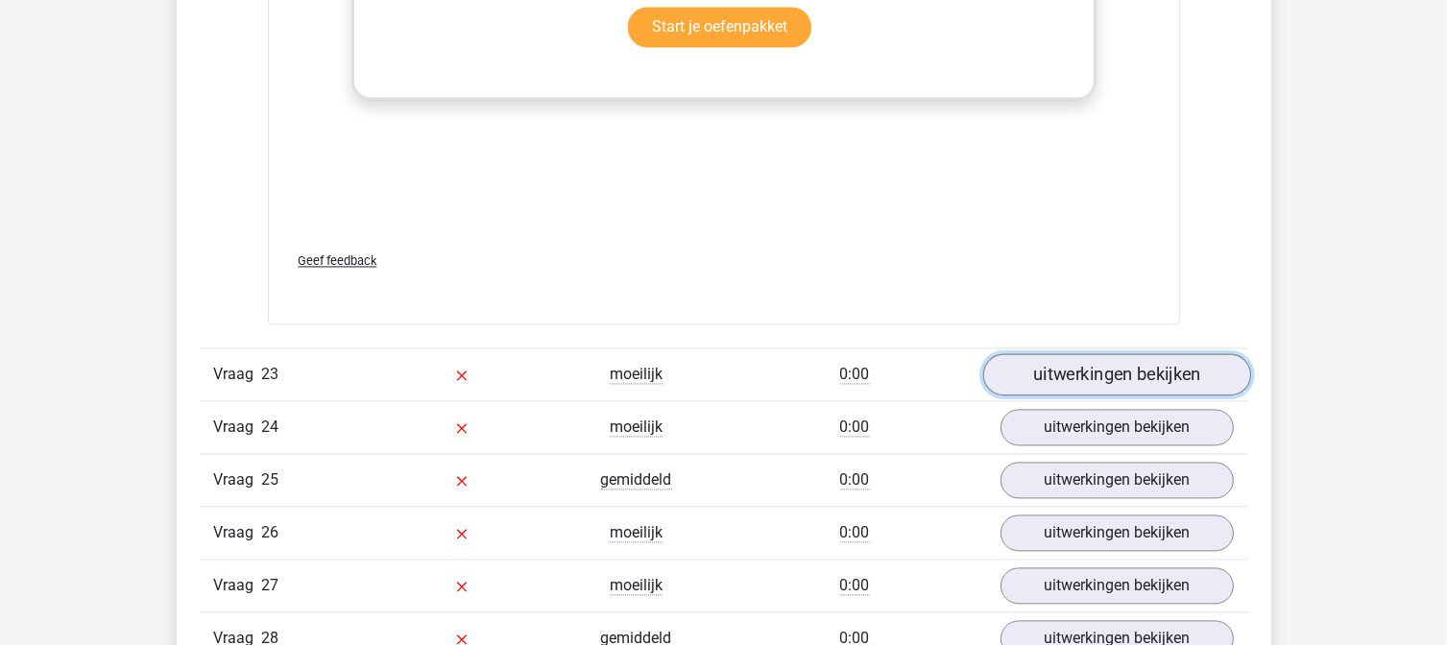
click at [1063, 354] on link "uitwerkingen bekijken" at bounding box center [1116, 375] width 268 height 42
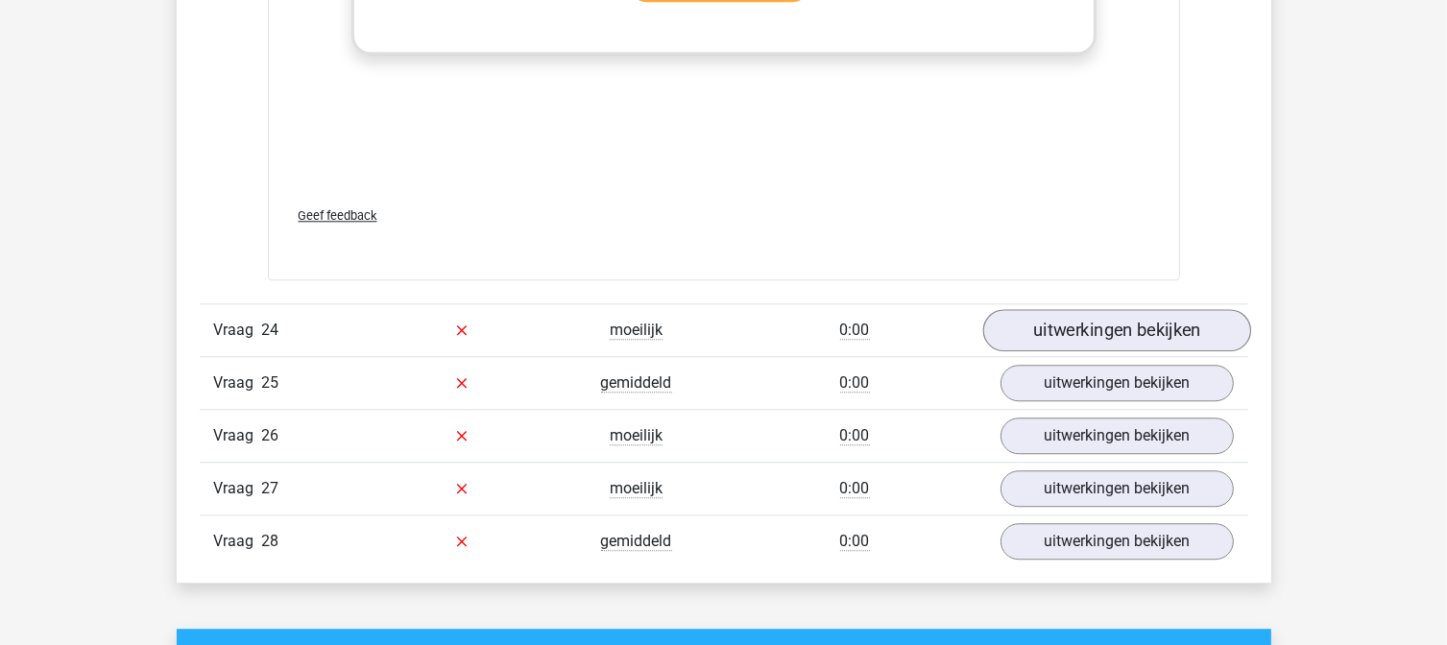
scroll to position [12222, 0]
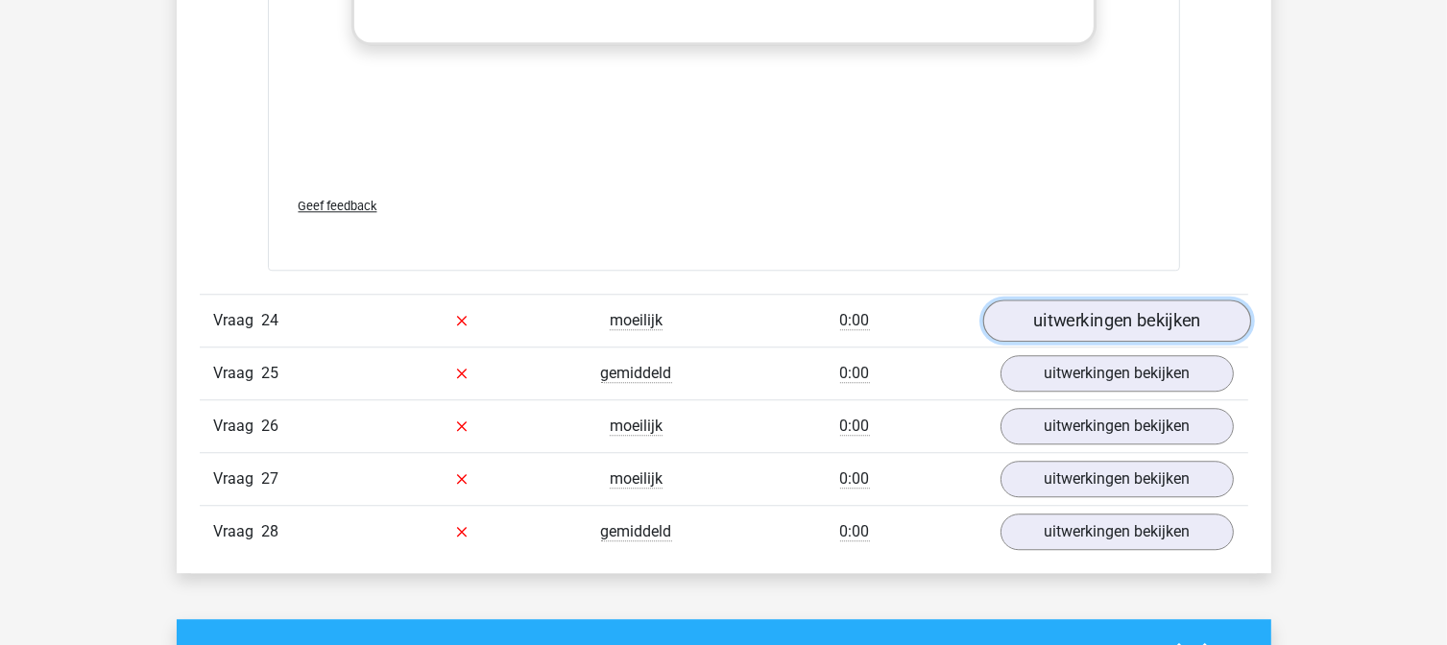
click at [1114, 319] on link "uitwerkingen bekijken" at bounding box center [1116, 321] width 268 height 42
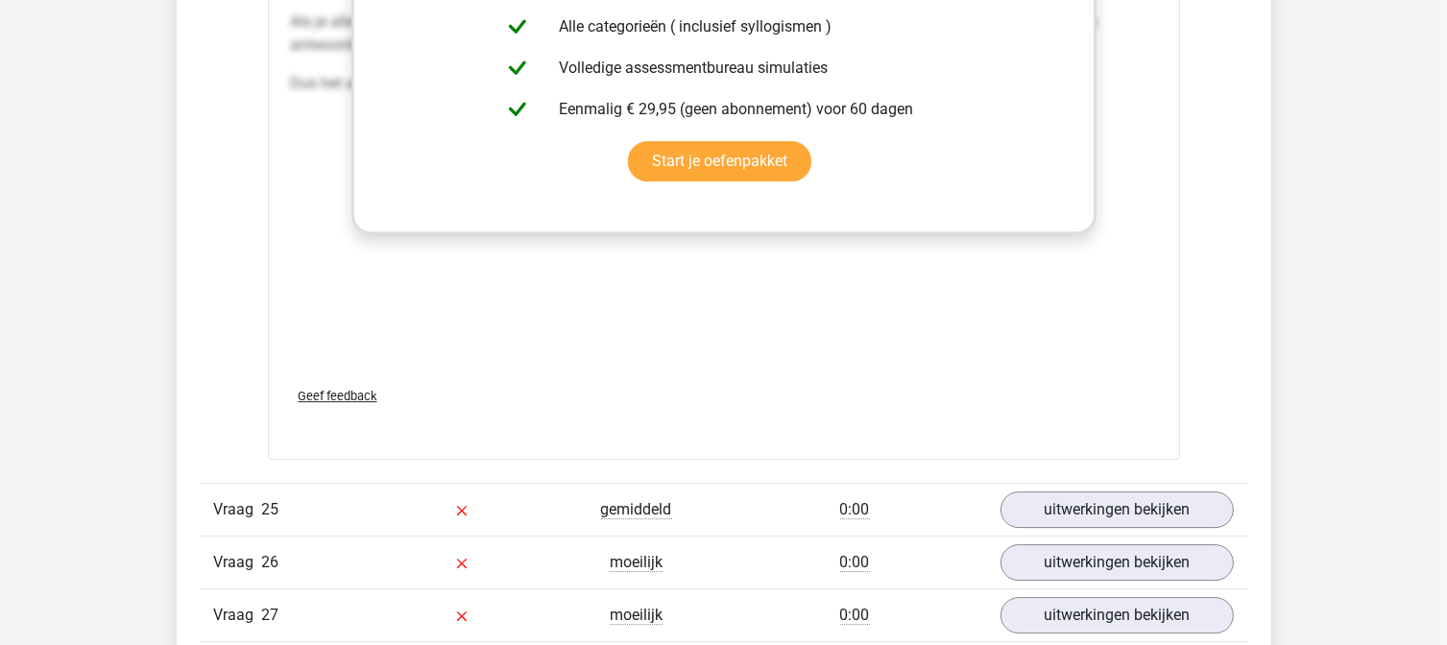
scroll to position [13146, 0]
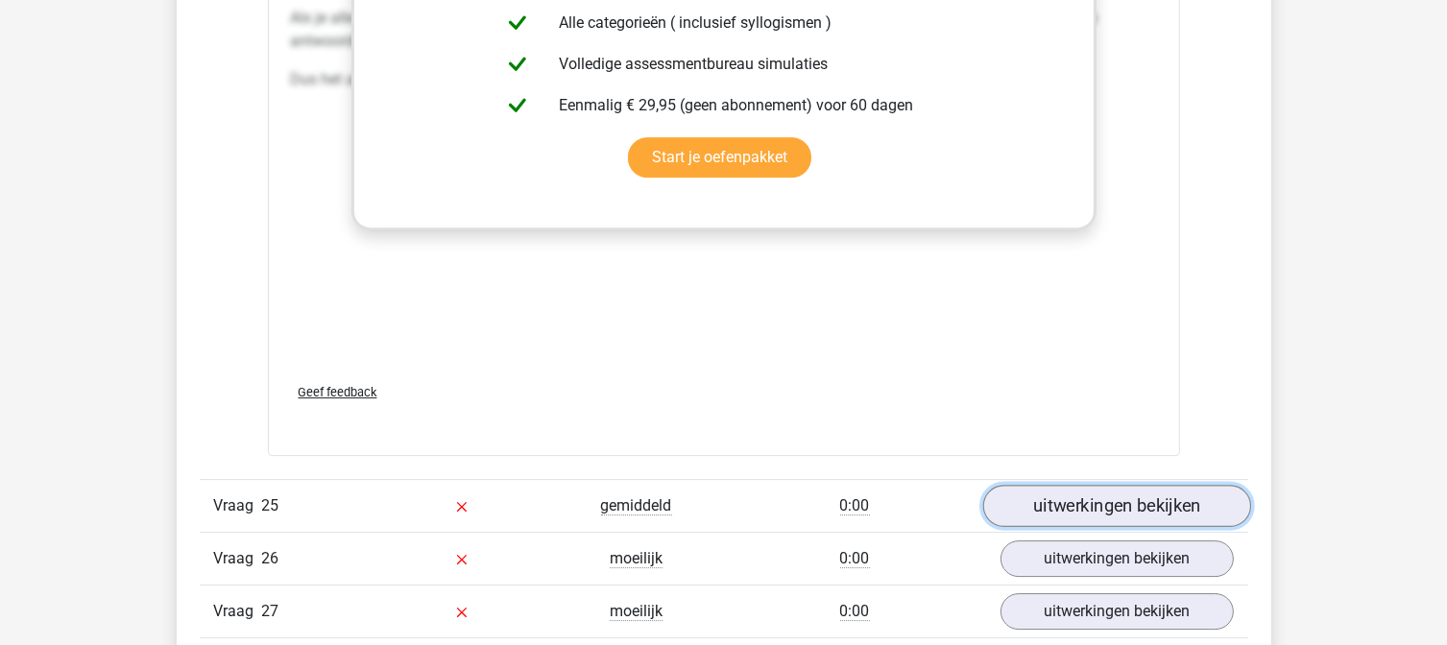
click at [1075, 487] on link "uitwerkingen bekijken" at bounding box center [1116, 506] width 268 height 42
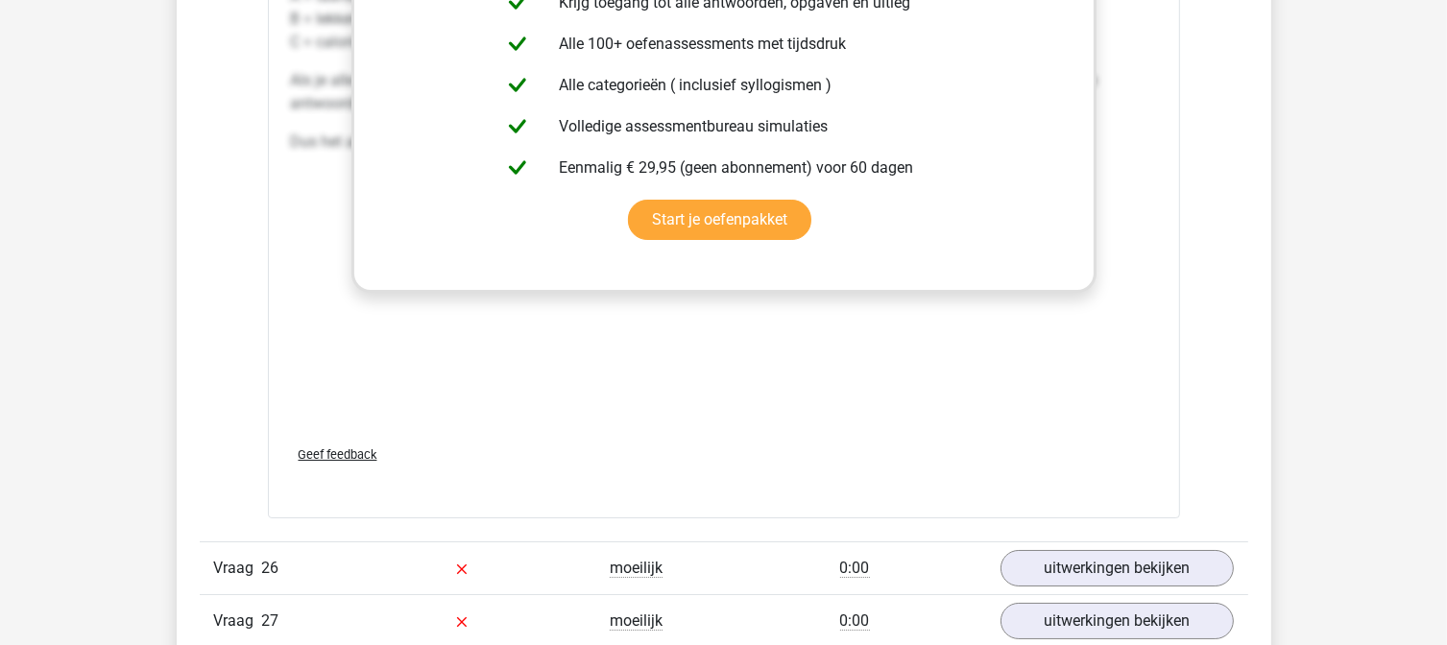
scroll to position [14216, 0]
click at [1072, 546] on link "uitwerkingen bekijken" at bounding box center [1116, 567] width 268 height 42
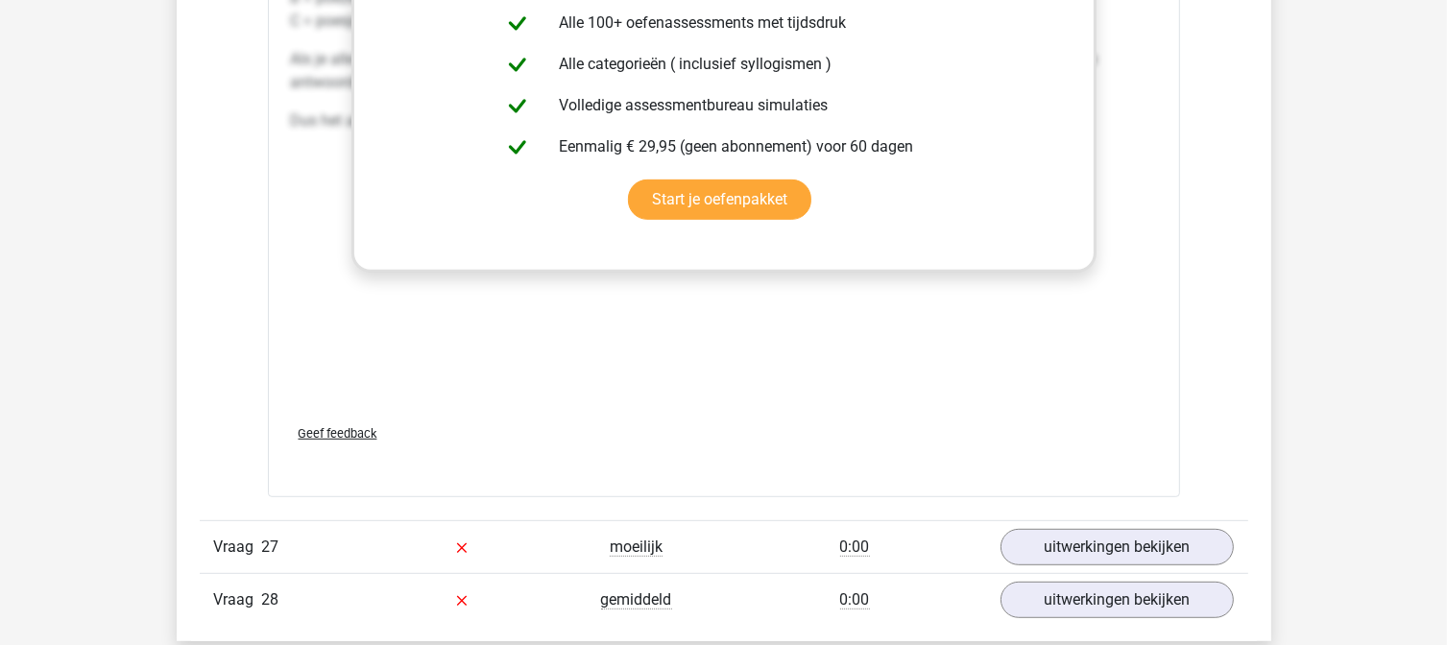
scroll to position [15346, 0]
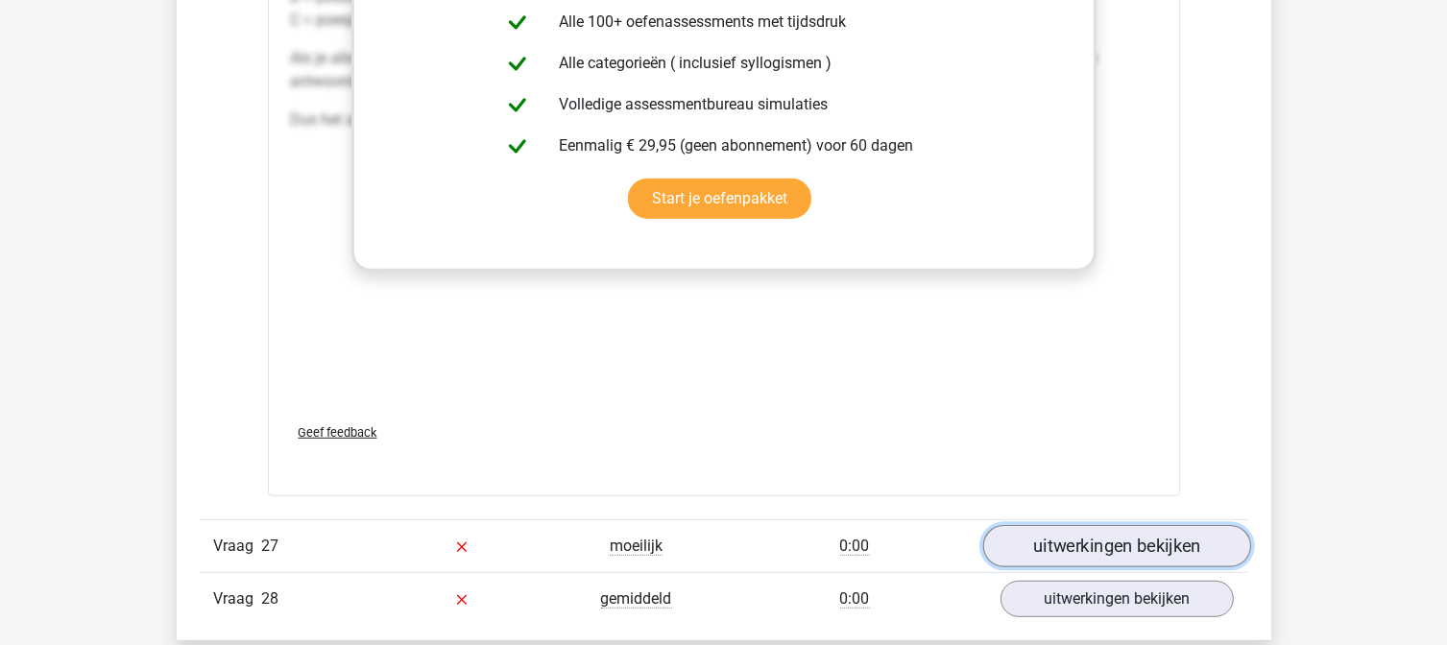
click at [1054, 525] on link "uitwerkingen bekijken" at bounding box center [1116, 546] width 268 height 42
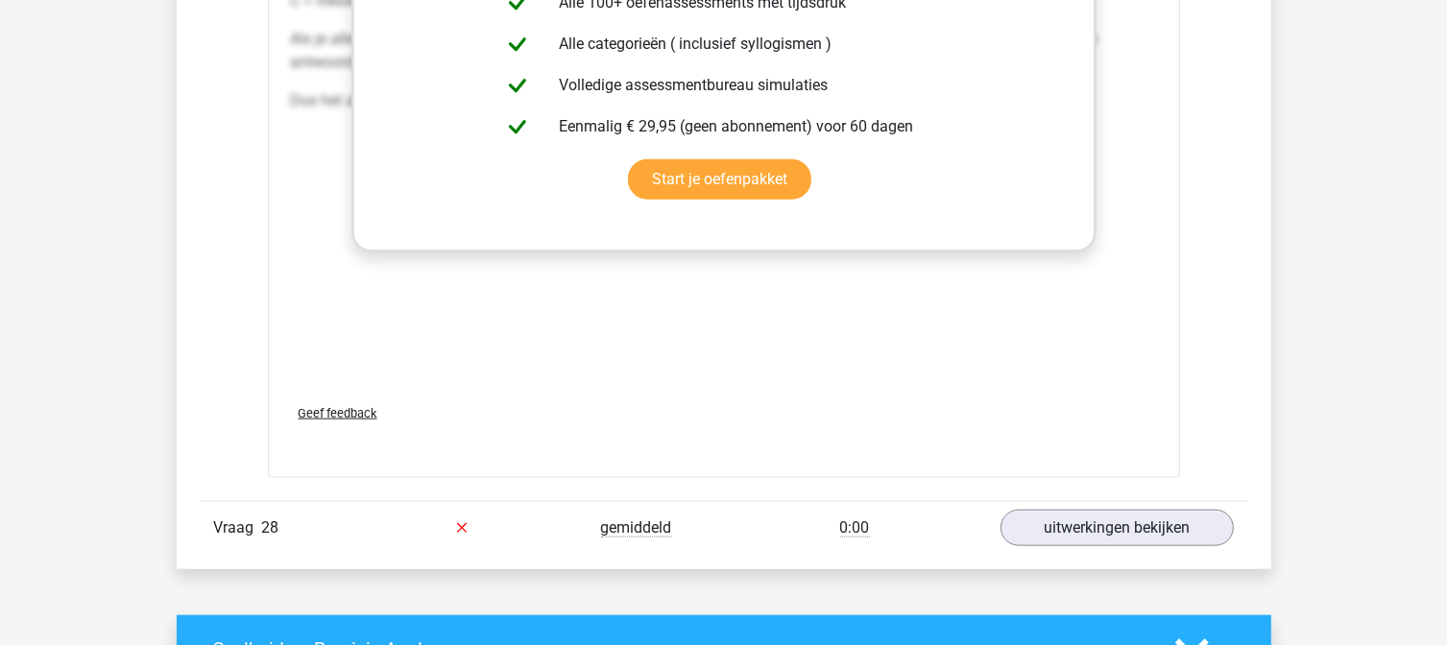
scroll to position [16499, 0]
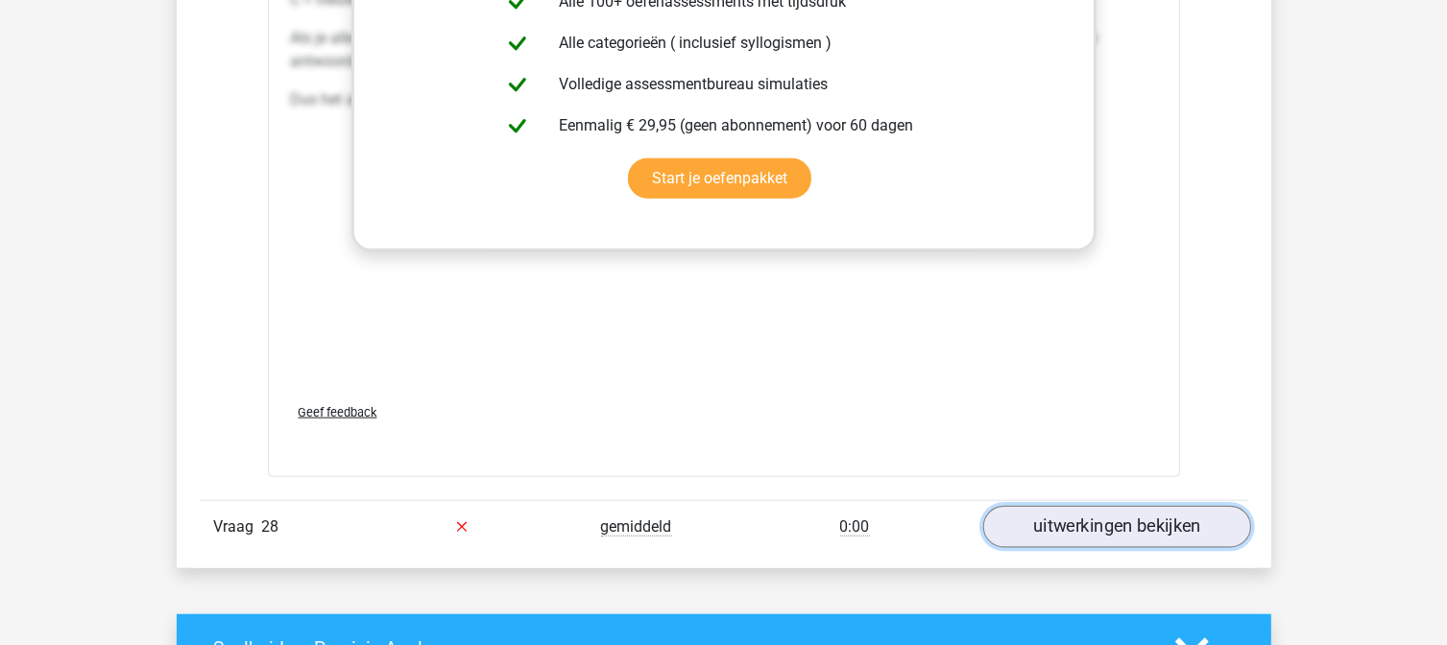
click at [1054, 519] on link "uitwerkingen bekijken" at bounding box center [1116, 527] width 268 height 42
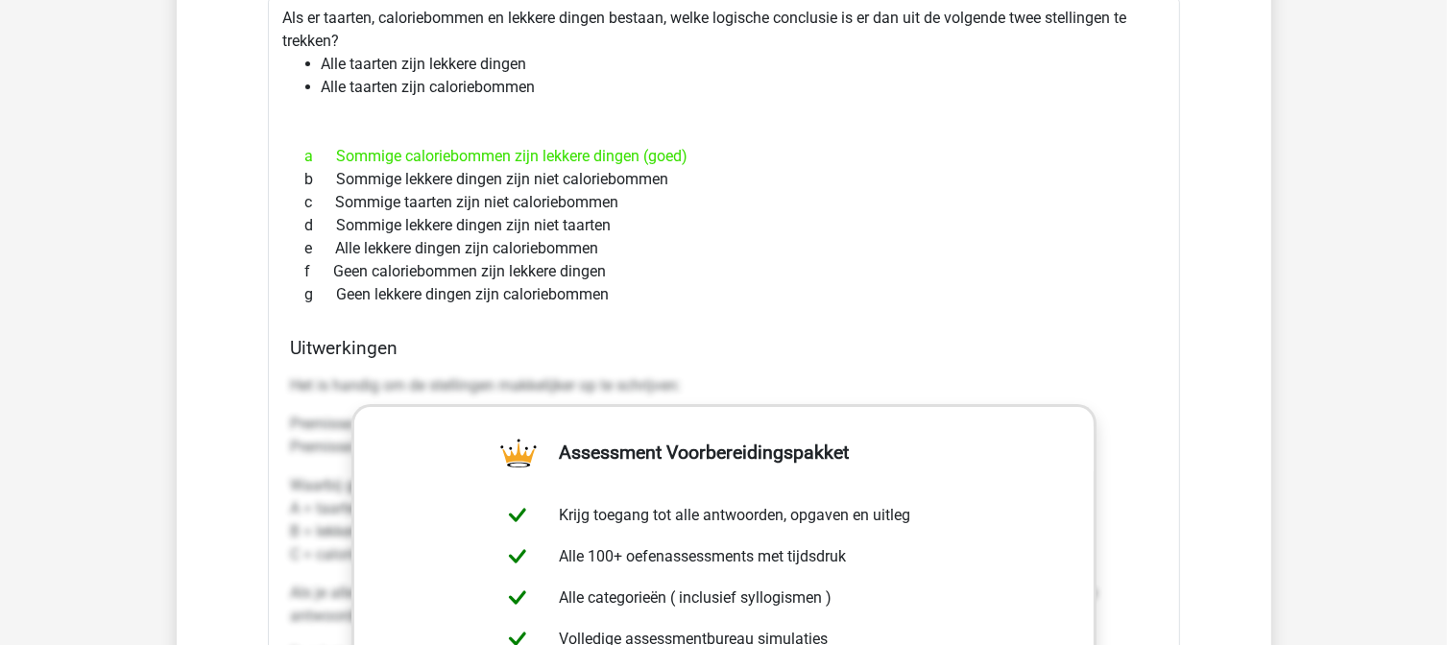
scroll to position [13695, 0]
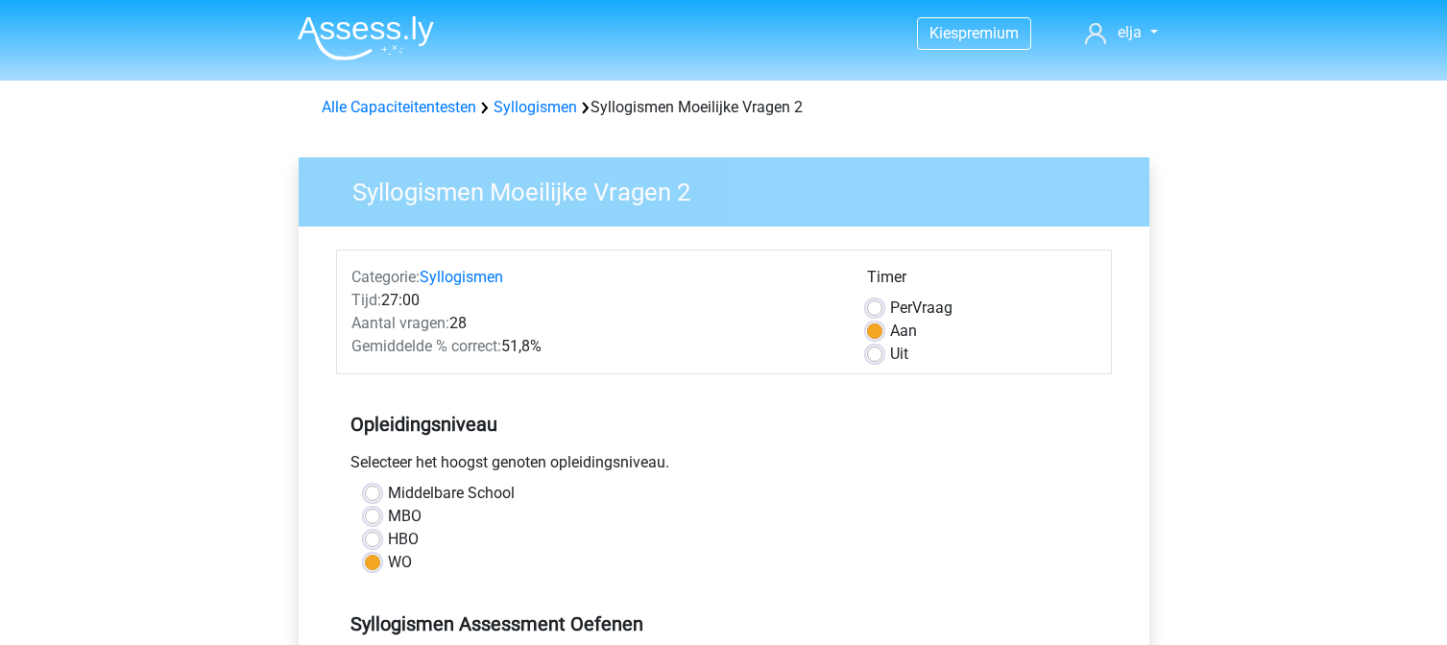
scroll to position [338, 0]
click at [565, 106] on link "Syllogismen" at bounding box center [535, 107] width 84 height 18
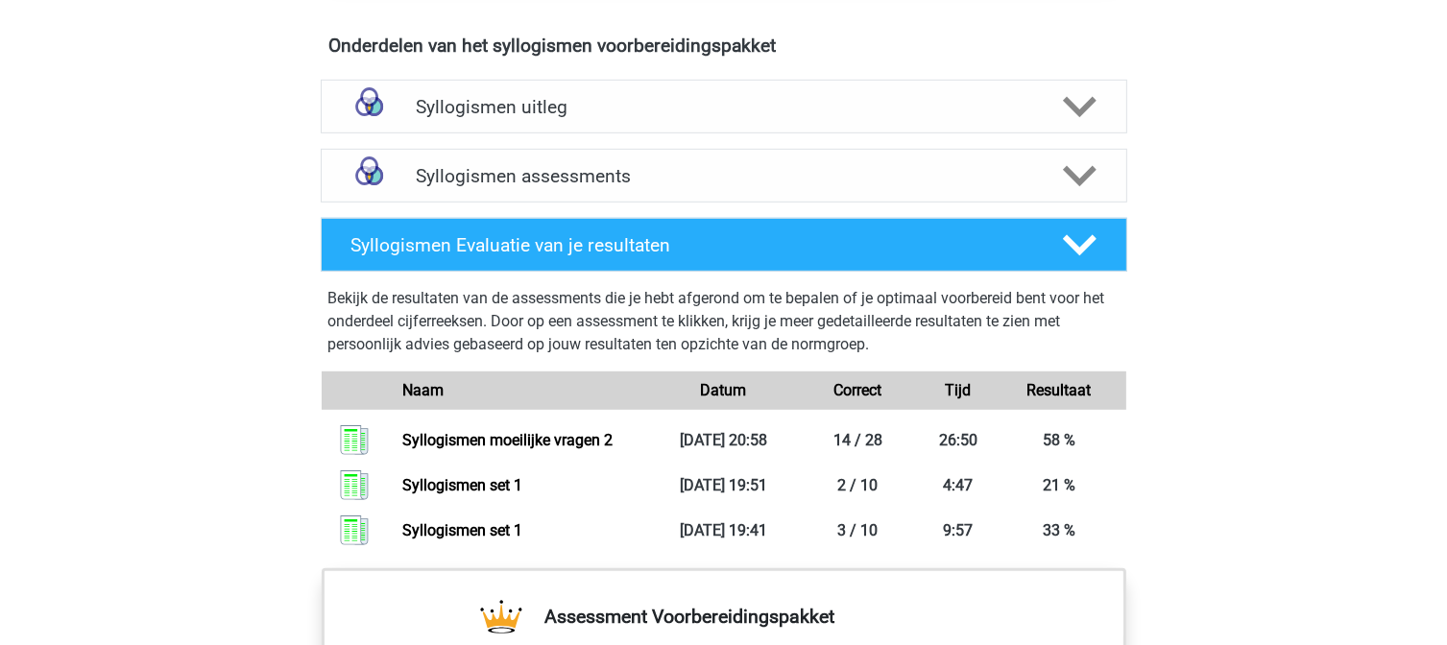
scroll to position [1097, 0]
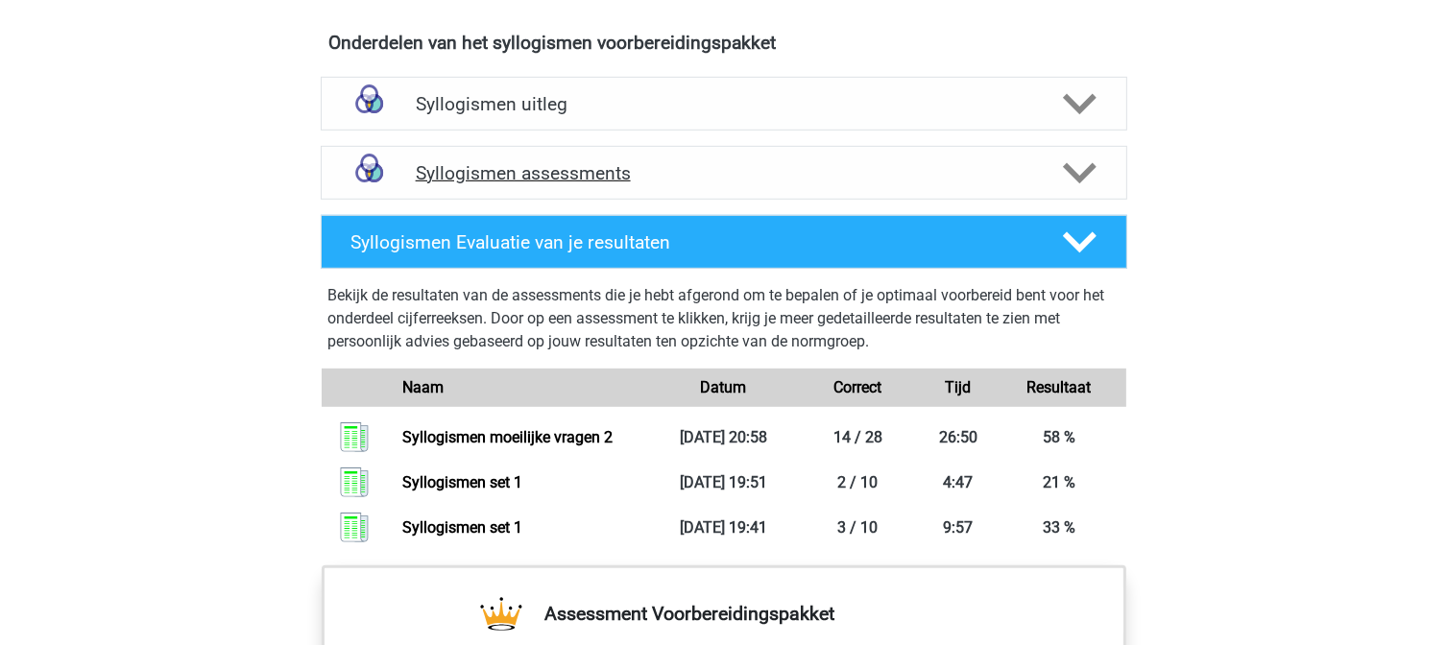
click at [780, 164] on h4 "Syllogismen assessments" at bounding box center [724, 173] width 616 height 22
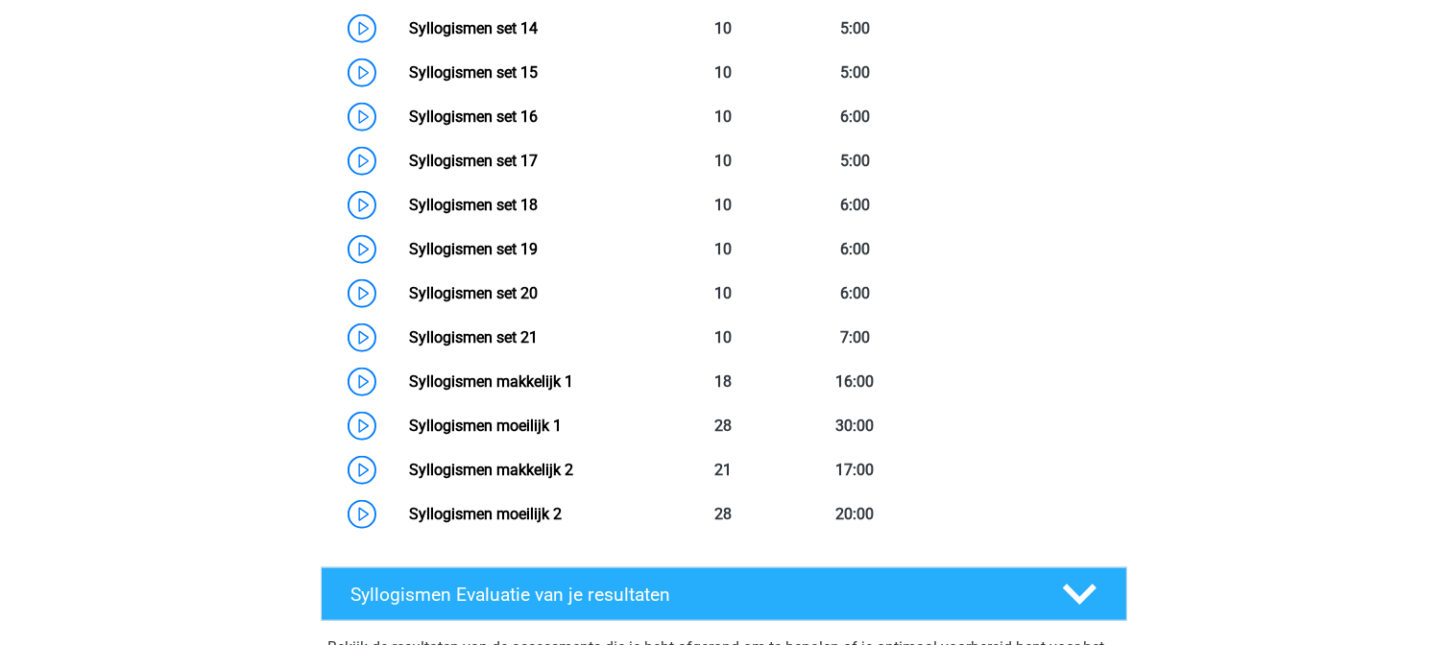
scroll to position [1992, 0]
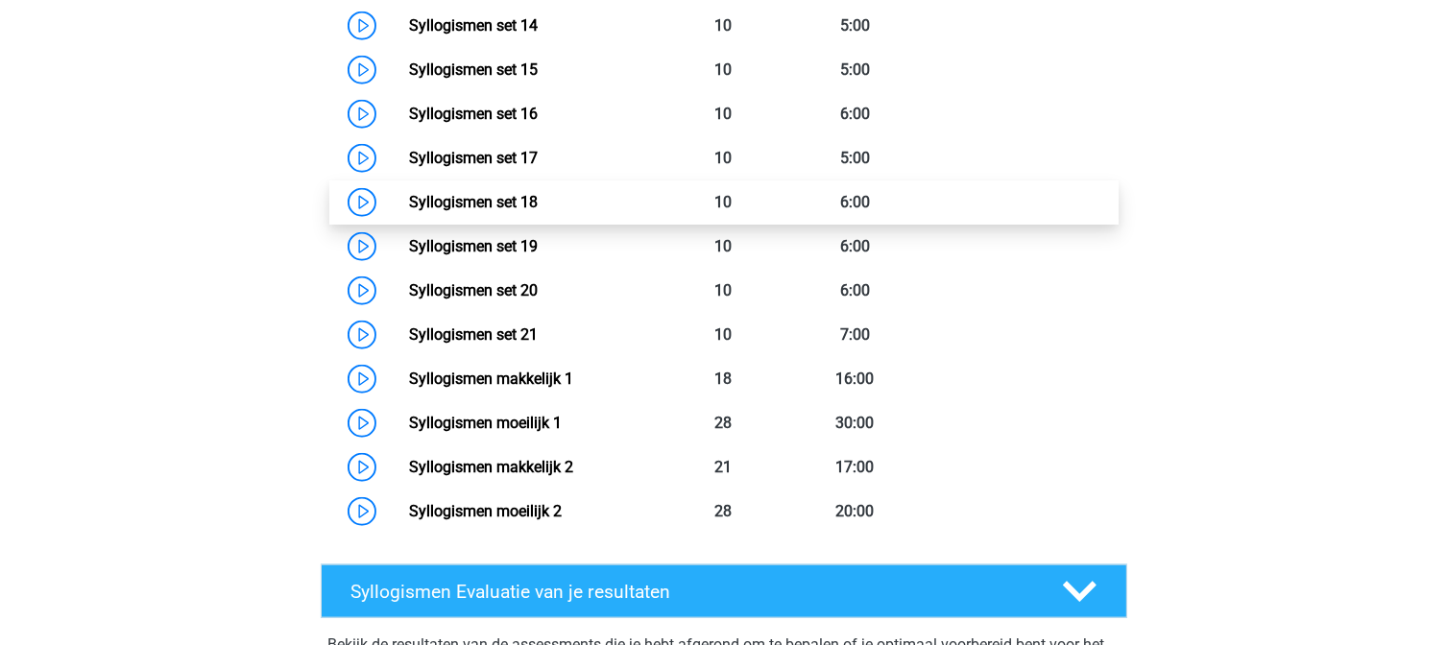
drag, startPoint x: 533, startPoint y: 203, endPoint x: 495, endPoint y: 207, distance: 37.8
click at [495, 207] on link "Syllogismen set 18" at bounding box center [473, 202] width 129 height 18
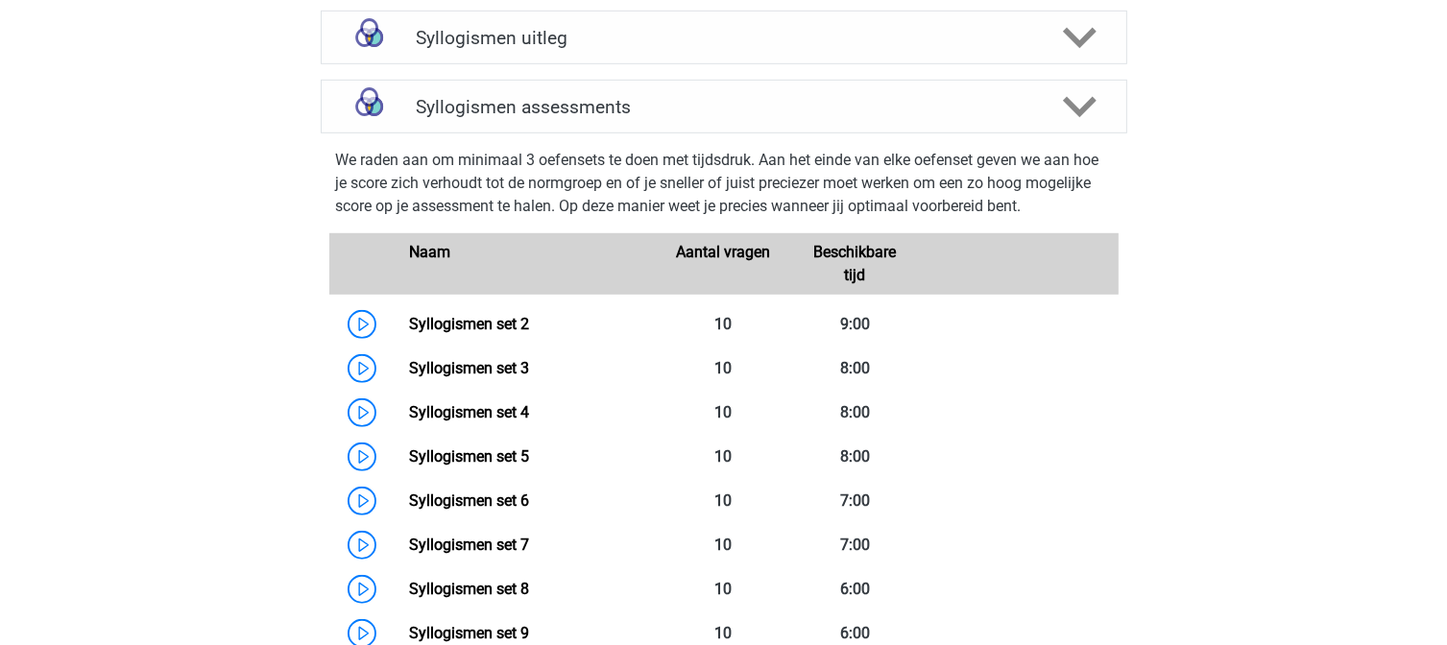
scroll to position [1164, 0]
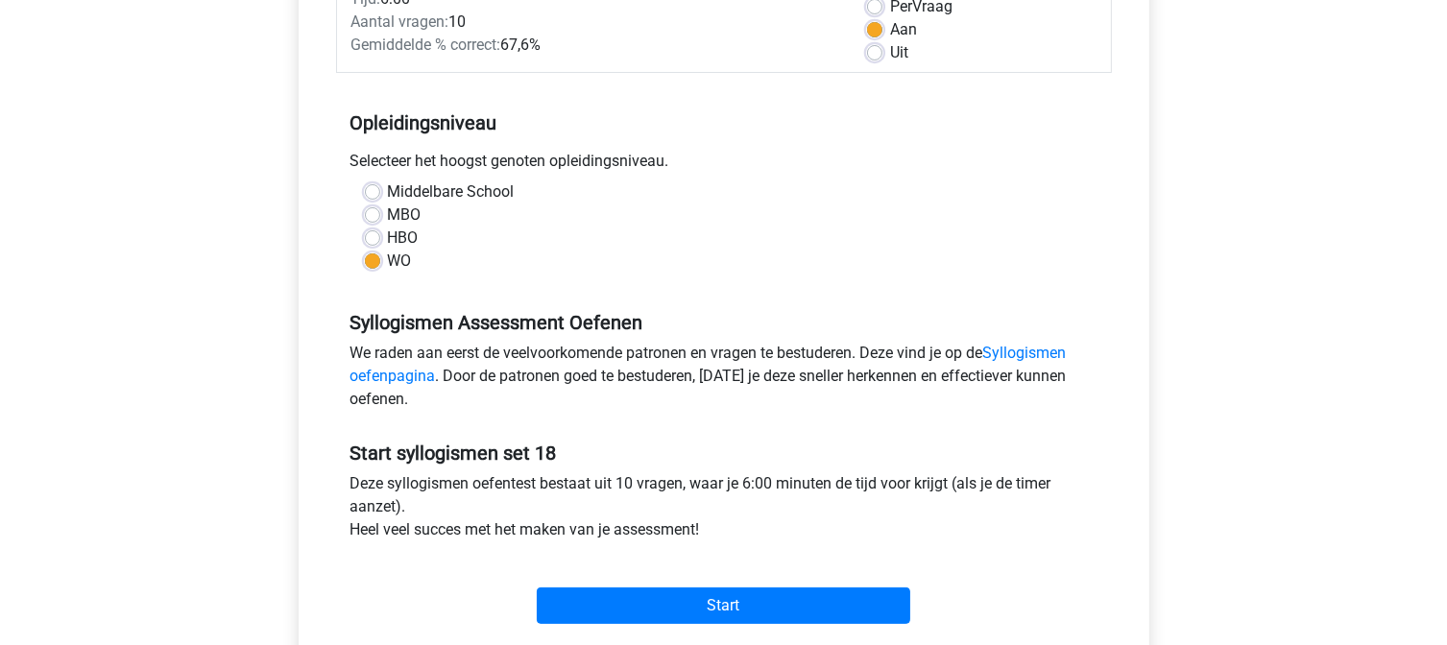
scroll to position [317, 0]
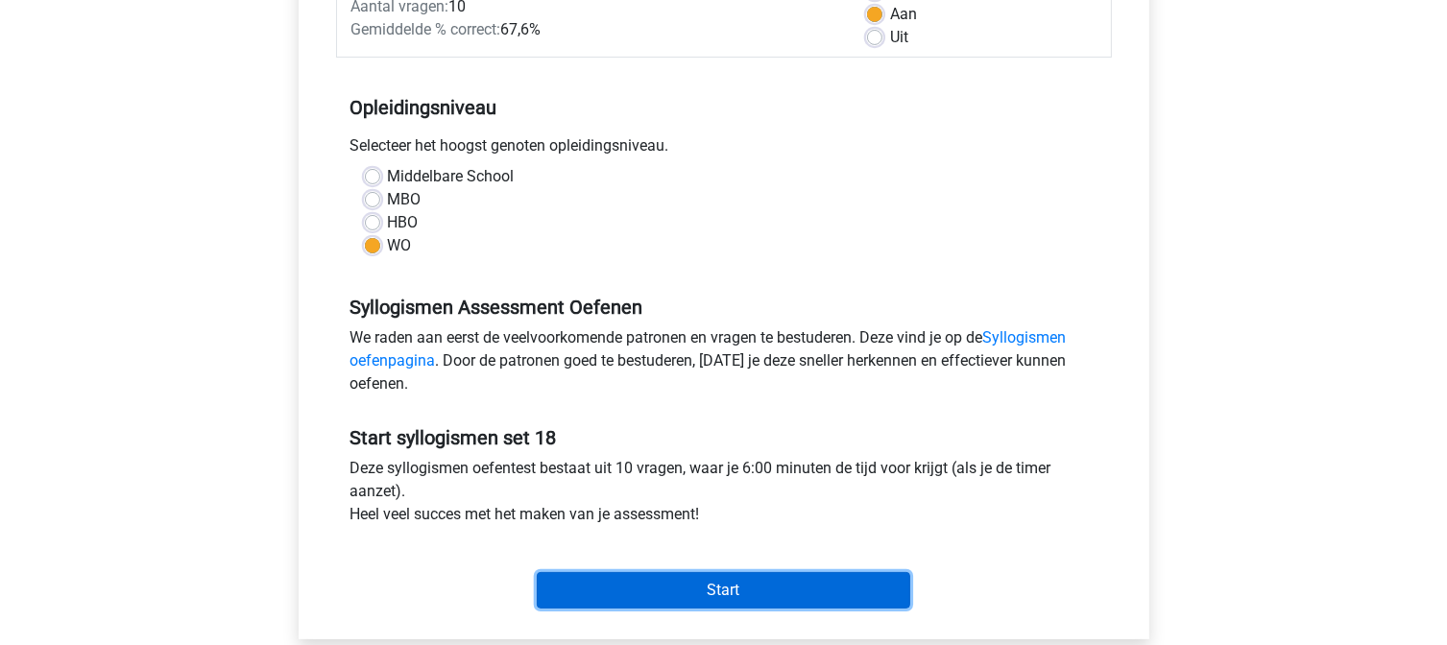
click at [680, 590] on input "Start" at bounding box center [723, 590] width 373 height 36
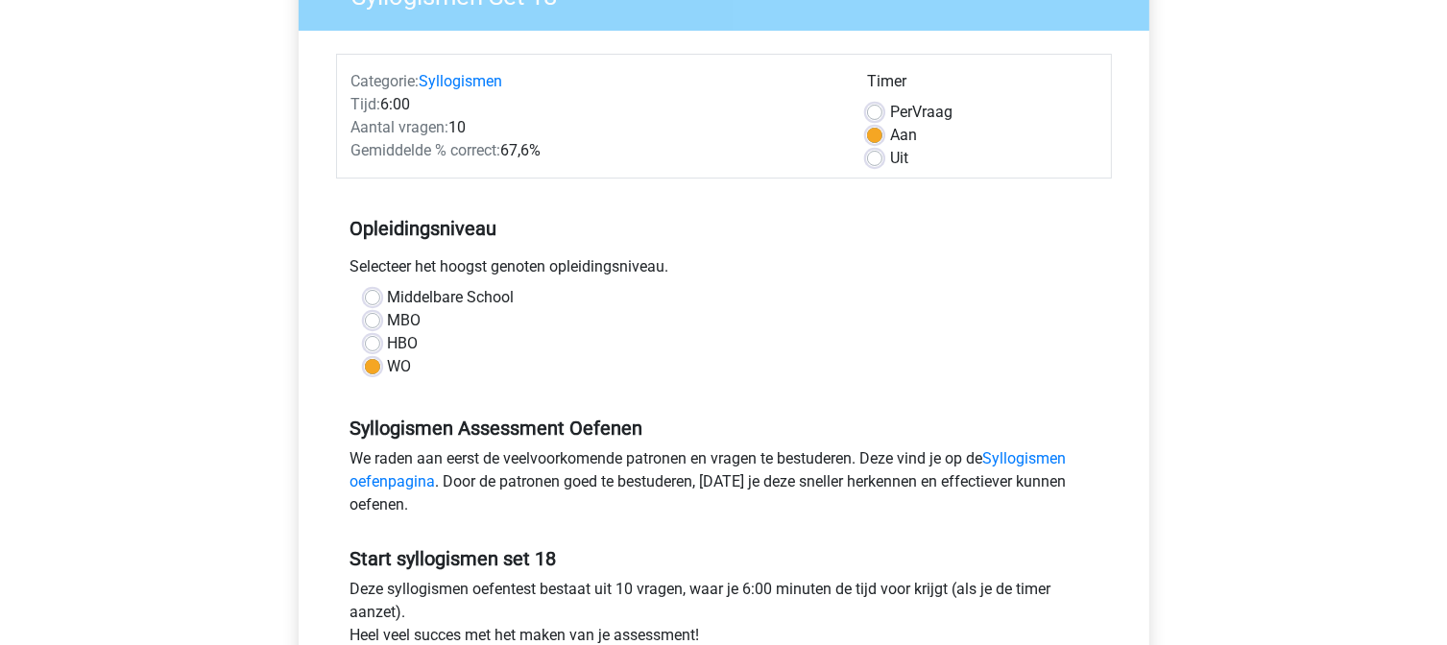
scroll to position [194, 0]
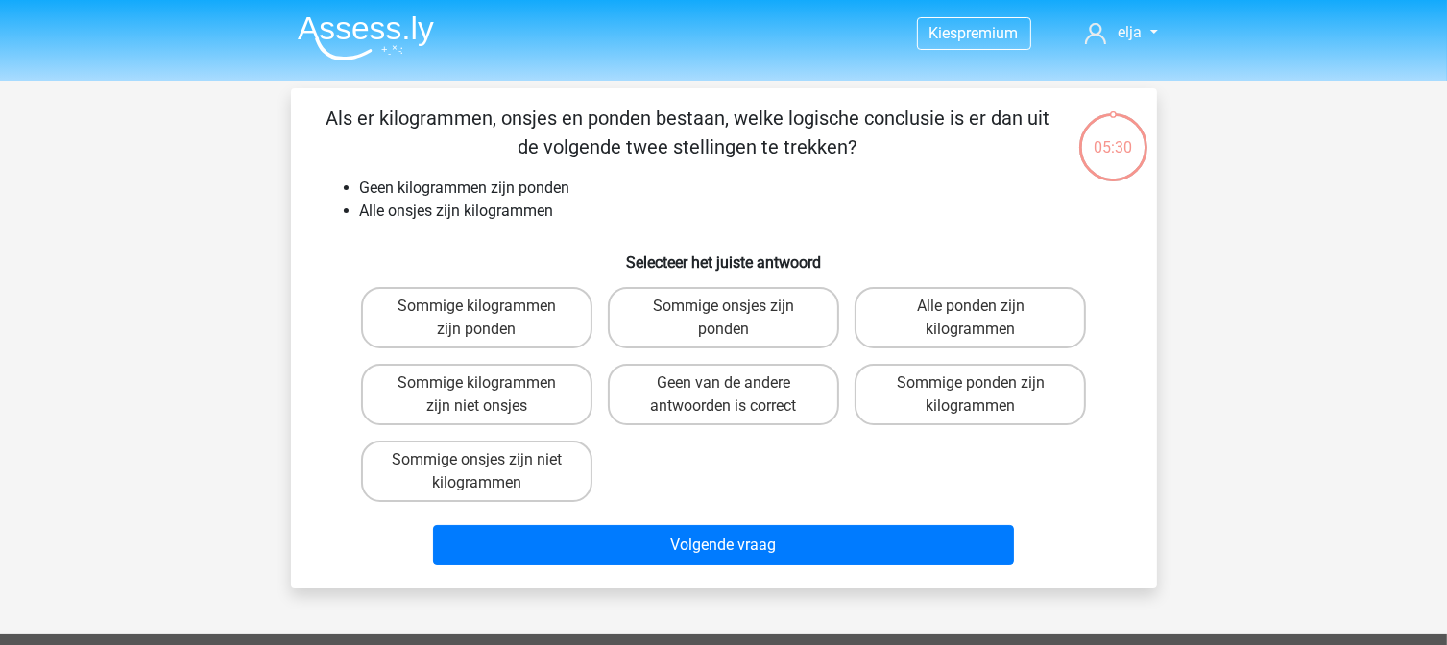
click at [1191, 409] on div "Kies premium [GEOGRAPHIC_DATA] [EMAIL_ADDRESS][DOMAIN_NAME]" at bounding box center [723, 571] width 1447 height 1142
